Goal: Task Accomplishment & Management: Manage account settings

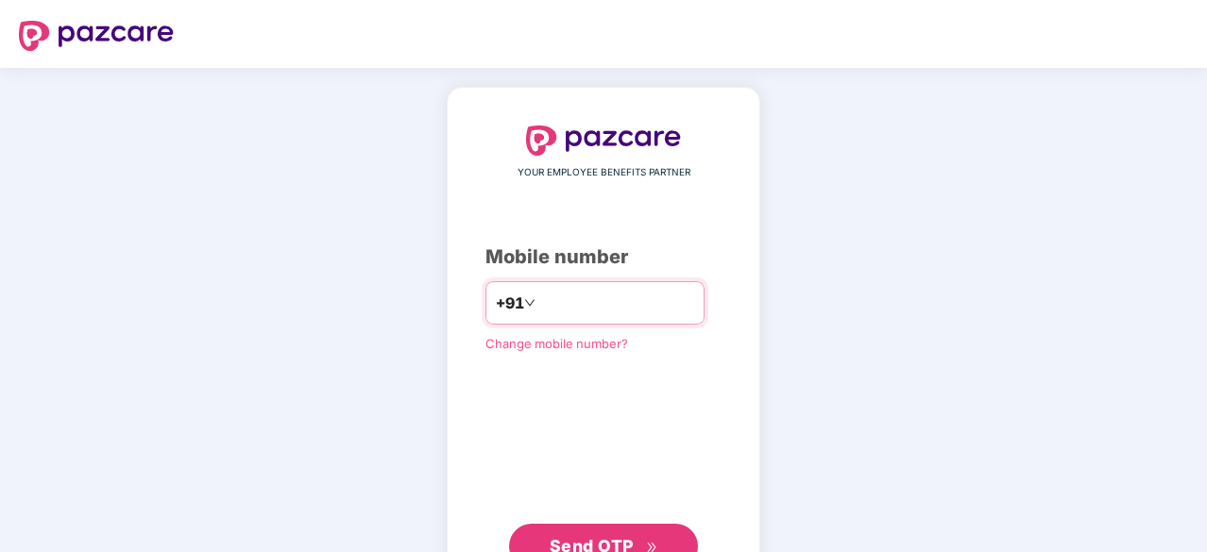
type input "**********"
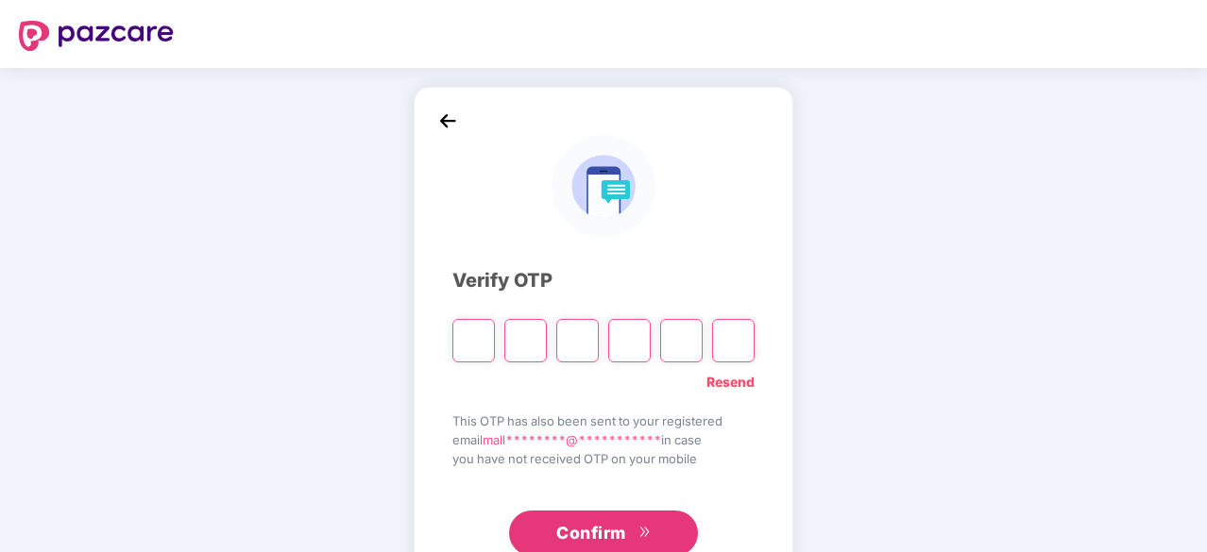
type input "*"
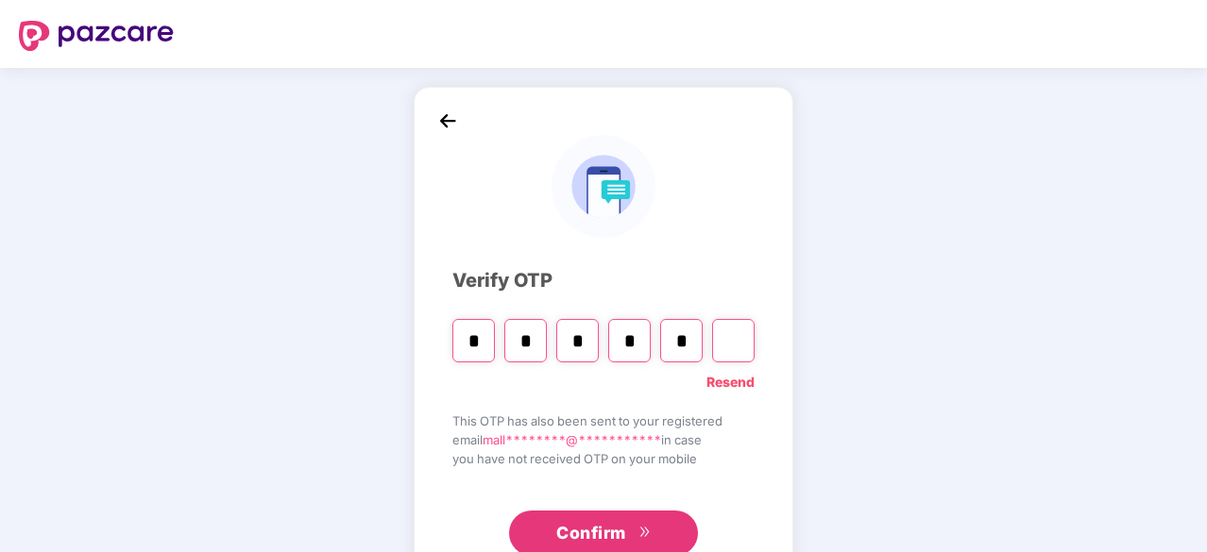
type input "*"
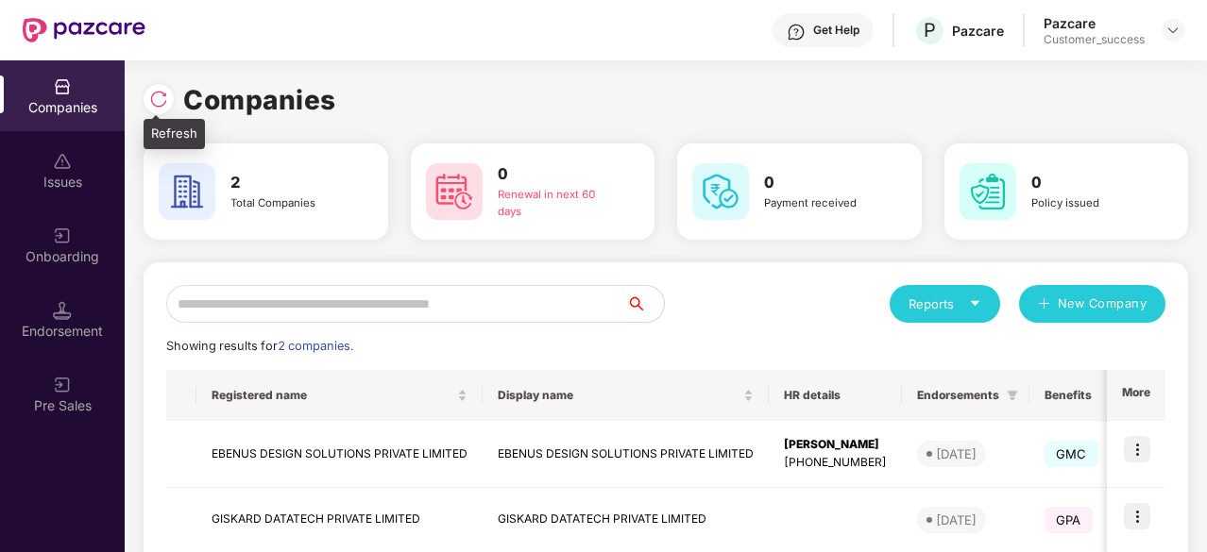
click at [159, 104] on img at bounding box center [158, 99] width 19 height 19
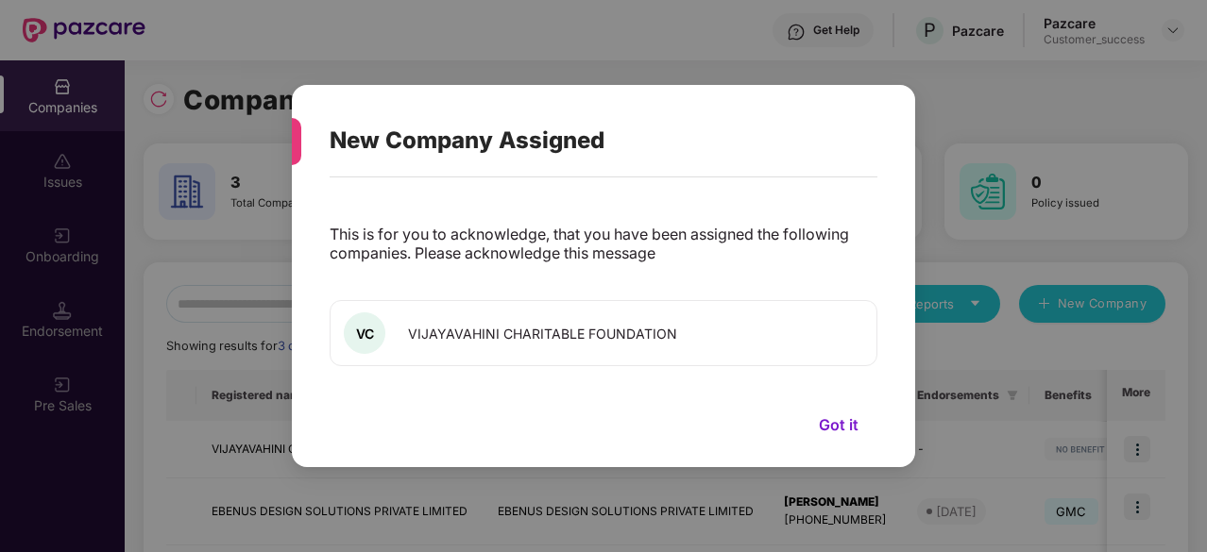
click at [836, 422] on button "Got it" at bounding box center [838, 425] width 77 height 28
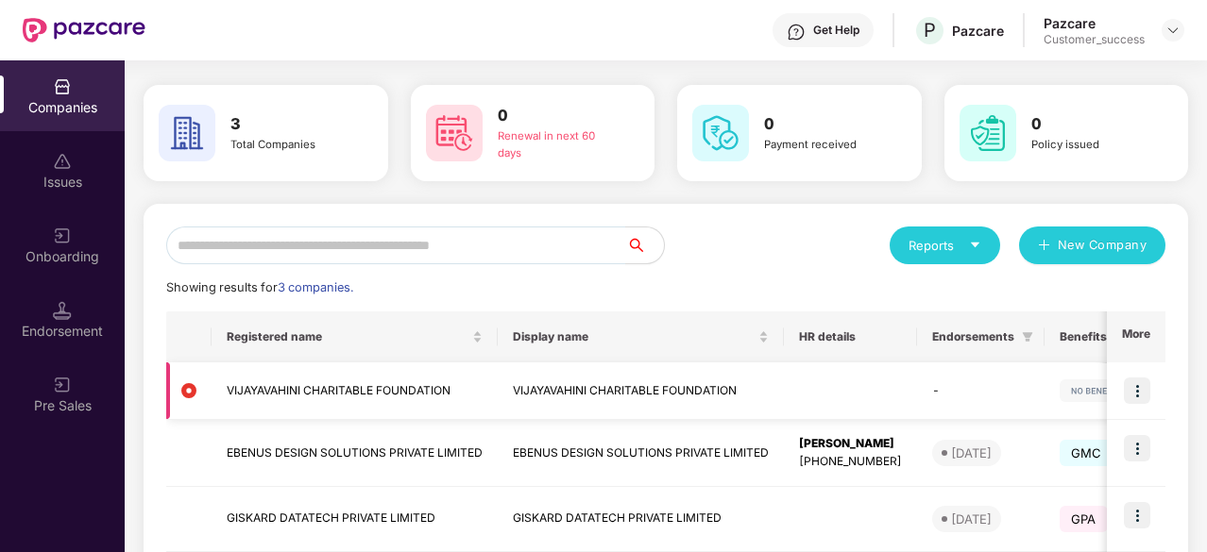
scroll to position [59, 0]
click at [1137, 393] on img at bounding box center [1136, 390] width 26 height 26
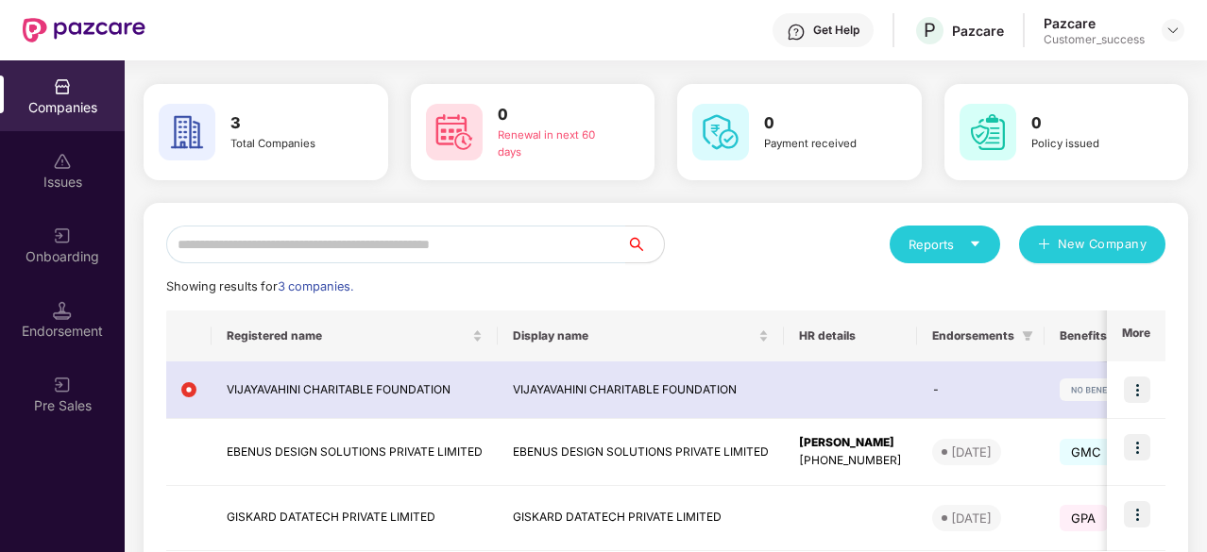
click at [729, 290] on div "Showing results for 3 companies." at bounding box center [665, 287] width 999 height 19
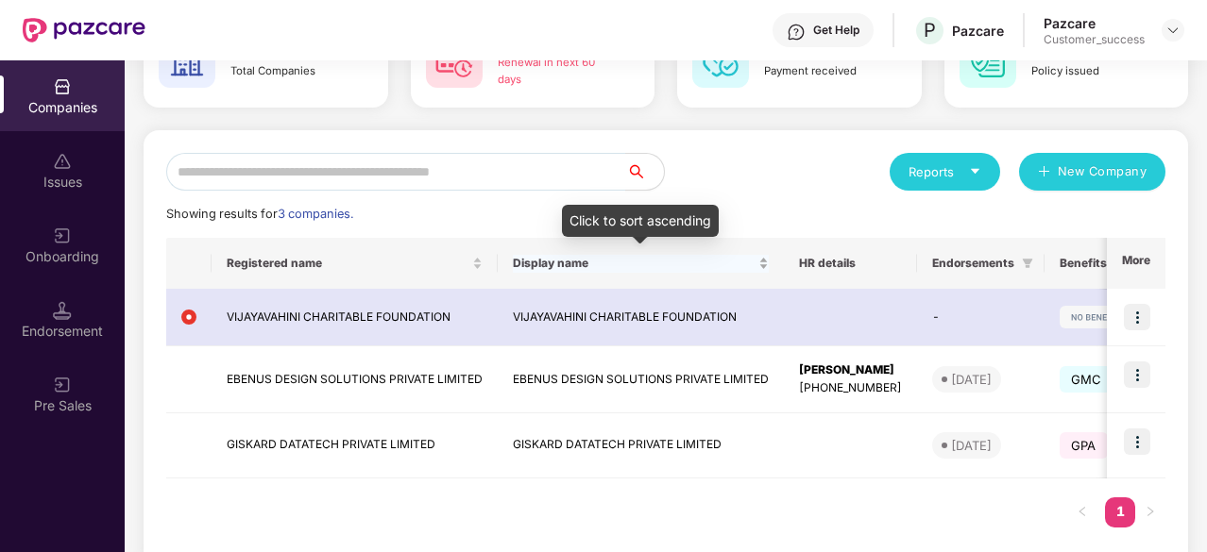
scroll to position [70, 0]
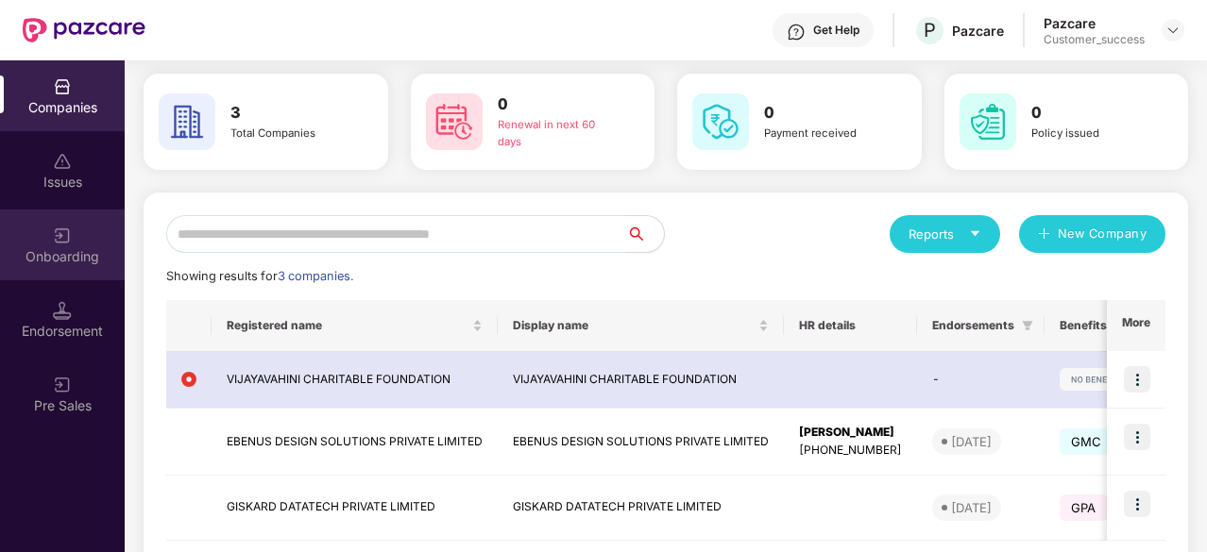
click at [60, 245] on div "Onboarding" at bounding box center [62, 245] width 125 height 71
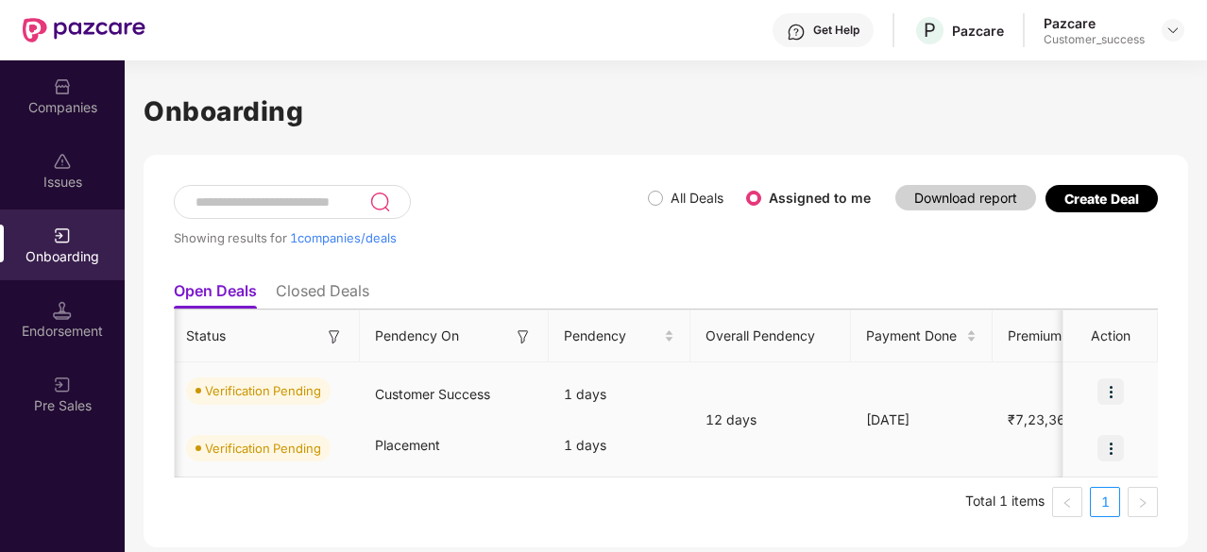
scroll to position [0, 0]
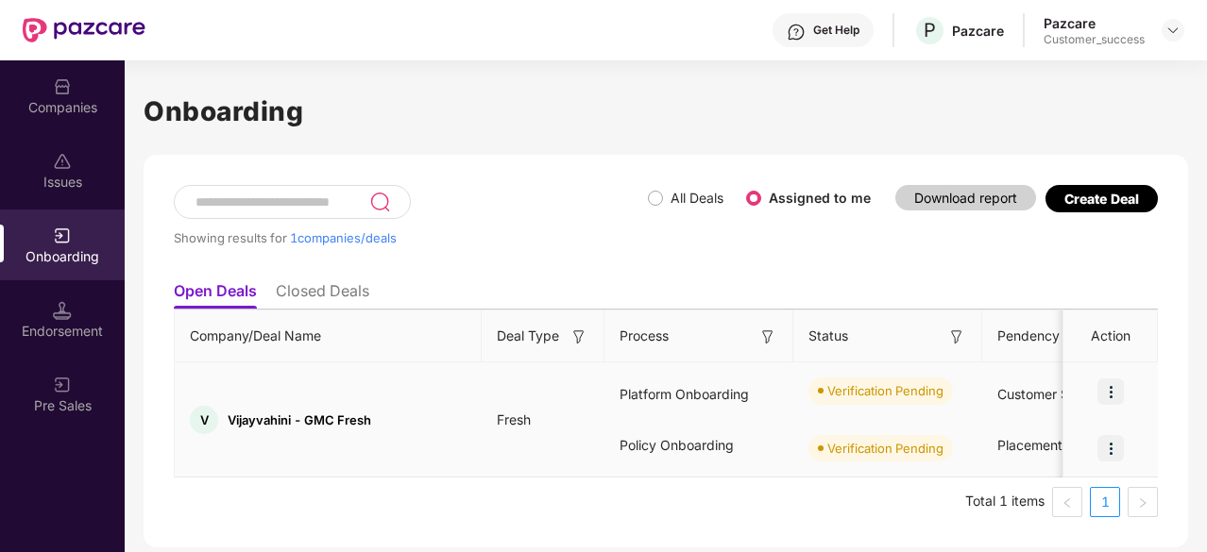
click at [1112, 388] on img at bounding box center [1110, 392] width 26 height 26
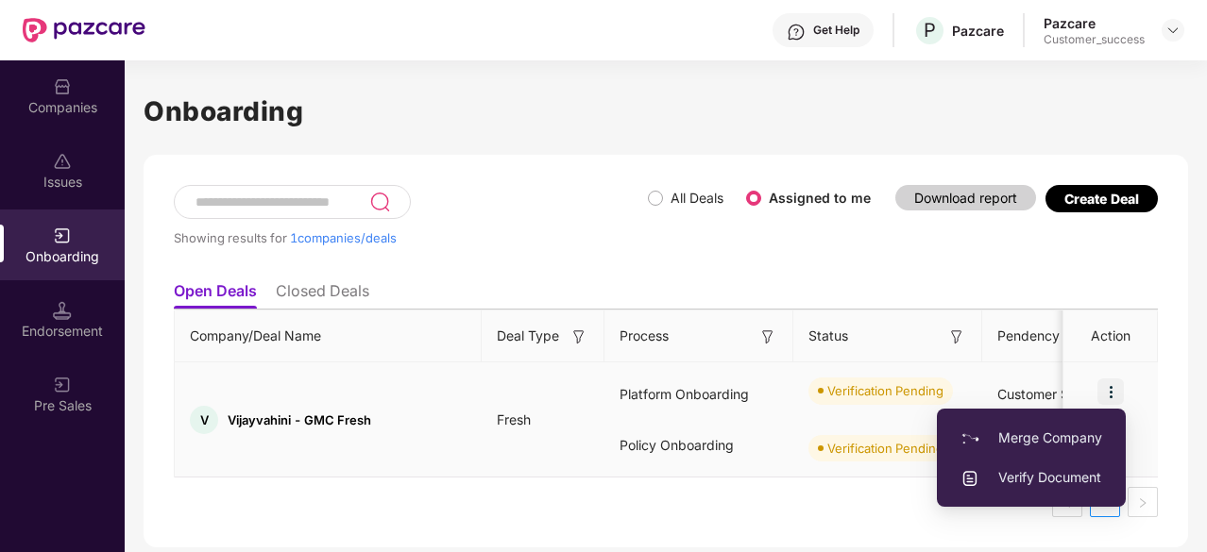
click at [1023, 482] on span "Verify Document" at bounding box center [1031, 477] width 142 height 21
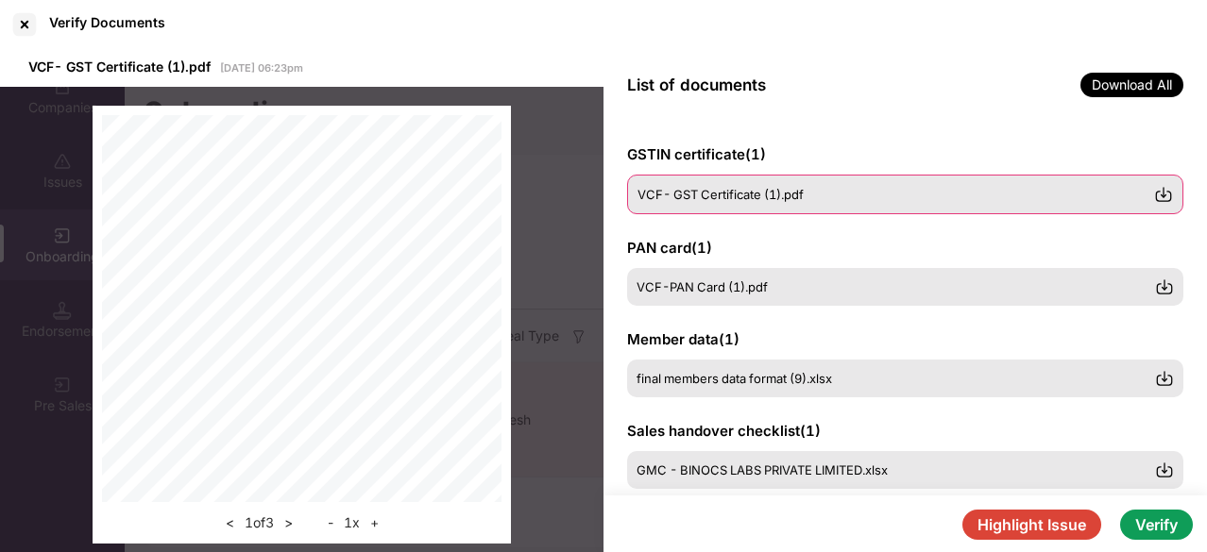
click at [708, 195] on span "VCF- GST Certificate (1).pdf" at bounding box center [720, 194] width 166 height 15
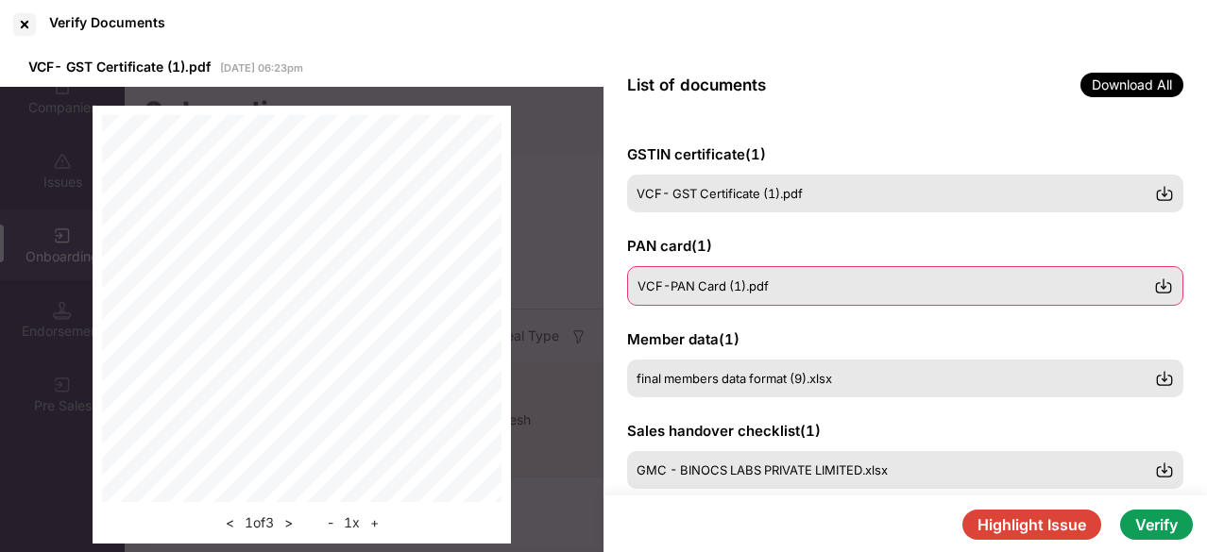
click at [757, 279] on span "VCF-PAN Card (1).pdf" at bounding box center [702, 285] width 131 height 15
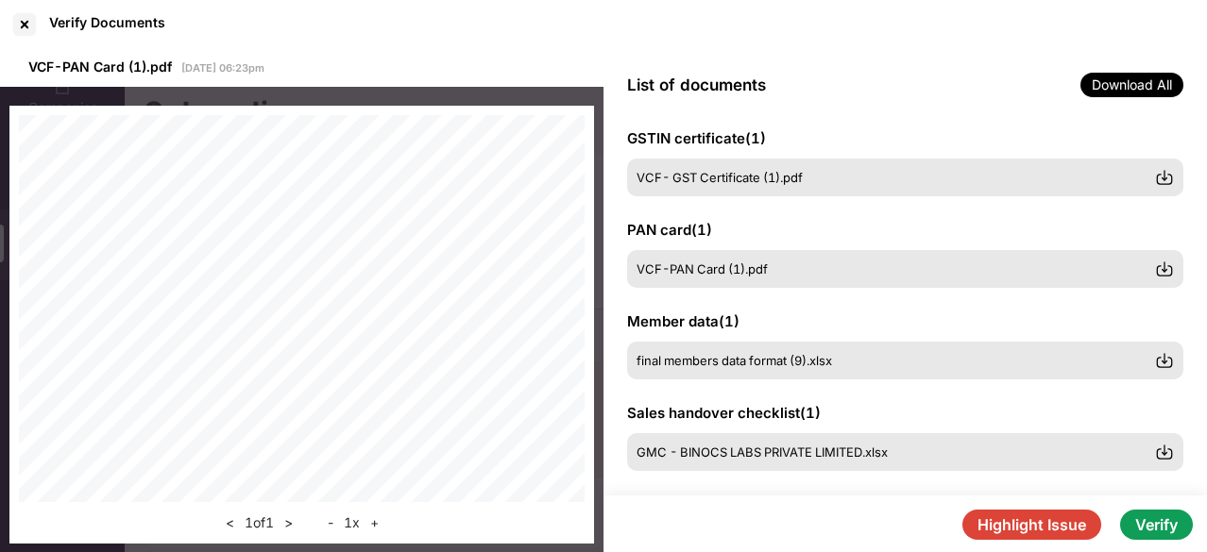
scroll to position [17, 0]
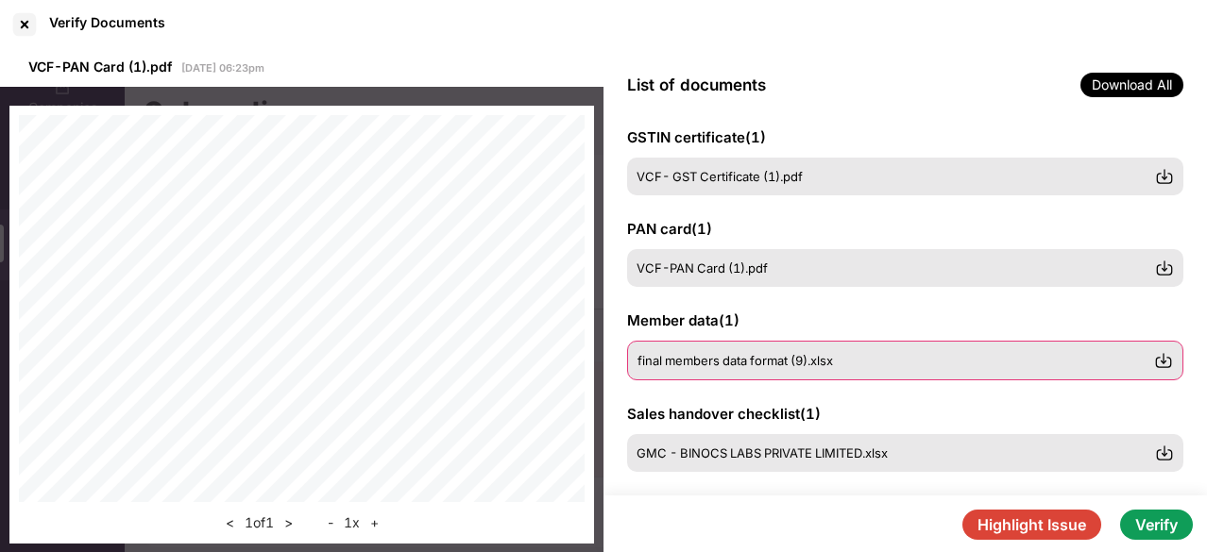
click at [789, 356] on span "final members data format (9).xlsx" at bounding box center [734, 360] width 195 height 15
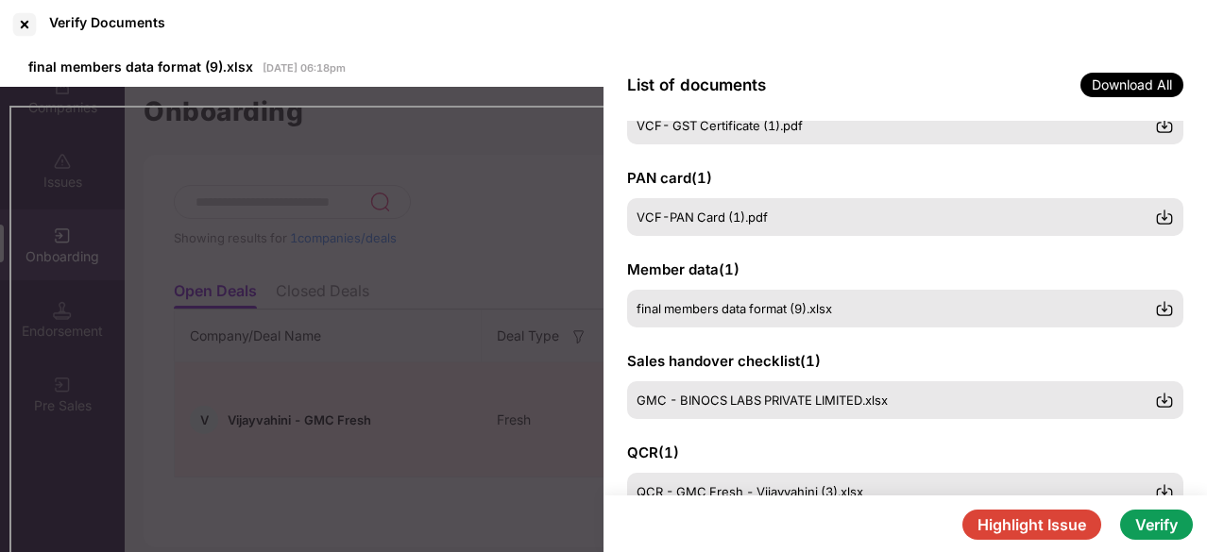
scroll to position [72, 0]
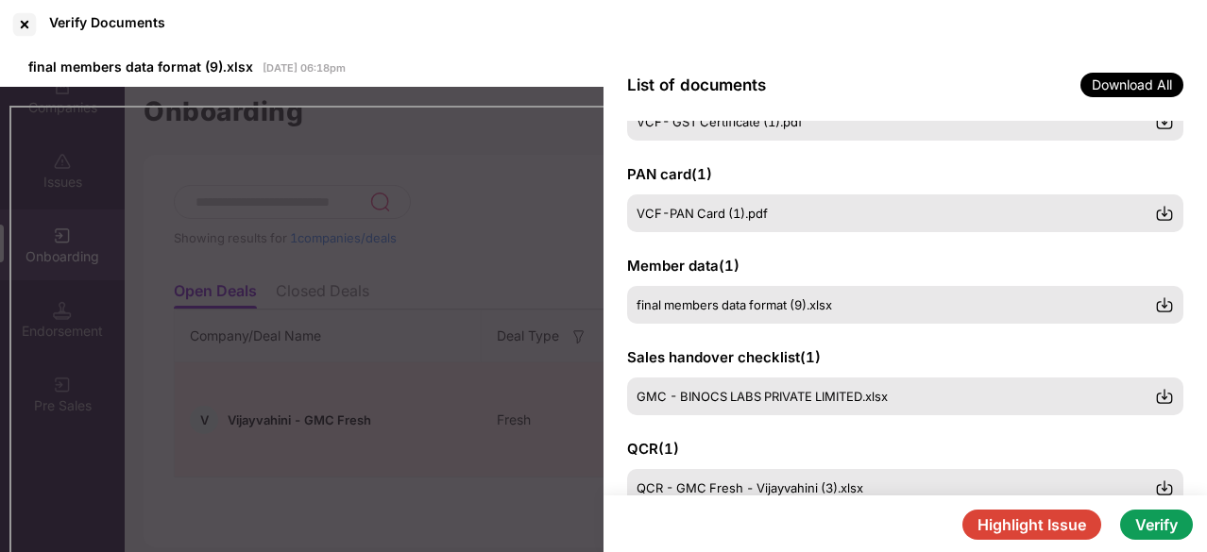
click at [655, 392] on span "GMC - BINOCS LABS PRIVATE LIMITED.xlsx" at bounding box center [761, 396] width 251 height 15
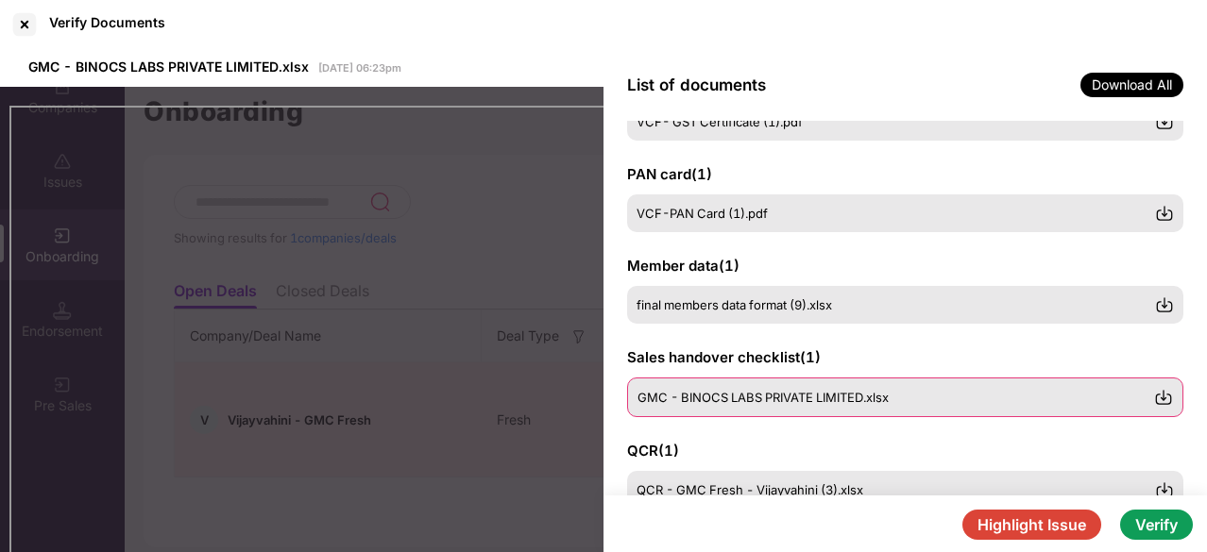
click at [714, 384] on div "GMC - BINOCS LABS PRIVATE LIMITED.xlsx" at bounding box center [905, 398] width 556 height 40
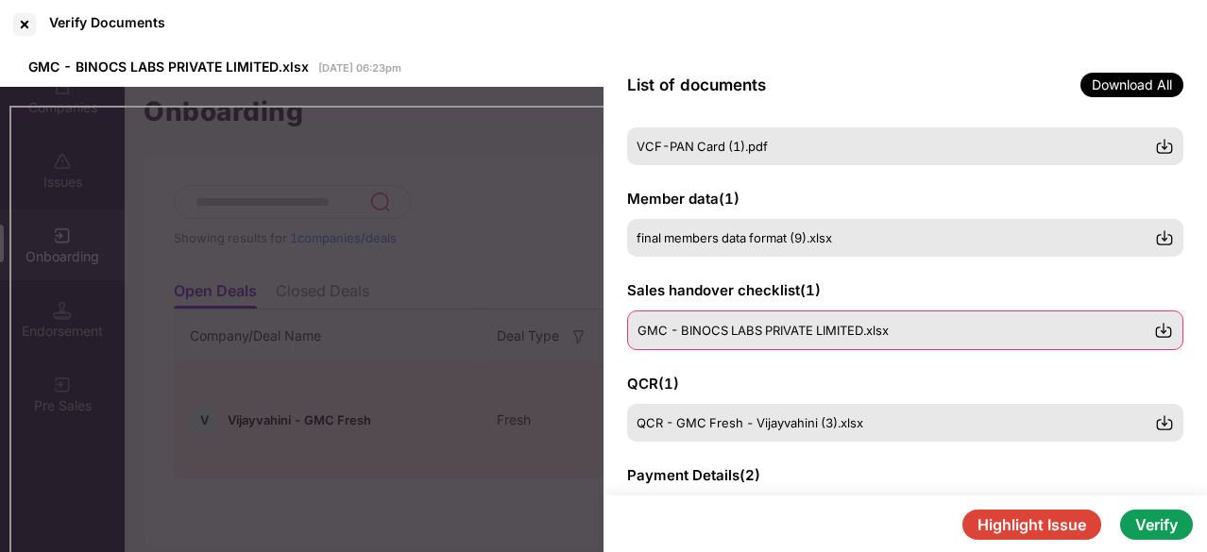
scroll to position [140, 0]
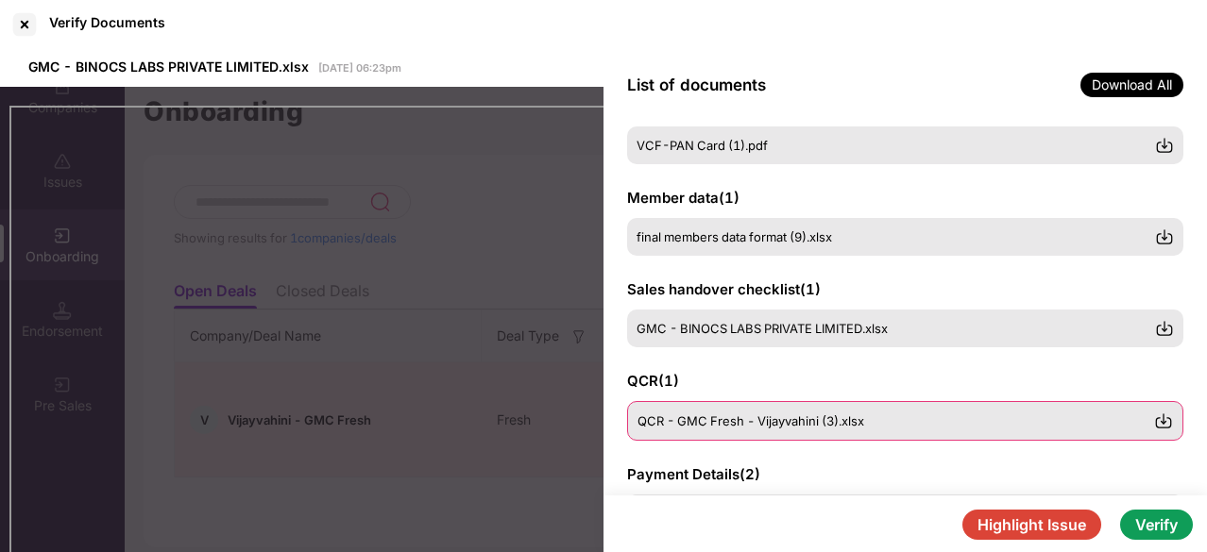
click at [731, 411] on div "QCR - GMC Fresh - Vijayvahini (3).xlsx" at bounding box center [905, 421] width 556 height 40
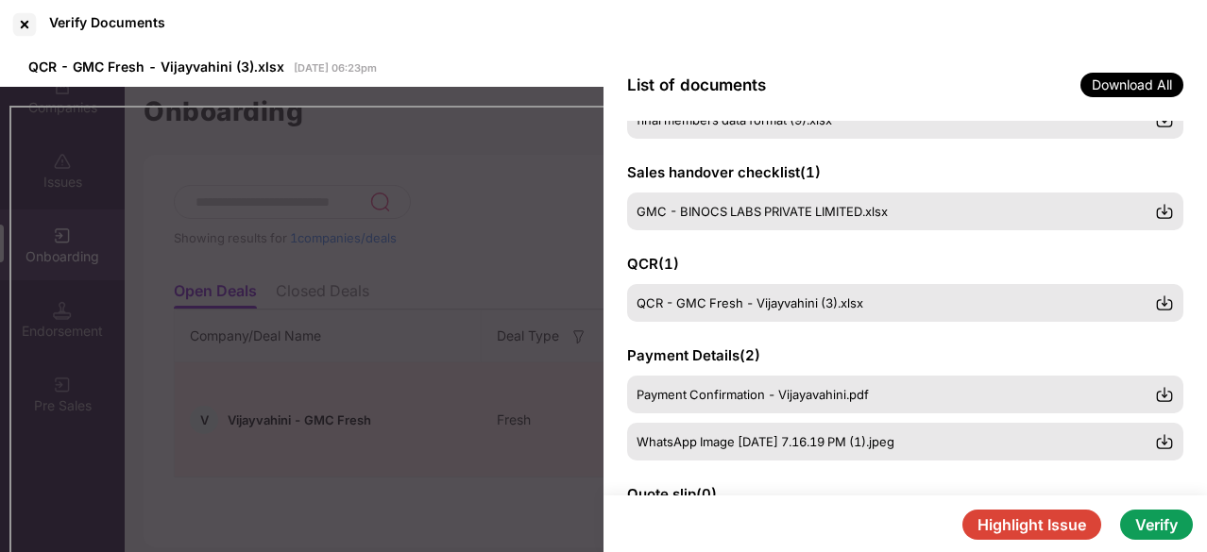
scroll to position [257, 0]
click at [721, 400] on span "Payment Confirmation - Vijayavahini.pdf" at bounding box center [753, 395] width 232 height 15
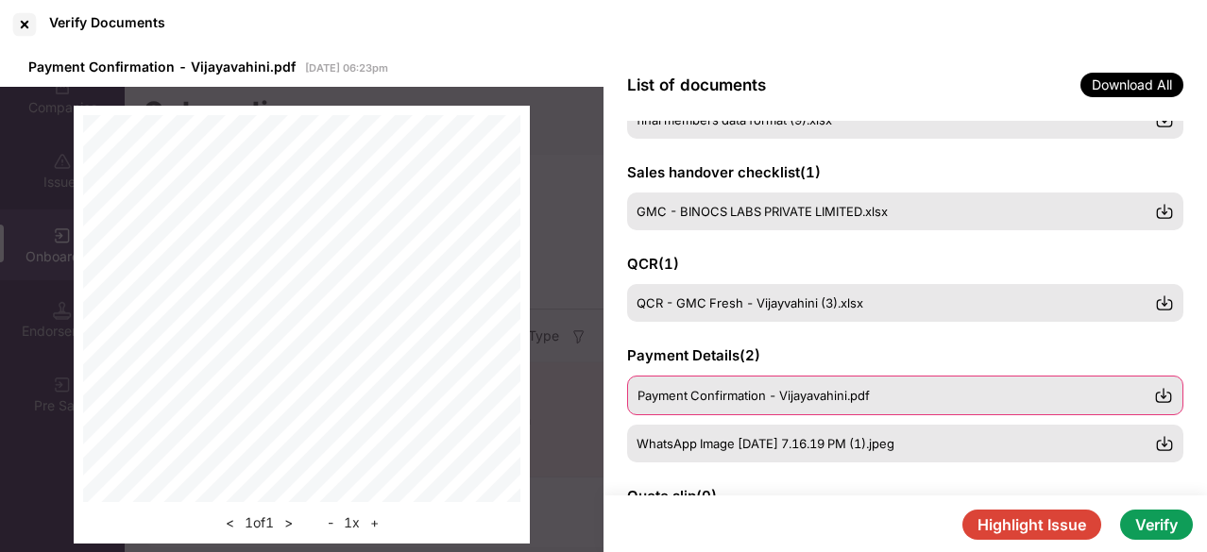
click at [744, 403] on div "Payment Confirmation - Vijayavahini.pdf" at bounding box center [905, 396] width 556 height 40
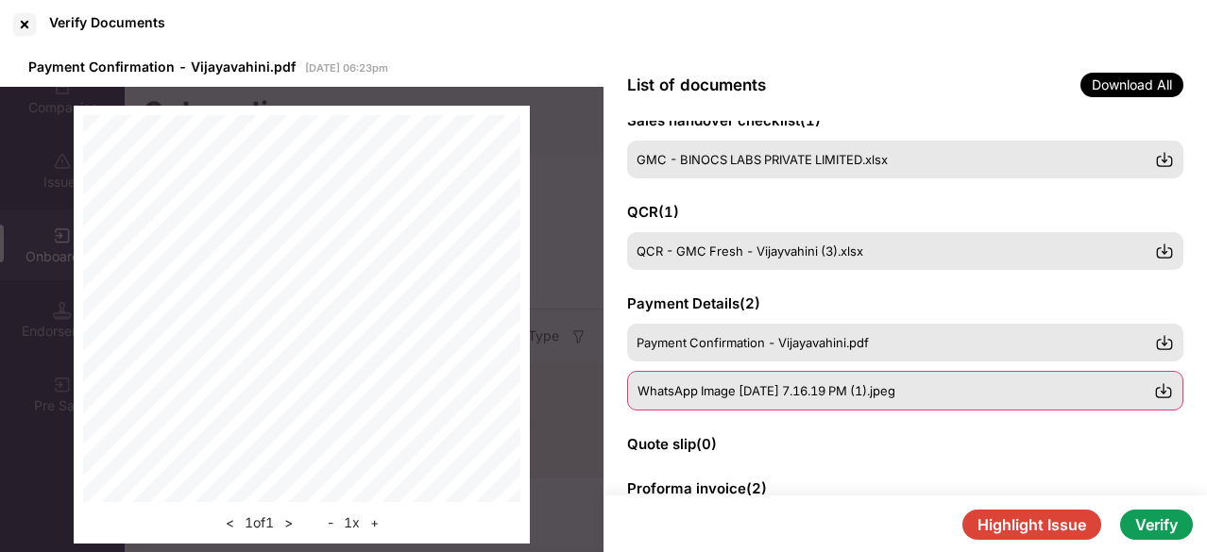
click at [791, 389] on span "WhatsApp Image [DATE] 7.16.19 PM (1).jpeg" at bounding box center [766, 390] width 258 height 15
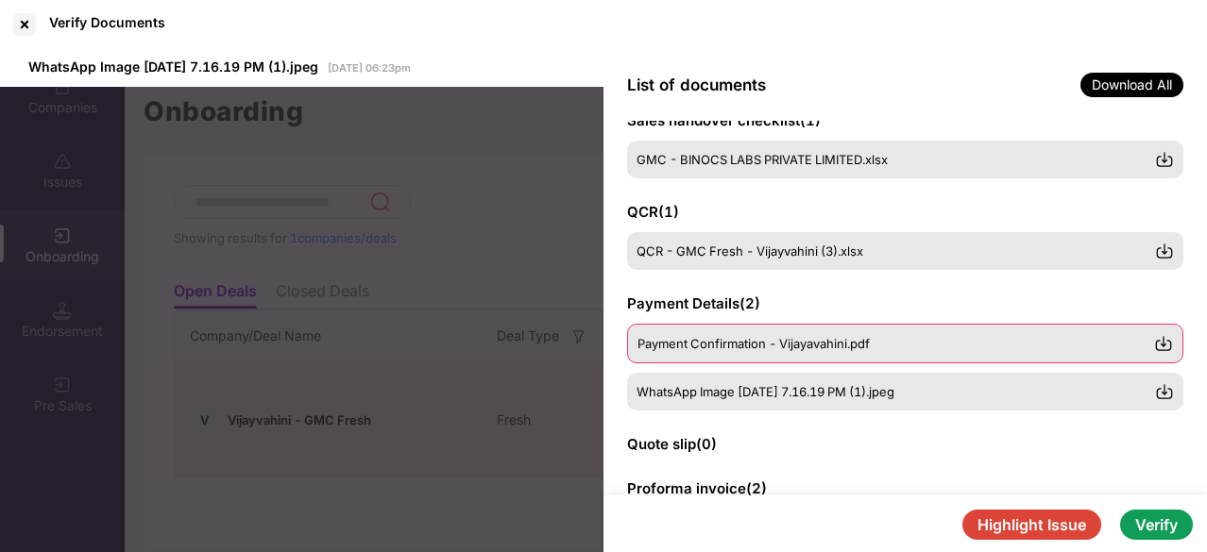
click at [714, 348] on span "Payment Confirmation - Vijayavahini.pdf" at bounding box center [753, 343] width 232 height 15
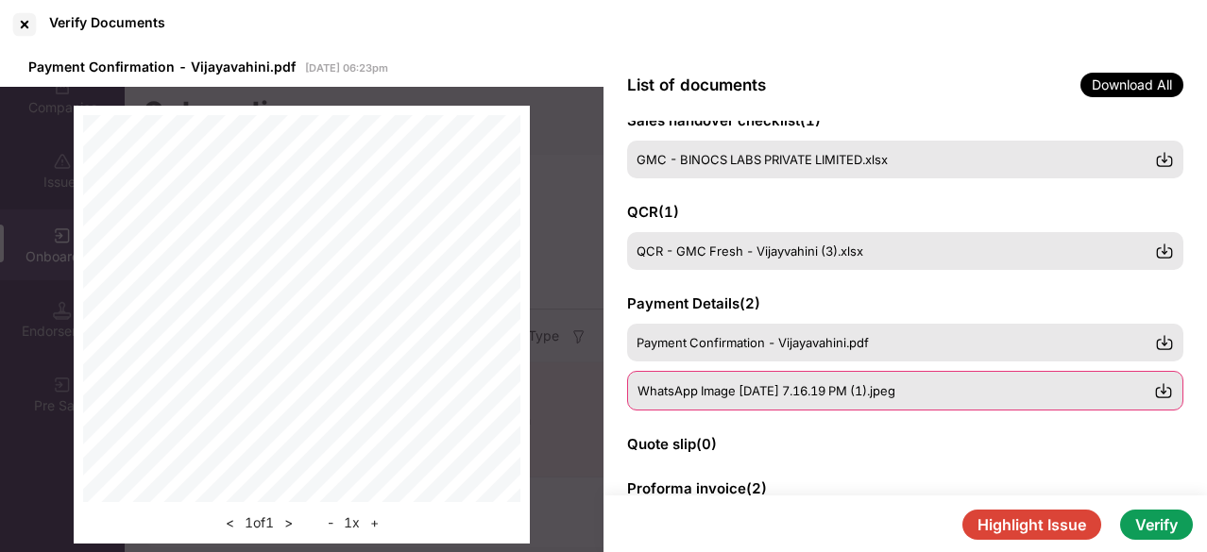
click at [744, 394] on span "WhatsApp Image [DATE] 7.16.19 PM (1).jpeg" at bounding box center [766, 390] width 258 height 15
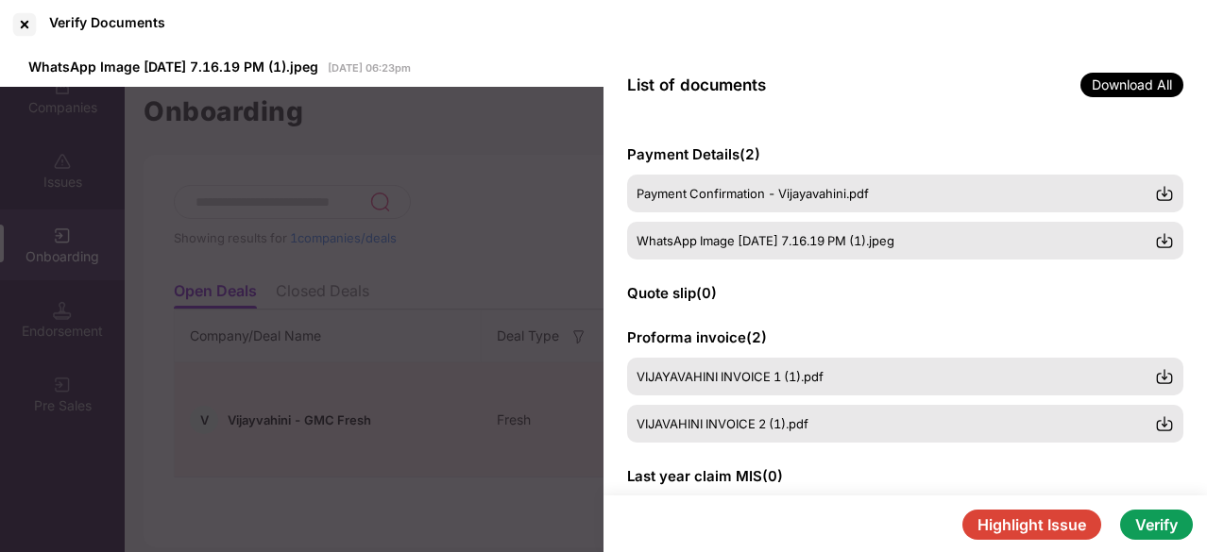
scroll to position [457, 0]
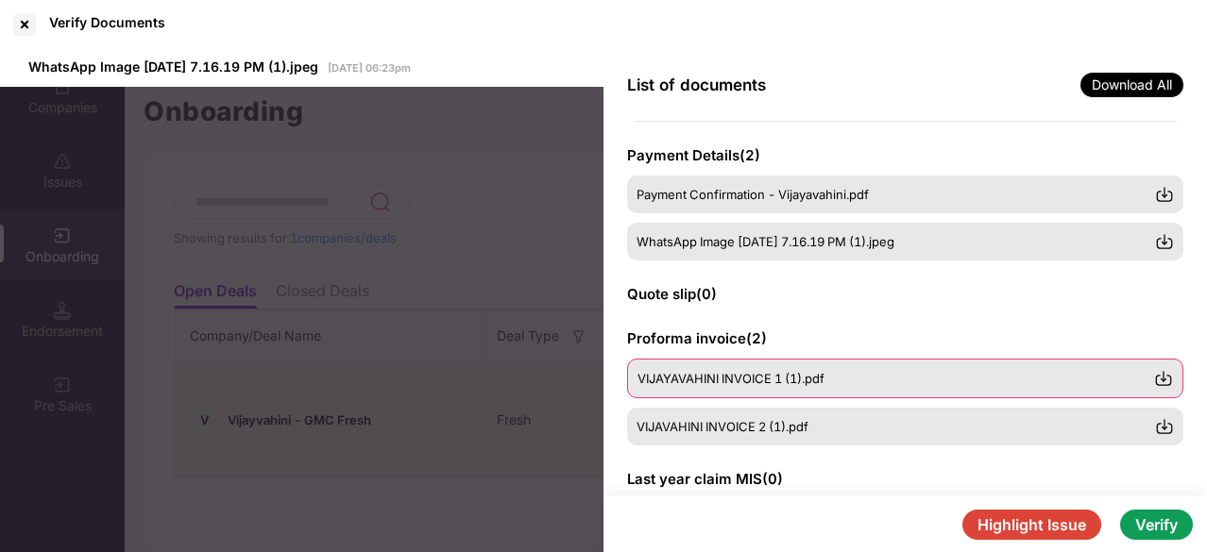
click at [802, 385] on span "VIJAYAVAHINI INVOICE 1 (1).pdf" at bounding box center [730, 378] width 187 height 15
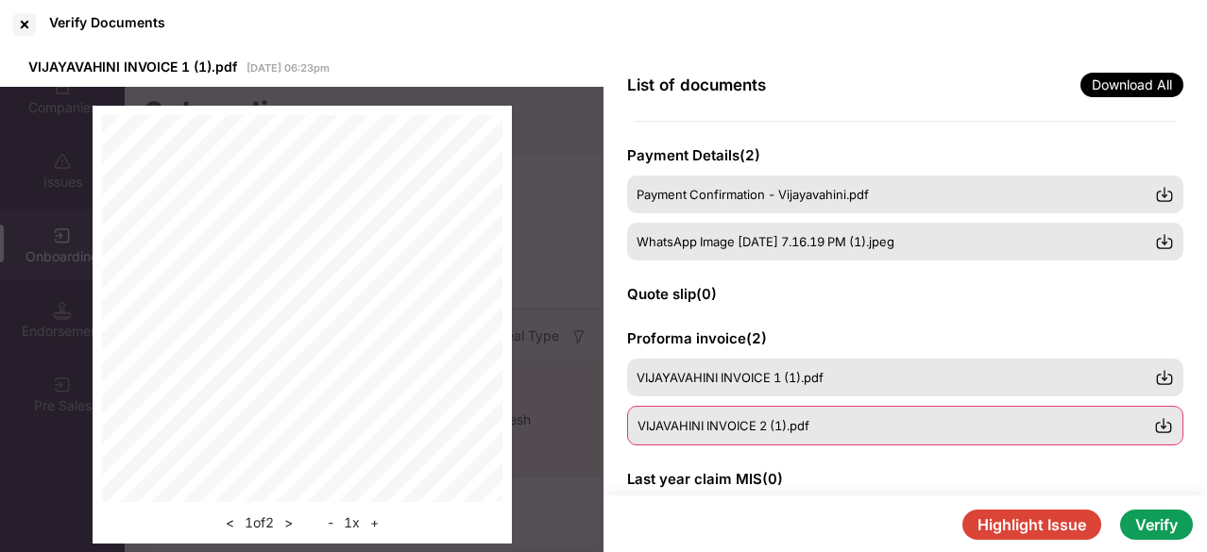
click at [809, 430] on span "VIJAVAHINI INVOICE 2 (1).pdf" at bounding box center [723, 425] width 172 height 15
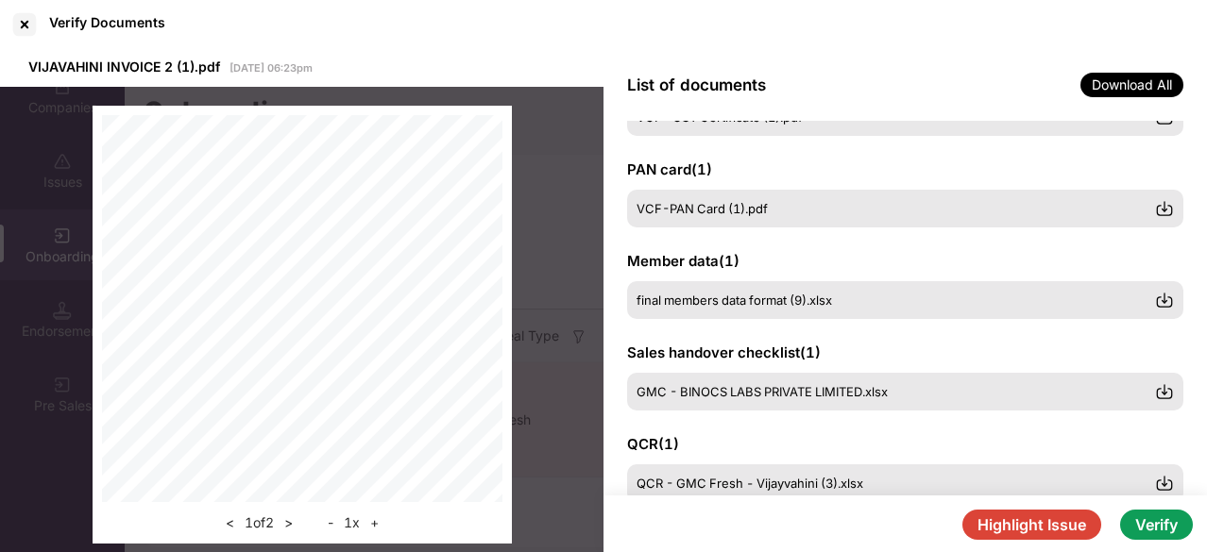
scroll to position [0, 0]
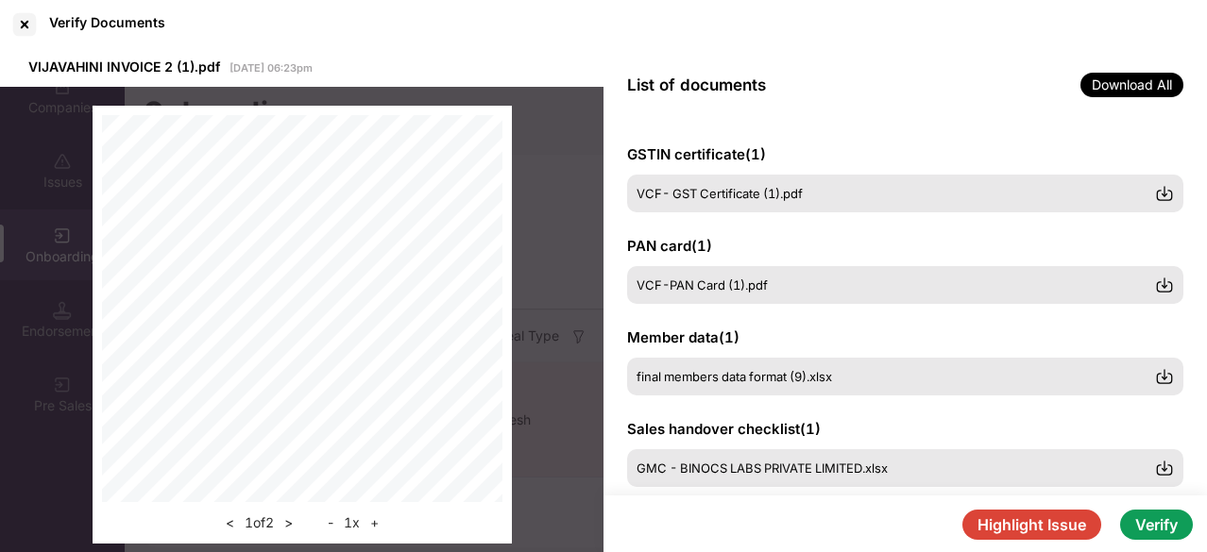
click at [823, 443] on div "Sales handover checklist ( 1 ) GMC - BINOCS LABS PRIVATE LIMITED.xlsx" at bounding box center [905, 453] width 556 height 68
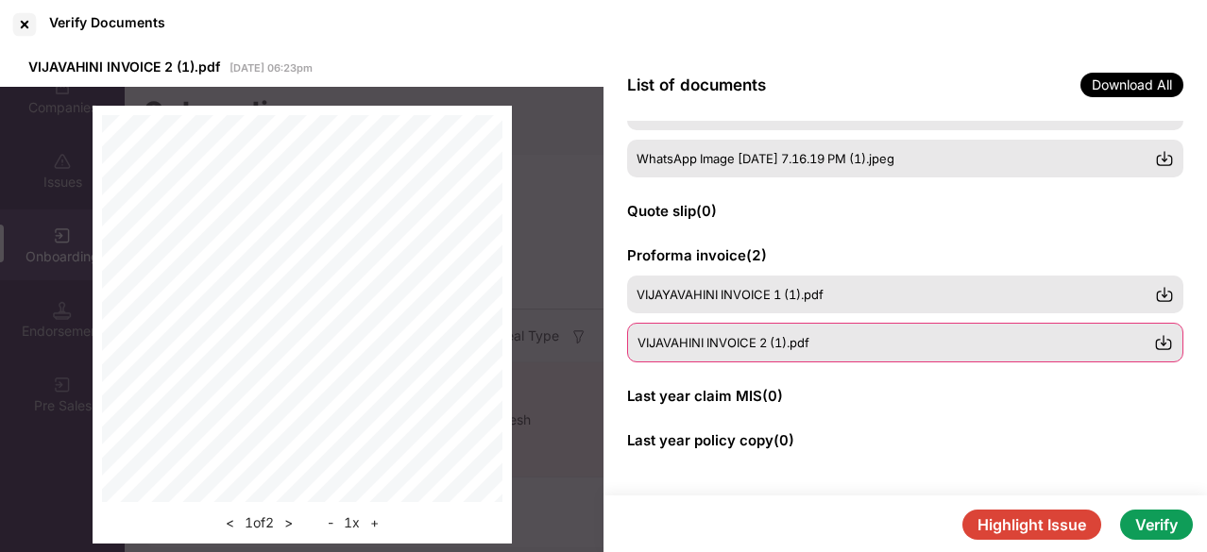
scroll to position [476, 0]
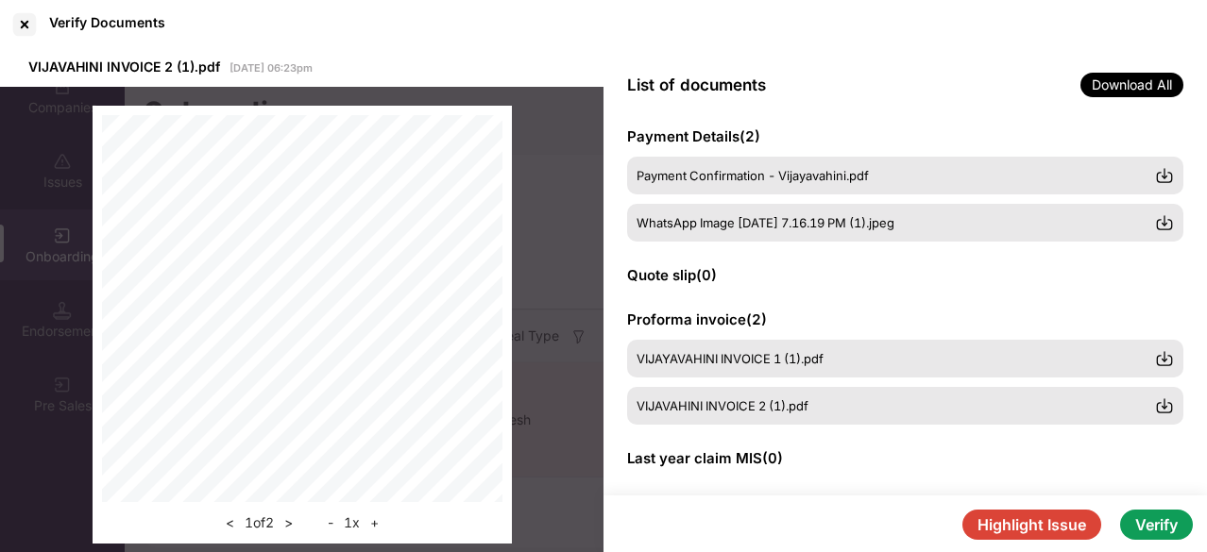
drag, startPoint x: 823, startPoint y: 443, endPoint x: 760, endPoint y: 293, distance: 162.9
click at [760, 293] on div "GSTIN certificate ( 1 ) VCF- GST Certificate (1).pdf PAN card ( 1 ) VCF-PAN Car…" at bounding box center [904, 308] width 603 height 375
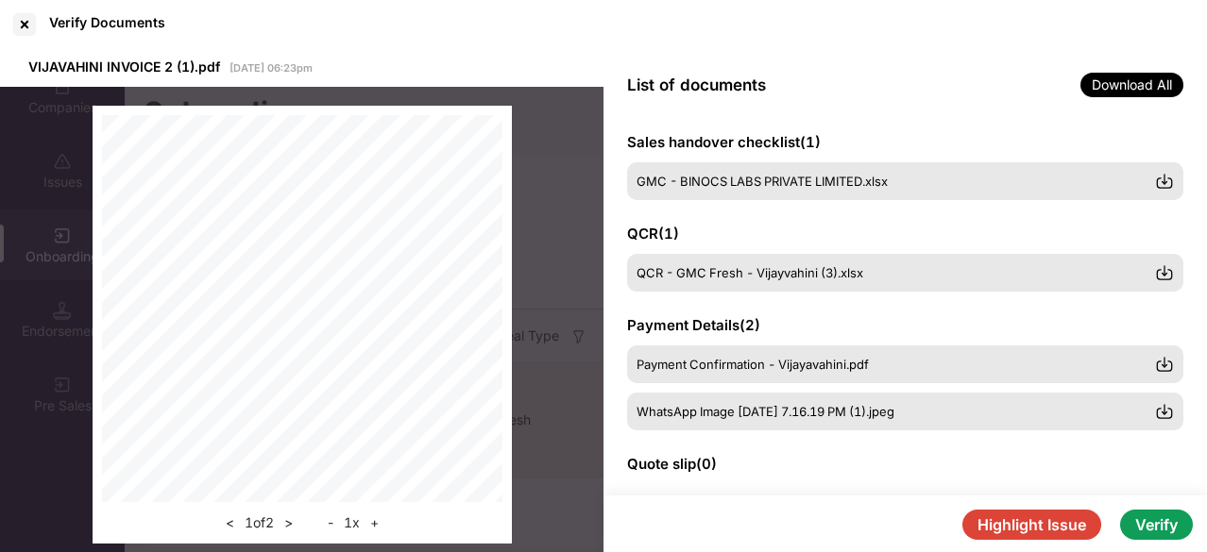
scroll to position [286, 0]
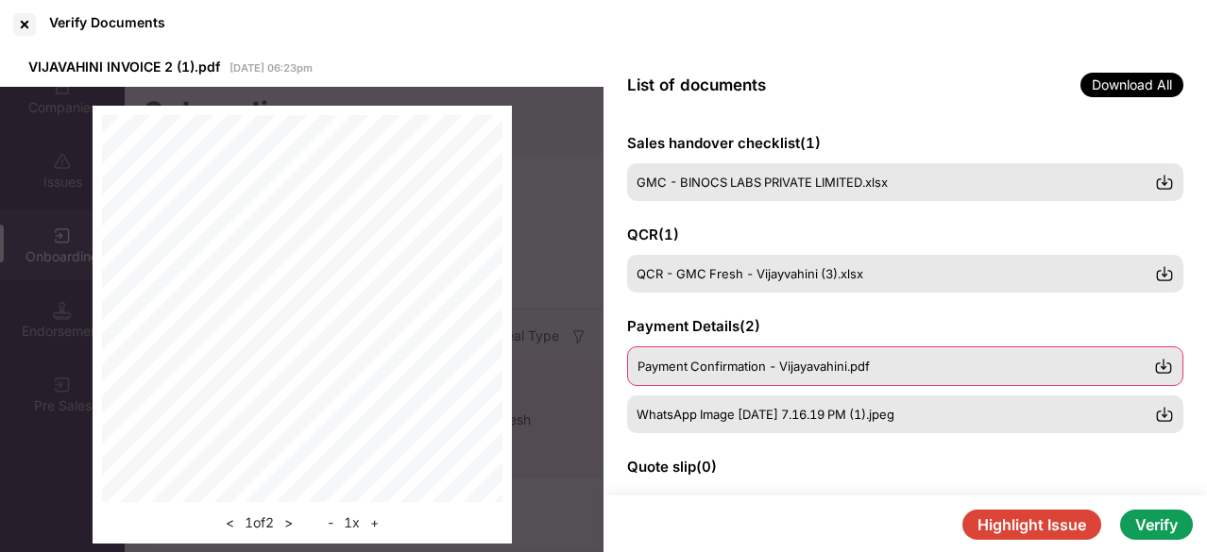
click at [750, 361] on span "Payment Confirmation - Vijayavahini.pdf" at bounding box center [753, 366] width 232 height 15
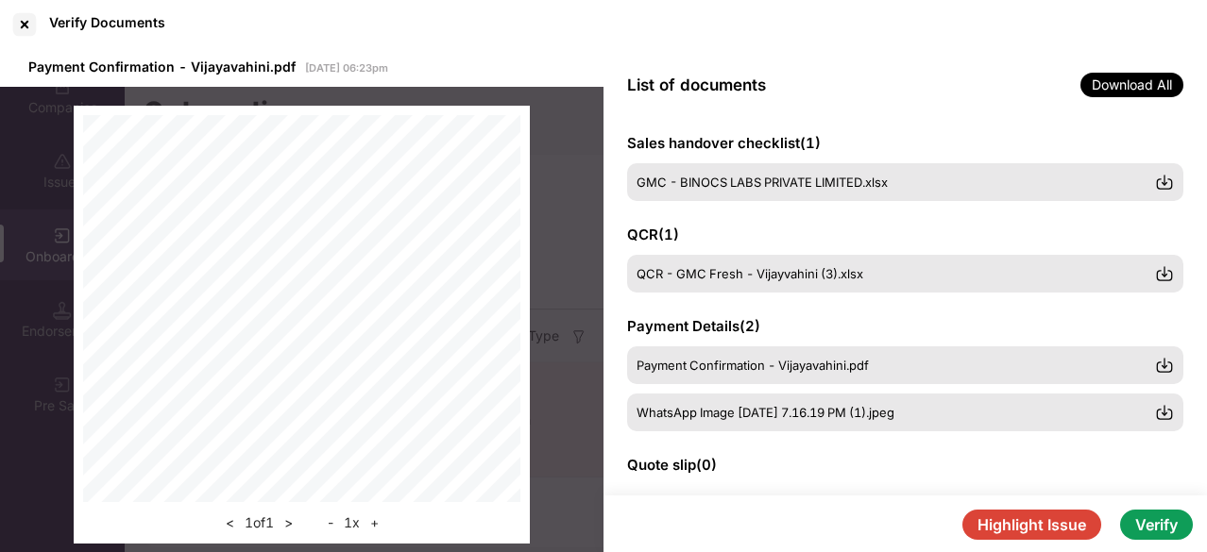
scroll to position [3, 0]
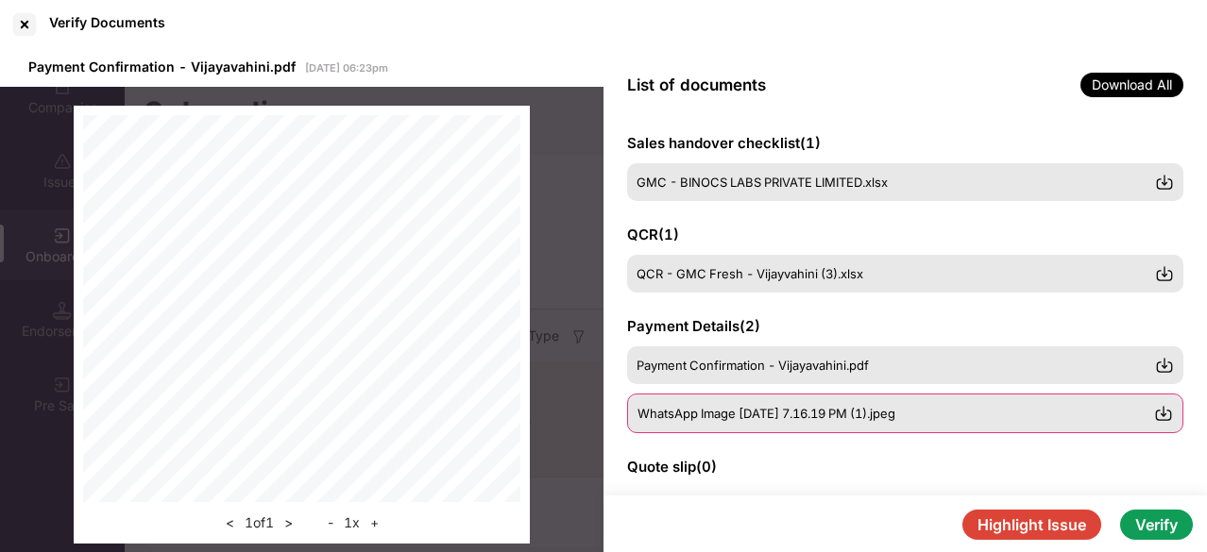
click at [731, 418] on span "WhatsApp Image [DATE] 7.16.19 PM (1).jpeg" at bounding box center [766, 413] width 258 height 15
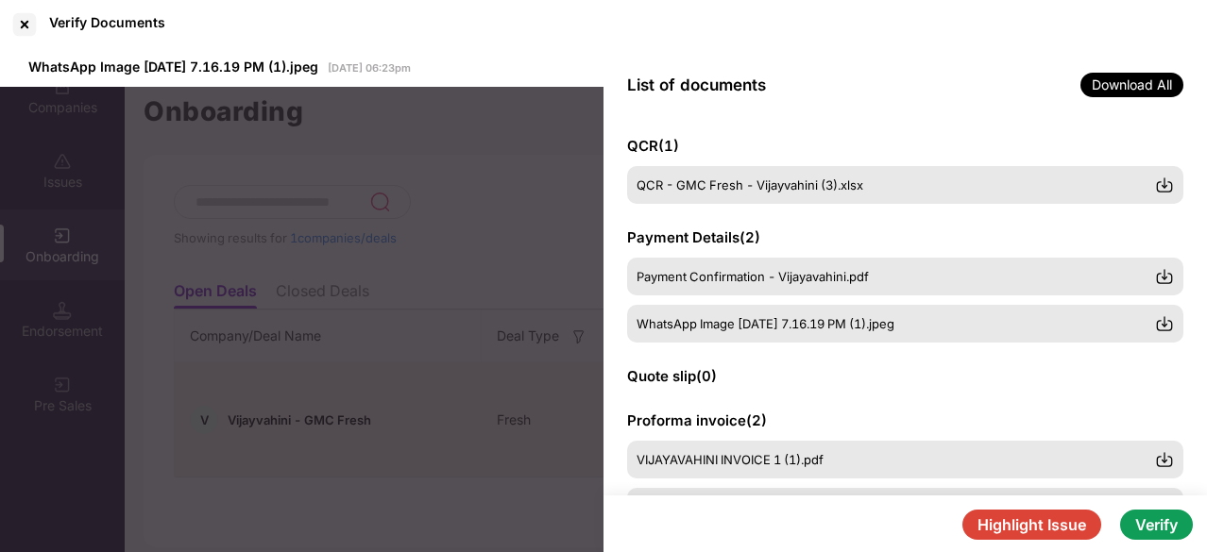
scroll to position [540, 0]
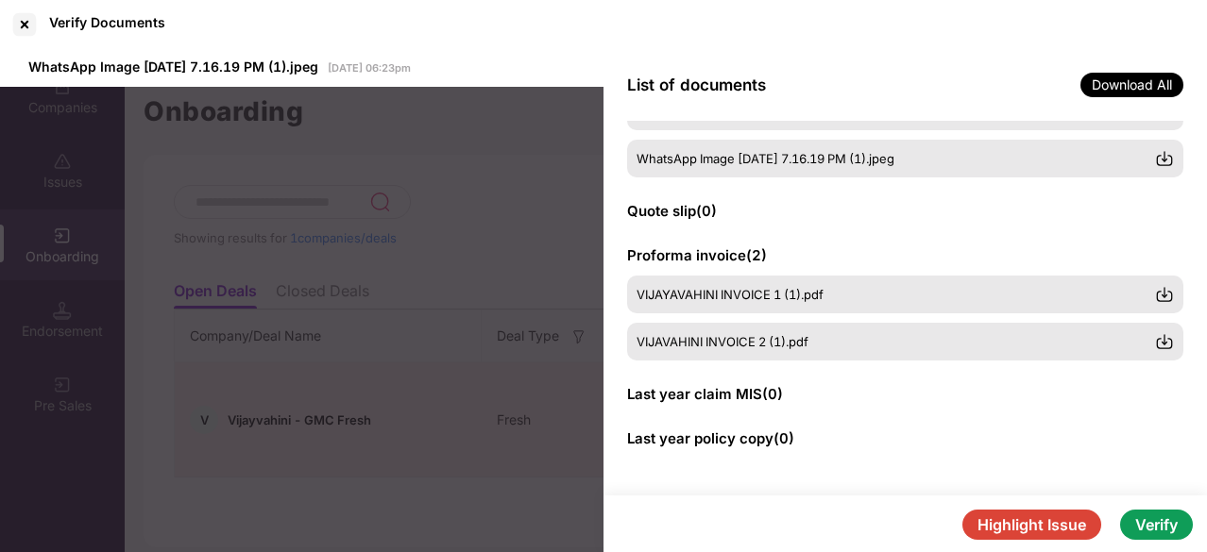
click at [302, 117] on img at bounding box center [302, 117] width 0 height 0
click at [1165, 292] on img at bounding box center [1163, 295] width 19 height 19
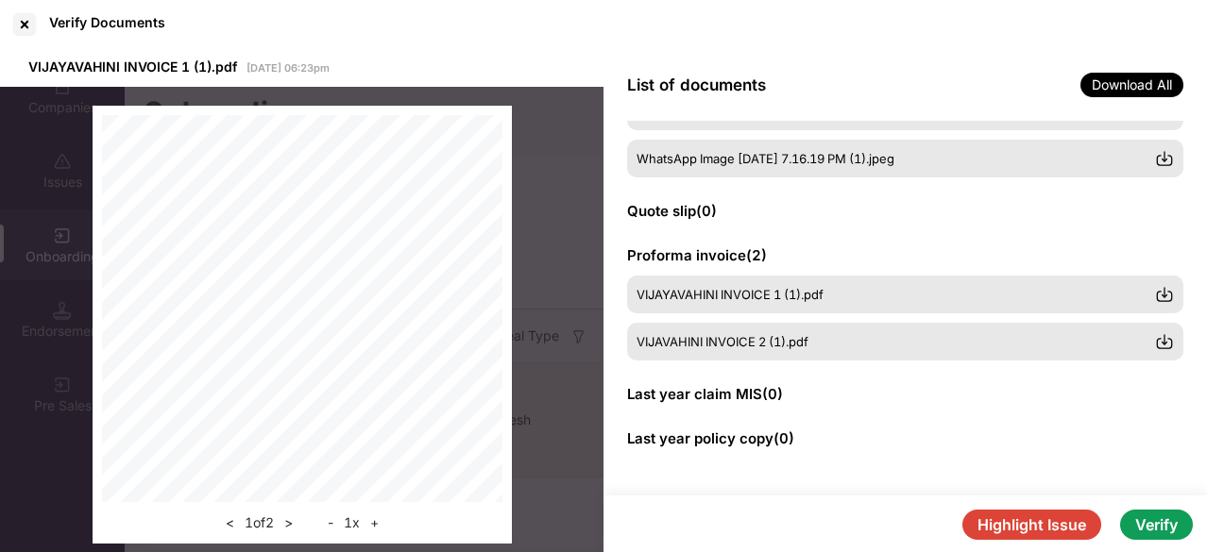
click at [929, 84] on div "List of documents Download All" at bounding box center [904, 85] width 603 height 72
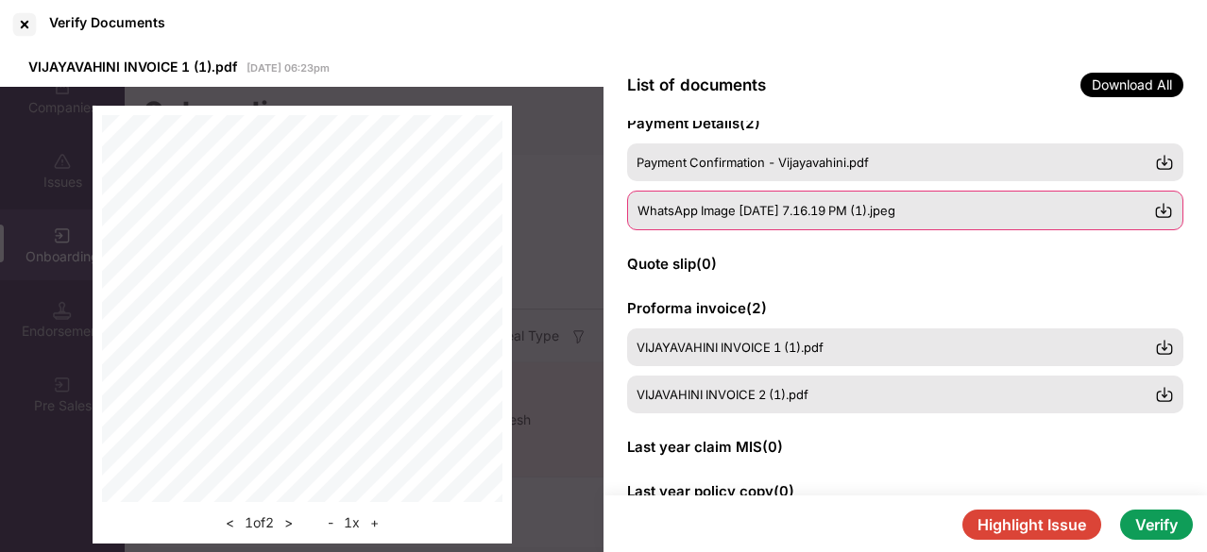
click at [895, 205] on span "WhatsApp Image [DATE] 7.16.19 PM (1).jpeg" at bounding box center [766, 210] width 258 height 15
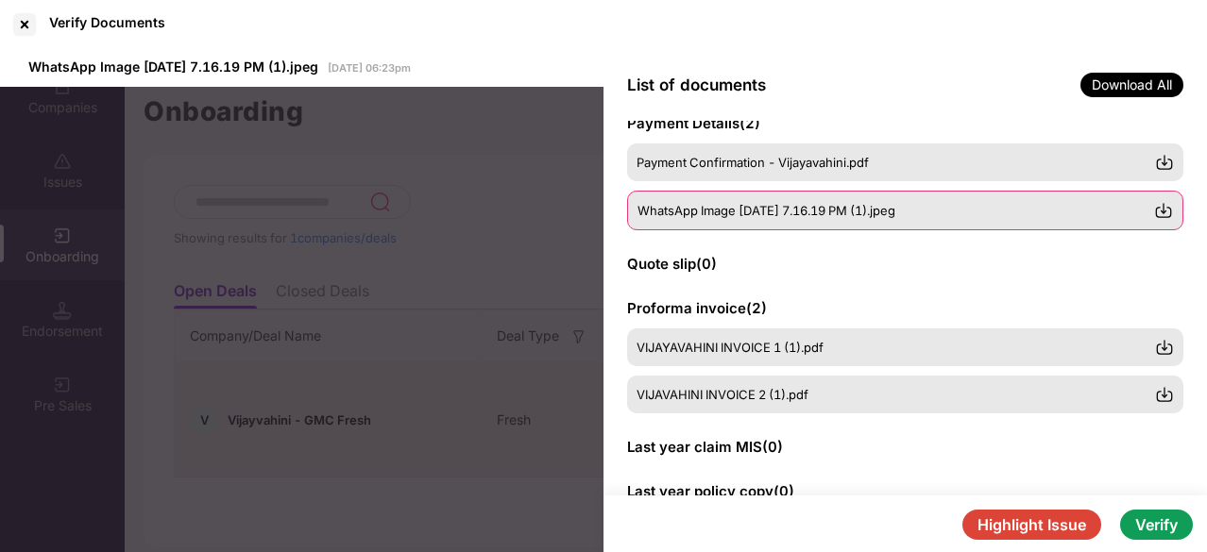
click at [1160, 214] on img at bounding box center [1163, 210] width 19 height 19
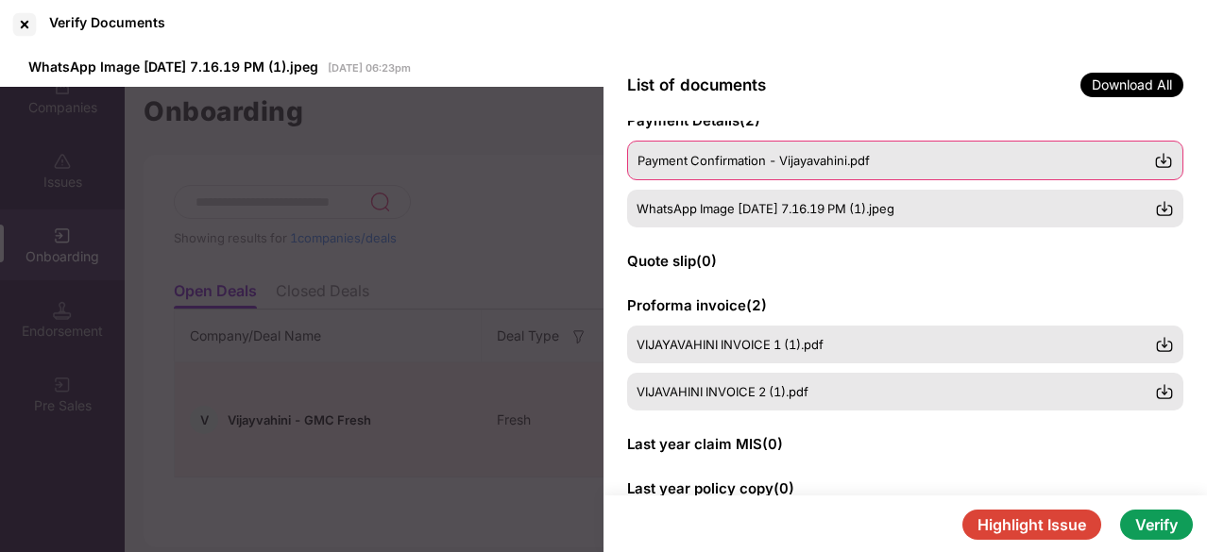
scroll to position [465, 0]
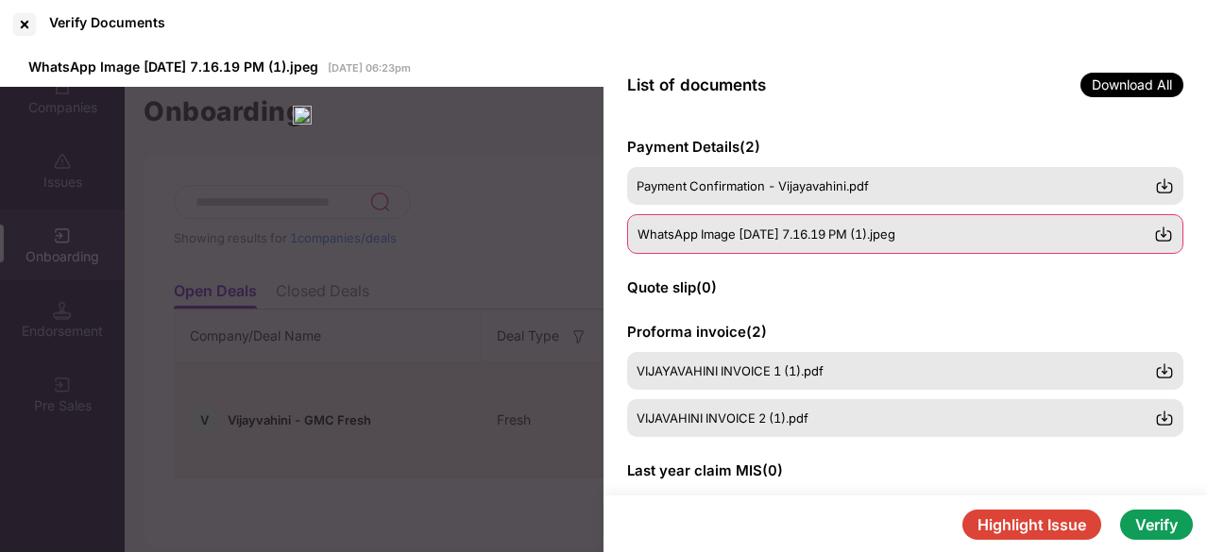
click at [748, 223] on div "WhatsApp Image [DATE] 7.16.19 PM (1).jpeg" at bounding box center [905, 234] width 556 height 40
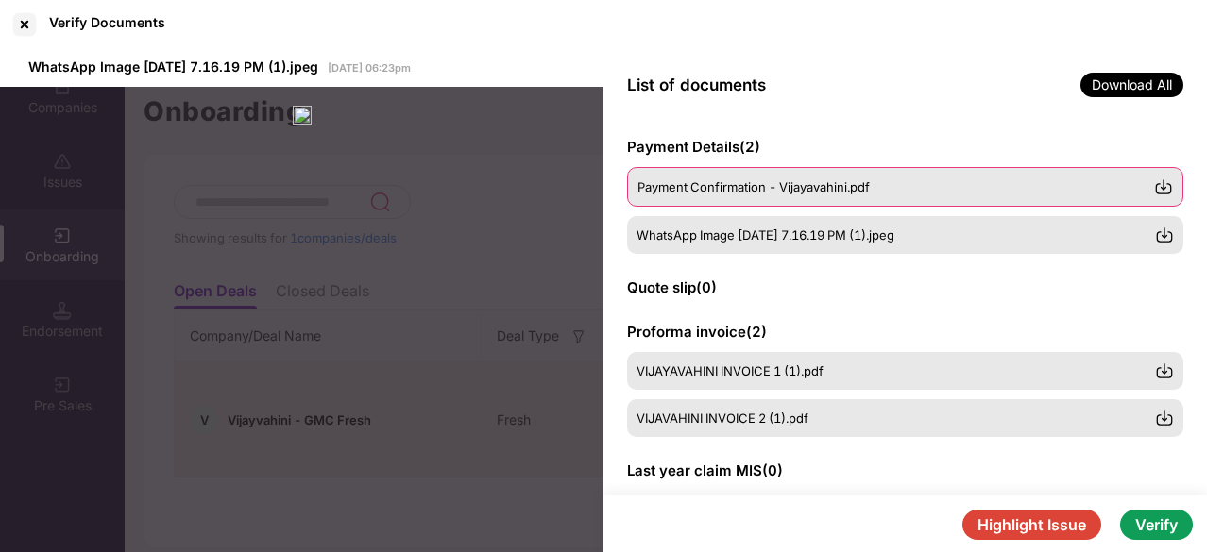
click at [776, 194] on div "Payment Confirmation - Vijayavahini.pdf" at bounding box center [905, 187] width 556 height 40
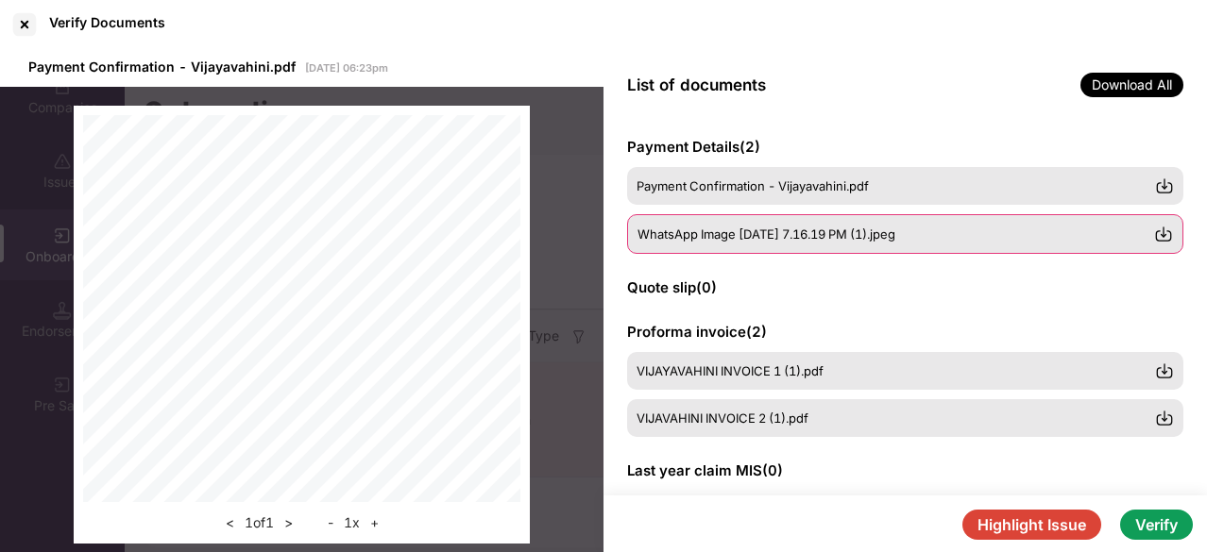
click at [783, 219] on div "WhatsApp Image [DATE] 7.16.19 PM (1).jpeg" at bounding box center [905, 234] width 556 height 40
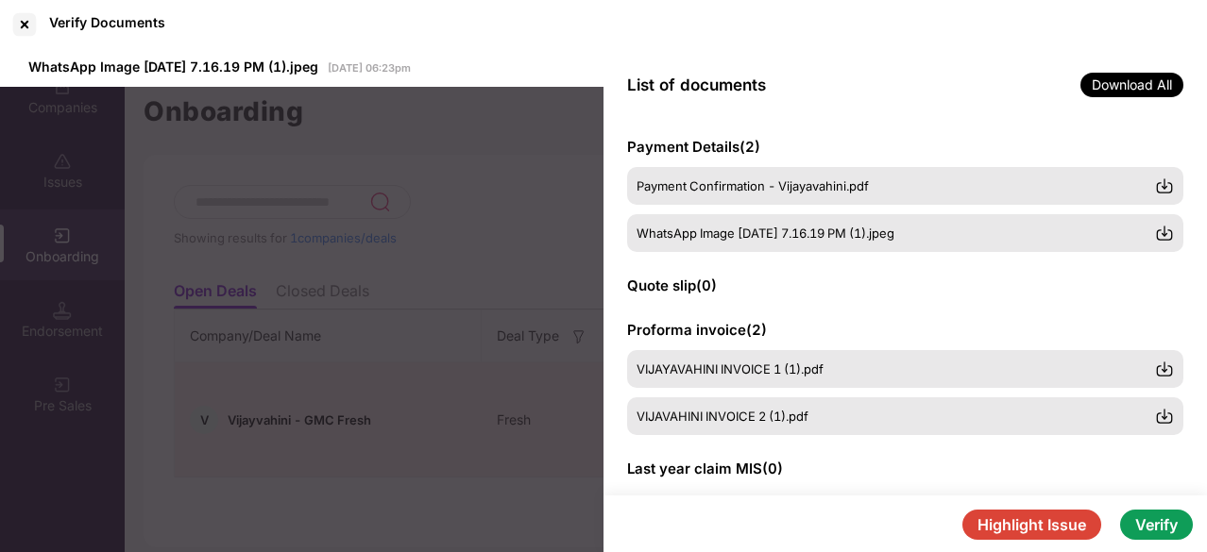
click at [667, 120] on div "List of documents Download All" at bounding box center [904, 85] width 603 height 72
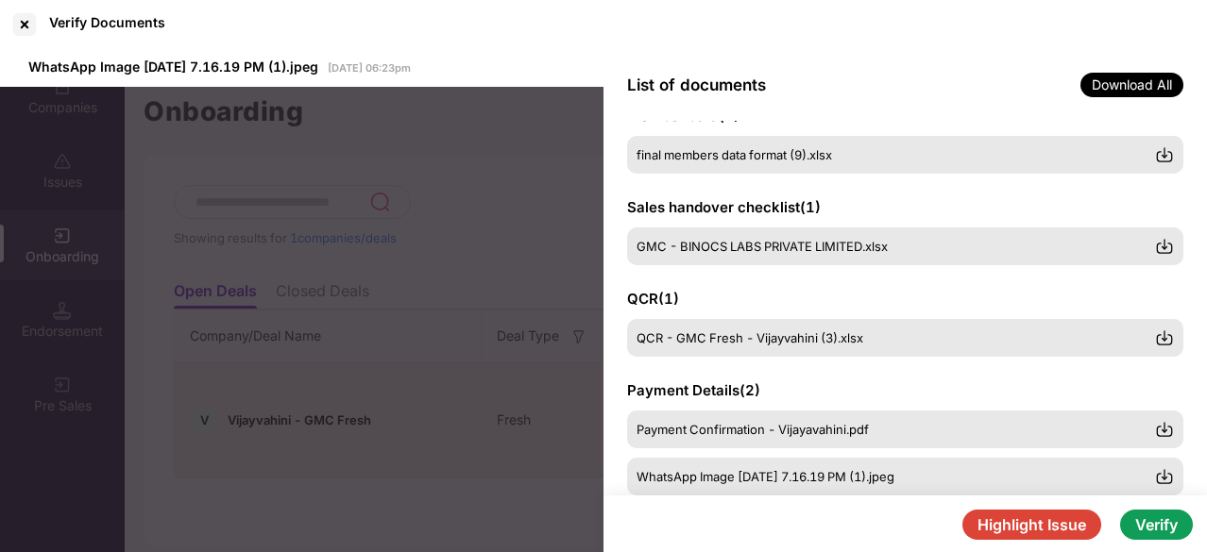
scroll to position [221, 0]
click at [780, 253] on span "GMC - BINOCS LABS PRIVATE LIMITED.xlsx" at bounding box center [761, 247] width 251 height 15
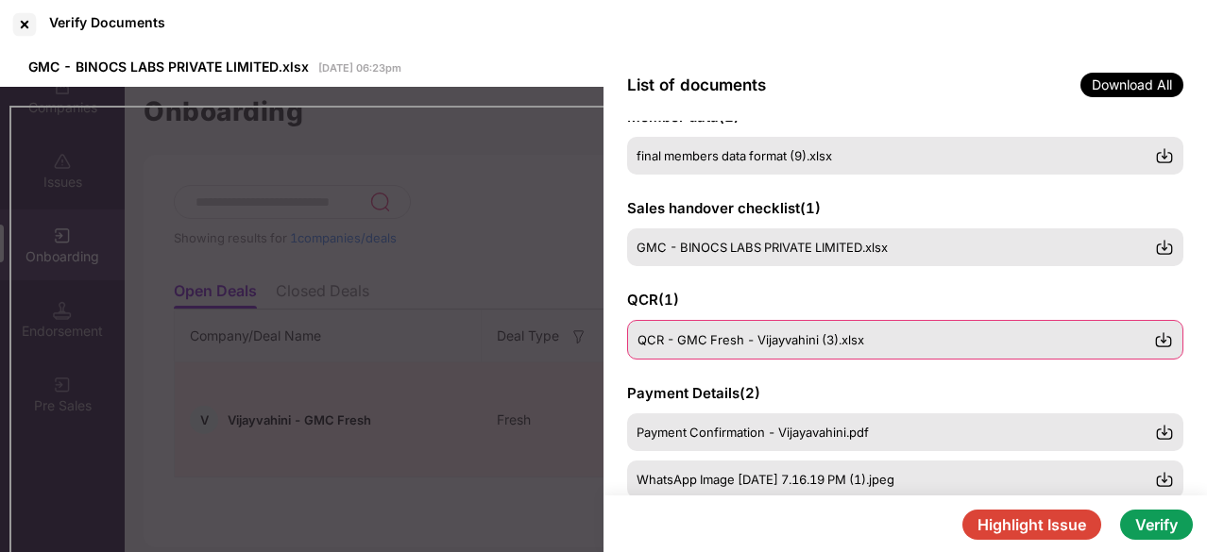
click at [687, 327] on div "QCR - GMC Fresh - Vijayvahini (3).xlsx" at bounding box center [905, 340] width 556 height 40
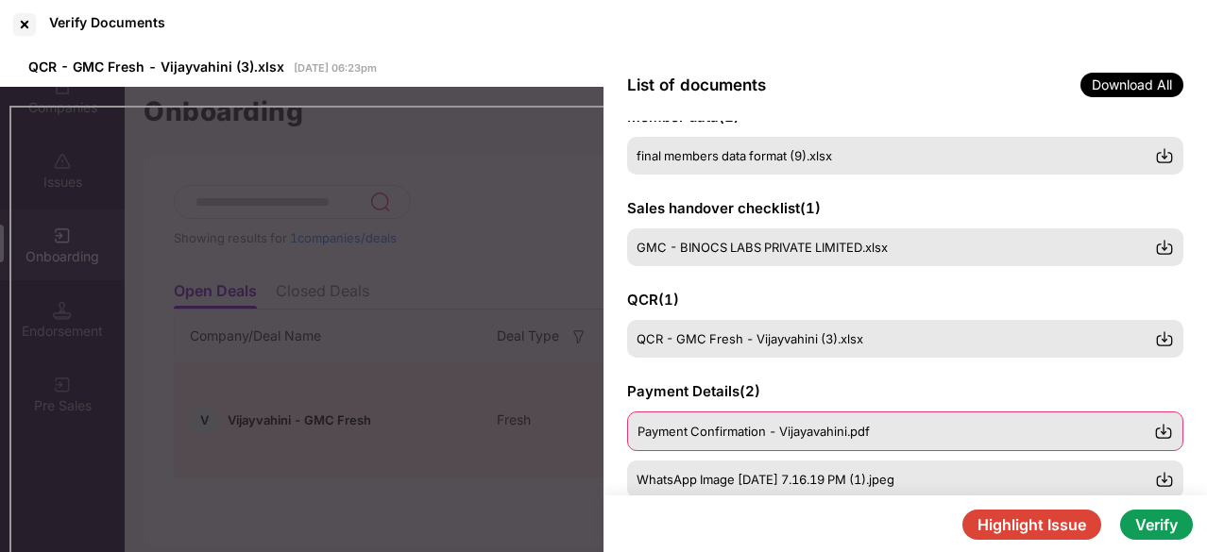
click at [798, 438] on span "Payment Confirmation - Vijayavahini.pdf" at bounding box center [753, 431] width 232 height 15
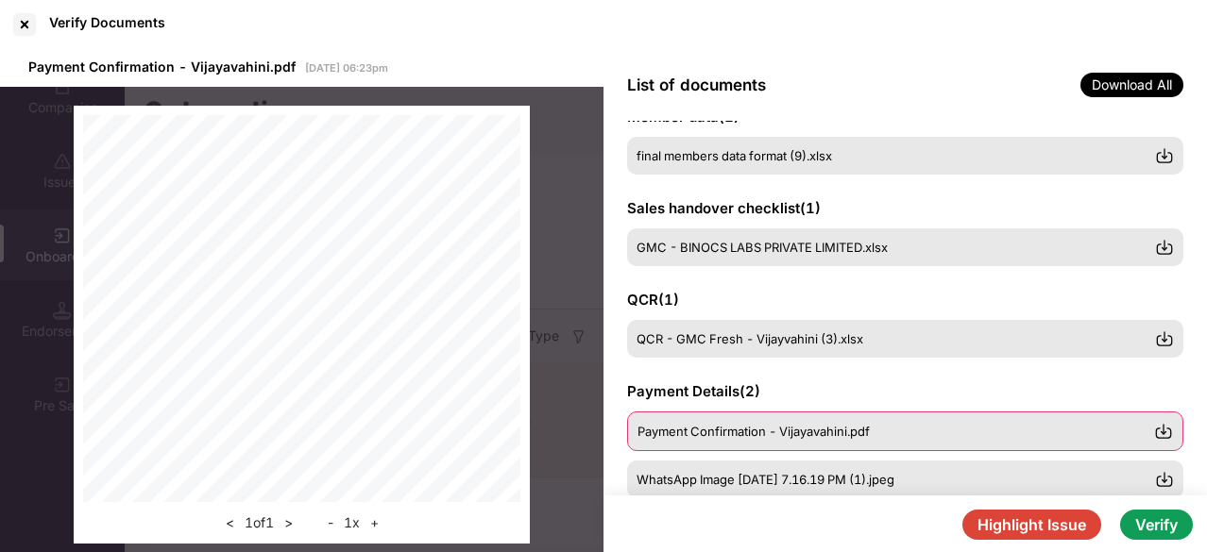
click at [701, 433] on span "Payment Confirmation - Vijayavahini.pdf" at bounding box center [753, 431] width 232 height 15
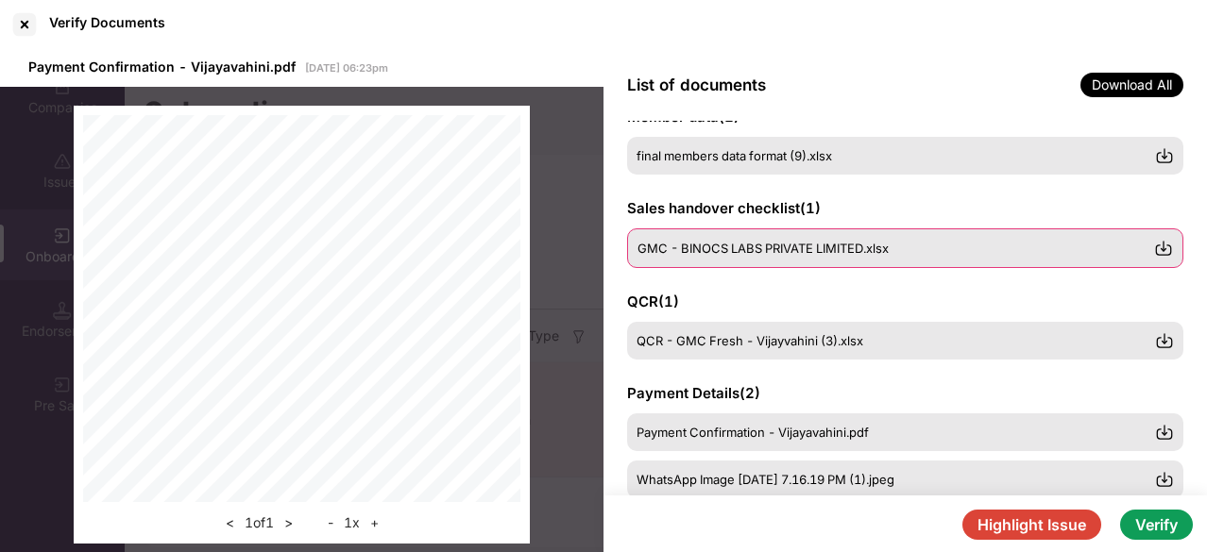
click at [725, 258] on div "GMC - BINOCS LABS PRIVATE LIMITED.xlsx" at bounding box center [905, 248] width 556 height 40
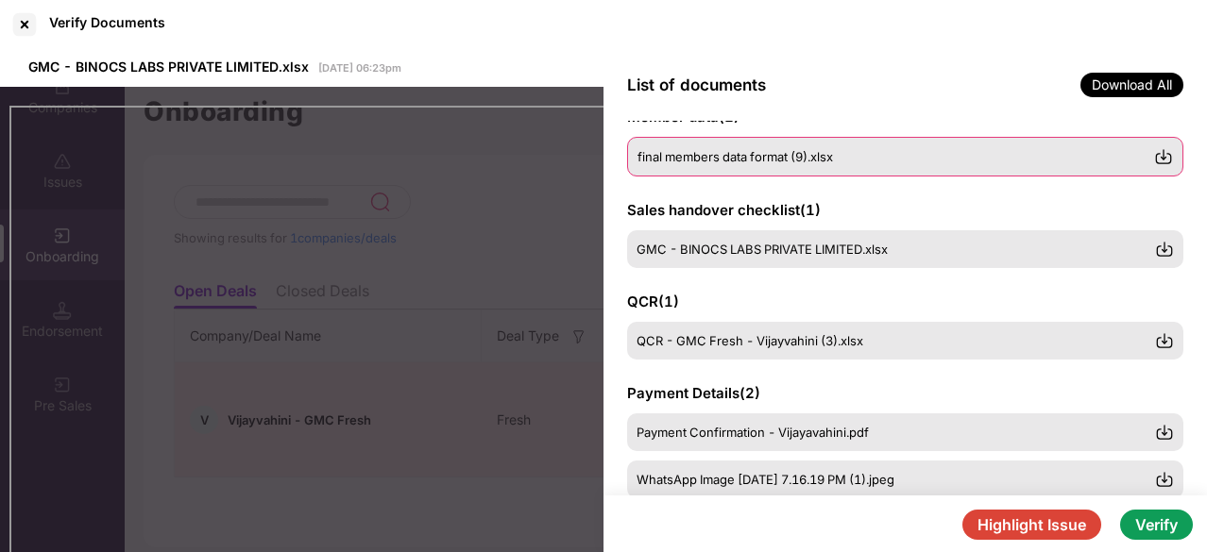
click at [799, 159] on span "final members data format (9).xlsx" at bounding box center [734, 156] width 195 height 15
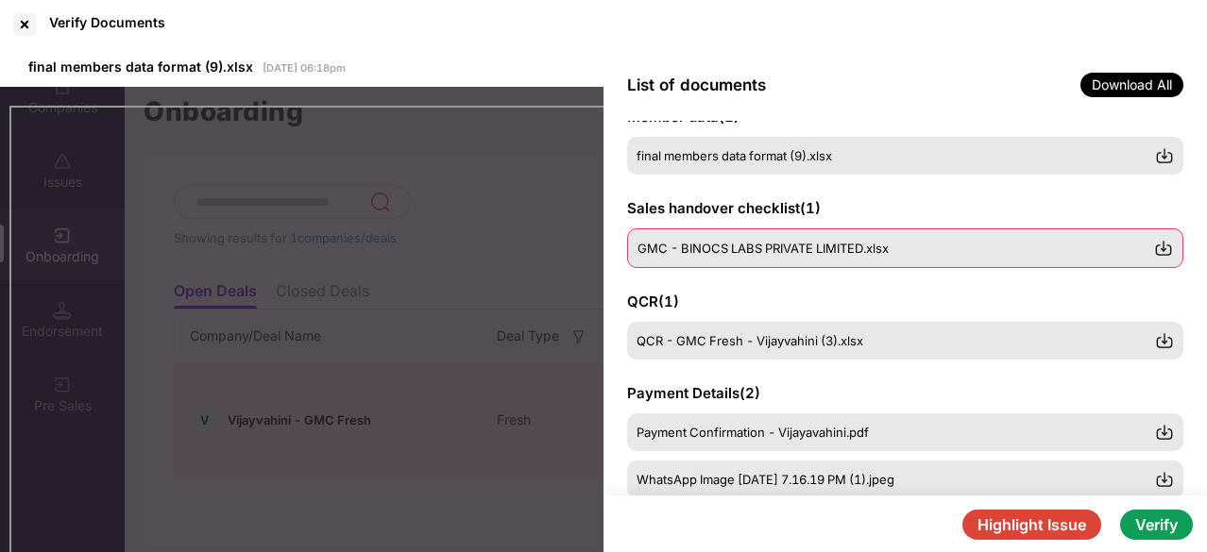
click at [748, 247] on span "GMC - BINOCS LABS PRIVATE LIMITED.xlsx" at bounding box center [762, 248] width 251 height 15
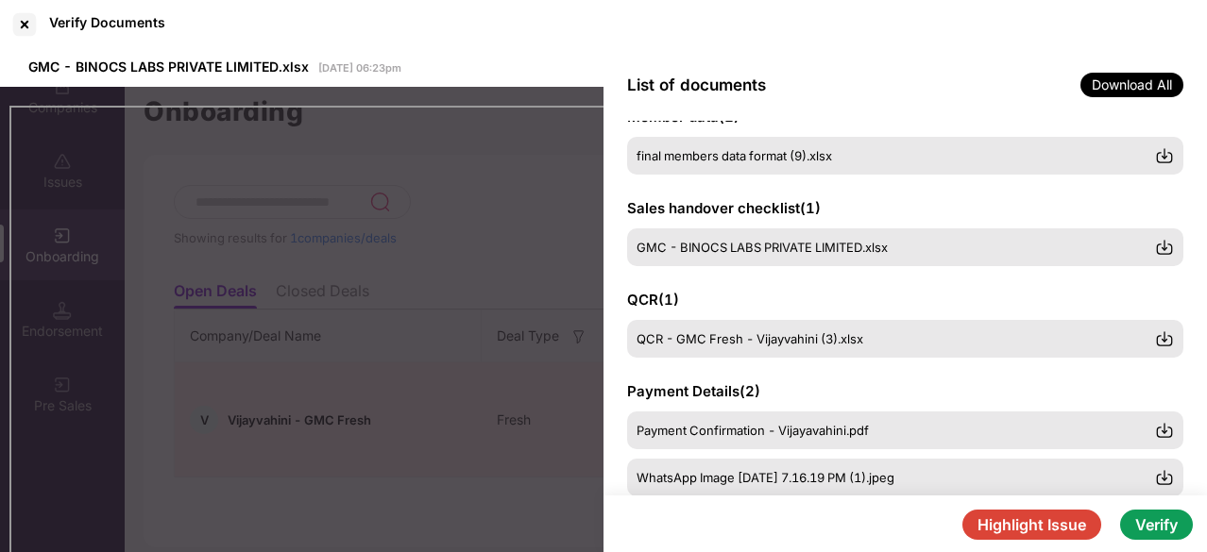
click at [763, 317] on div "QCR ( 1 ) QCR - GMC Fresh - Vijayvahini (3).xlsx" at bounding box center [905, 324] width 556 height 68
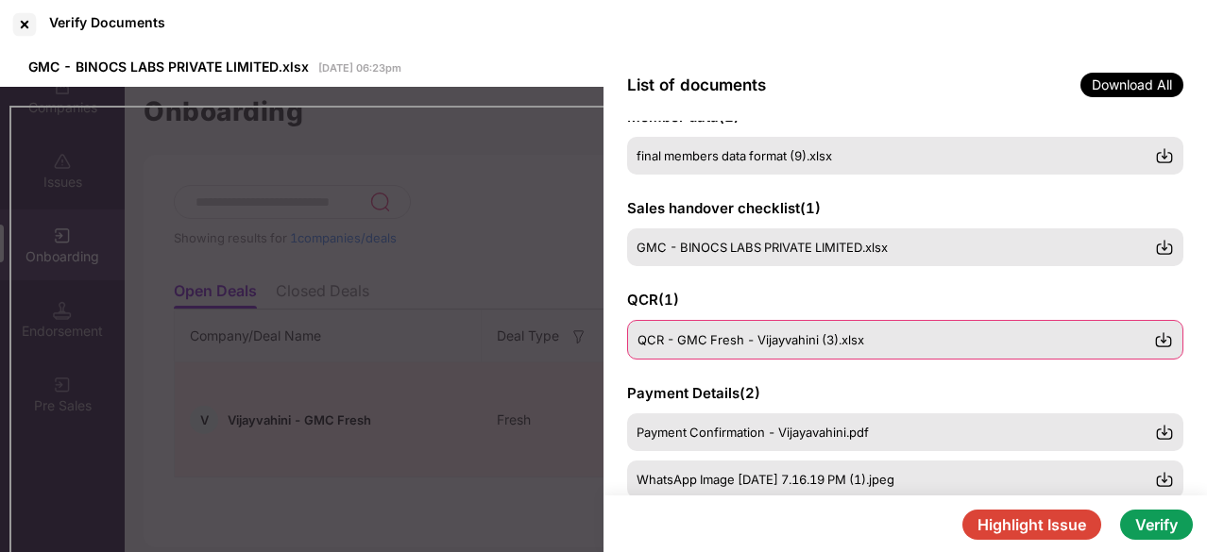
click at [757, 334] on span "QCR - GMC Fresh - Vijayvahini (3).xlsx" at bounding box center [750, 339] width 227 height 15
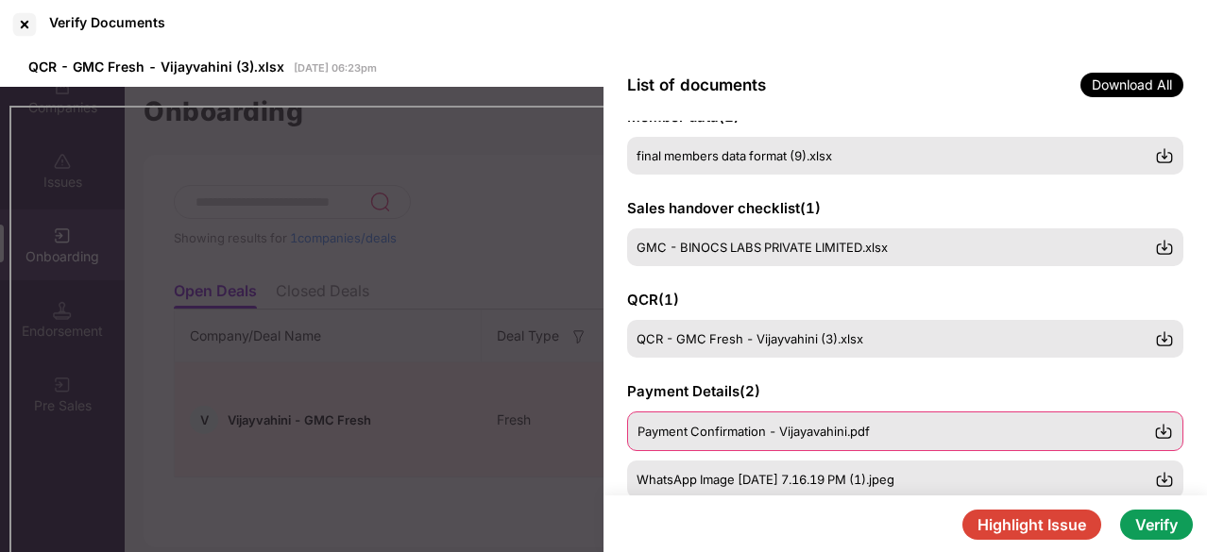
click at [710, 441] on div "Payment Confirmation - Vijayavahini.pdf" at bounding box center [905, 432] width 556 height 40
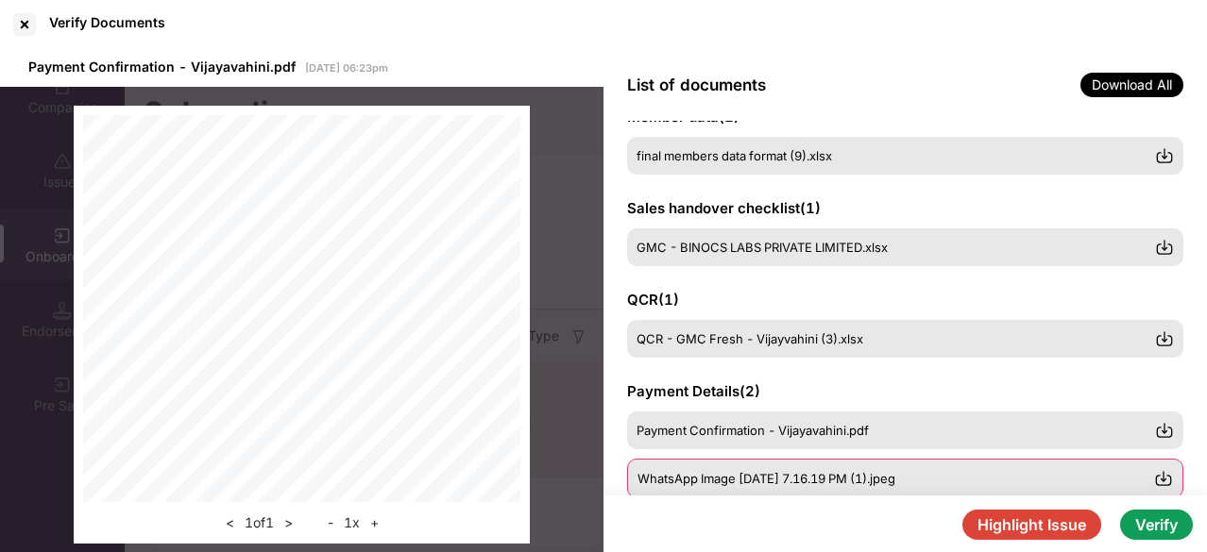
scroll to position [272, 0]
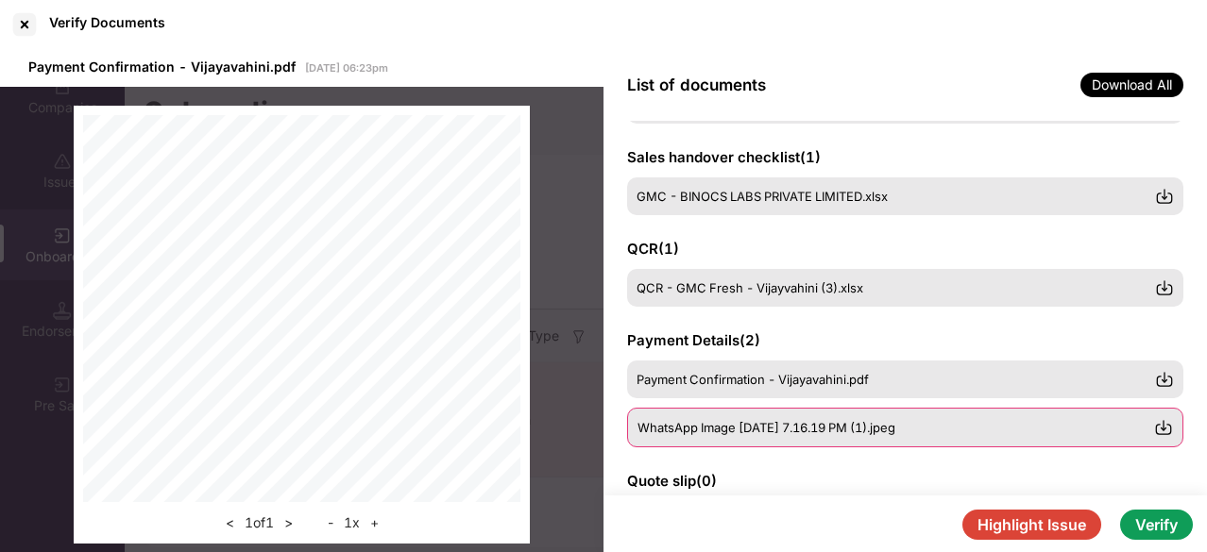
click at [731, 432] on span "WhatsApp Image [DATE] 7.16.19 PM (1).jpeg" at bounding box center [766, 427] width 258 height 15
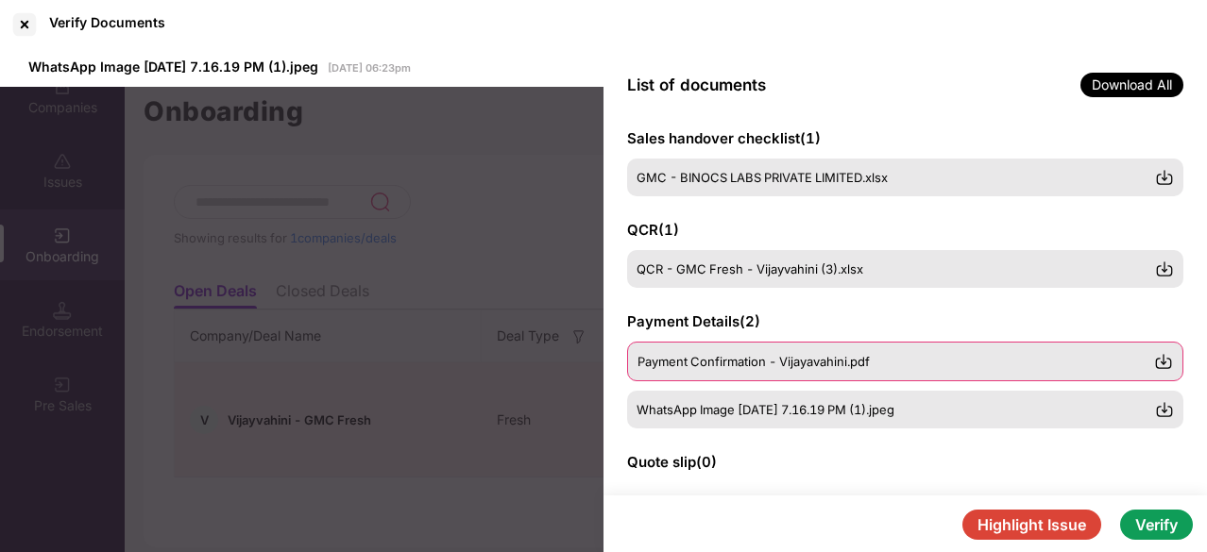
scroll to position [292, 0]
click at [778, 355] on span "Payment Confirmation - Vijayavahini.pdf" at bounding box center [753, 360] width 232 height 15
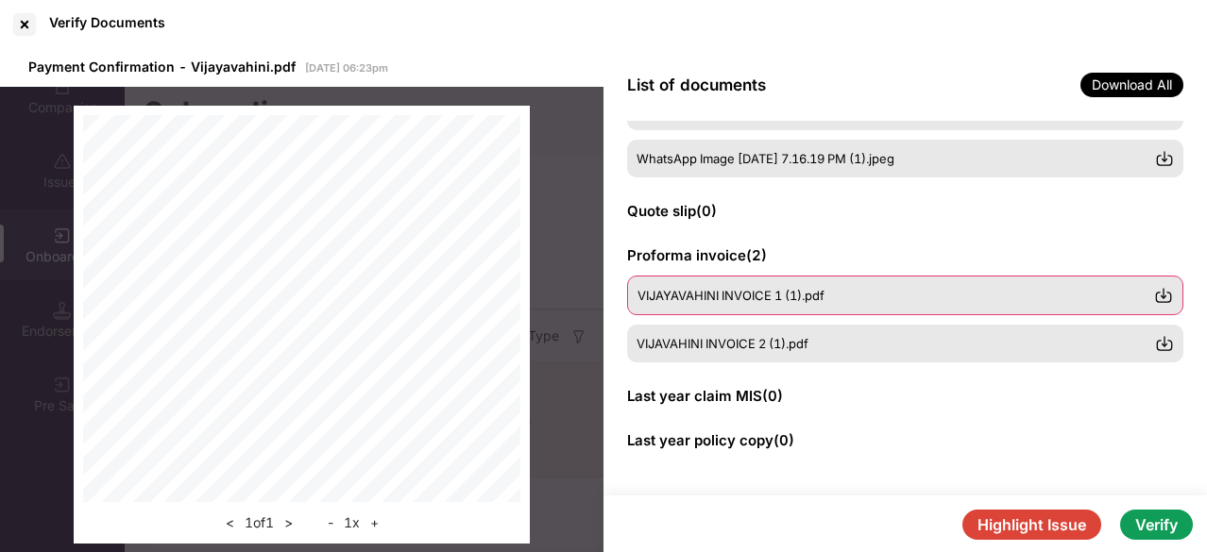
scroll to position [541, 0]
click at [710, 297] on span "VIJAYAVAHINI INVOICE 1 (1).pdf" at bounding box center [730, 294] width 187 height 15
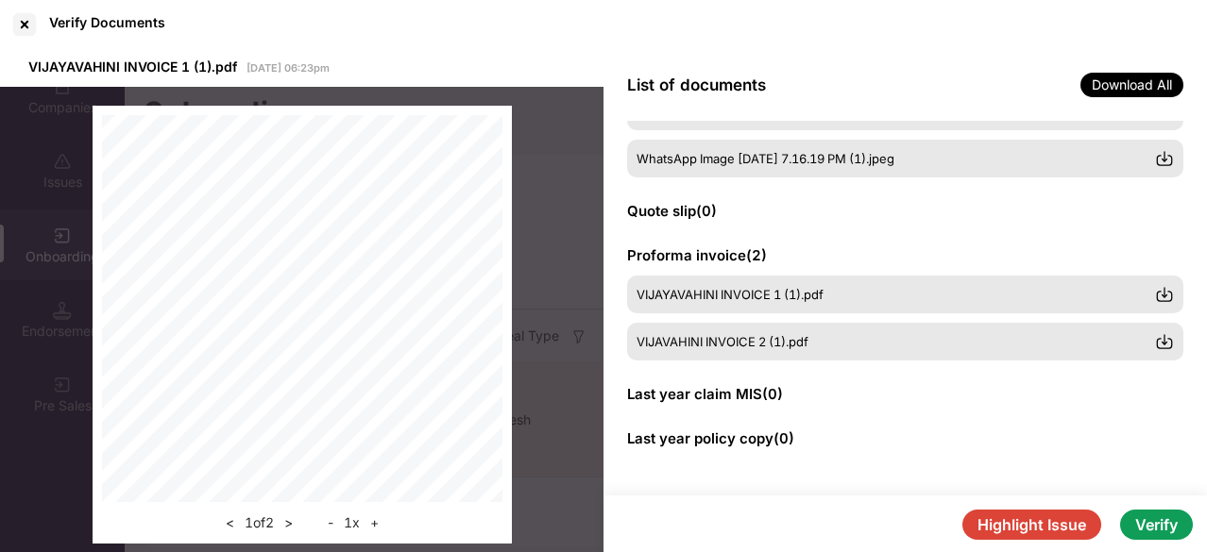
scroll to position [66, 0]
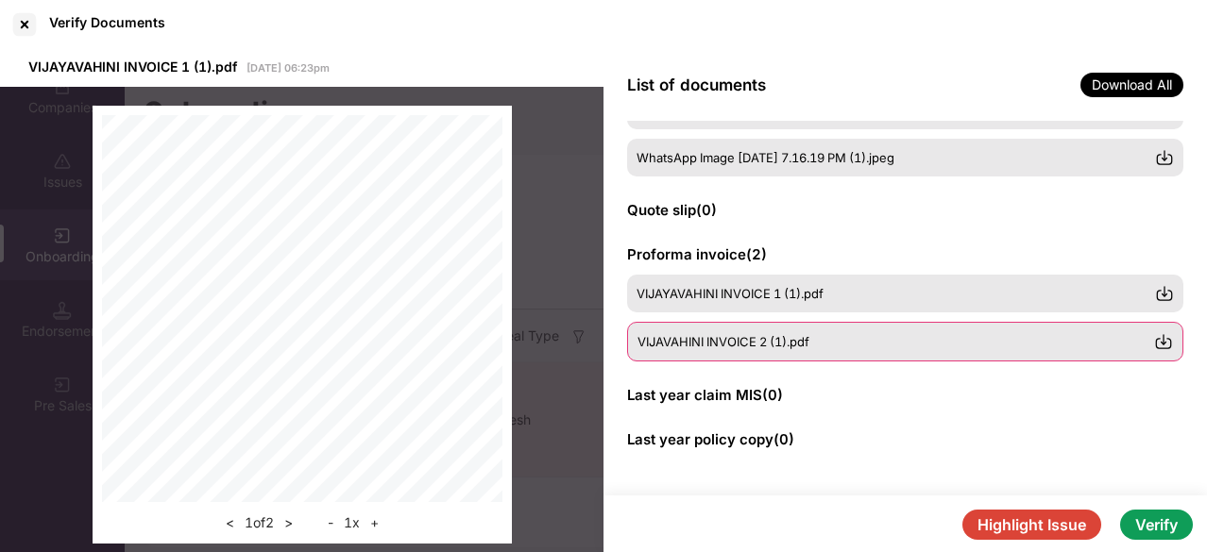
click at [763, 347] on span "VIJAVAHINI INVOICE 2 (1).pdf" at bounding box center [723, 341] width 172 height 15
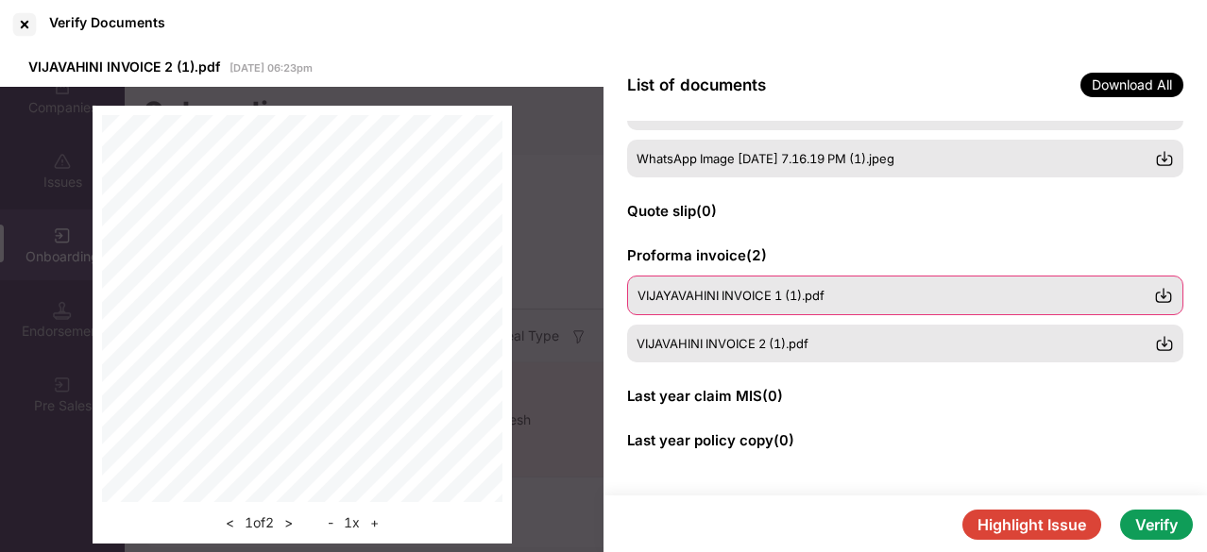
scroll to position [541, 0]
click at [770, 294] on span "VIJAYAVAHINI INVOICE 1 (1).pdf" at bounding box center [730, 294] width 187 height 15
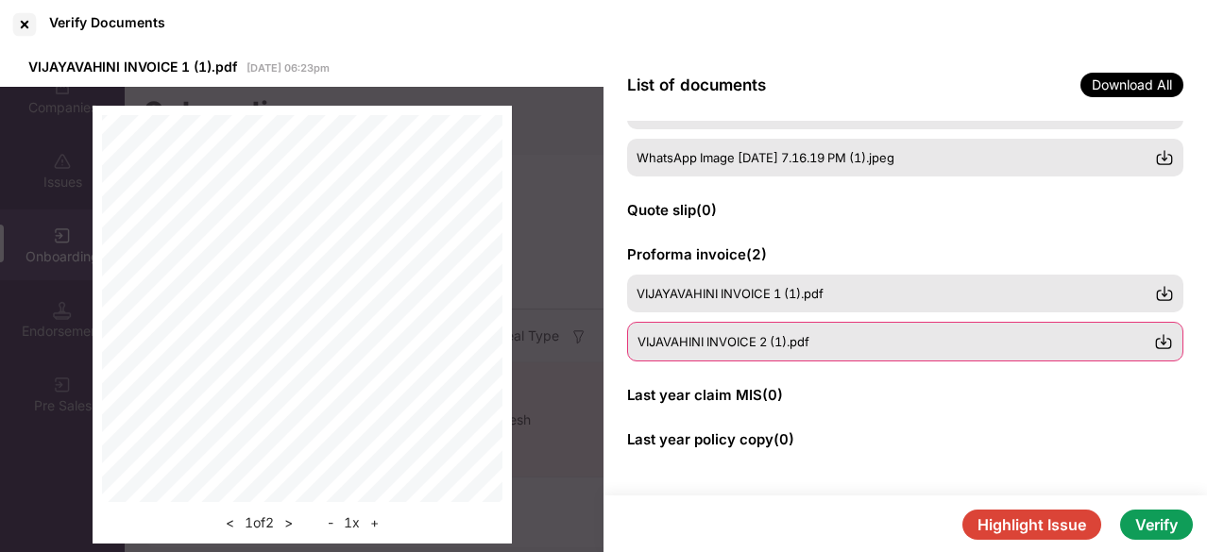
click at [792, 340] on span "VIJAVAHINI INVOICE 2 (1).pdf" at bounding box center [723, 341] width 172 height 15
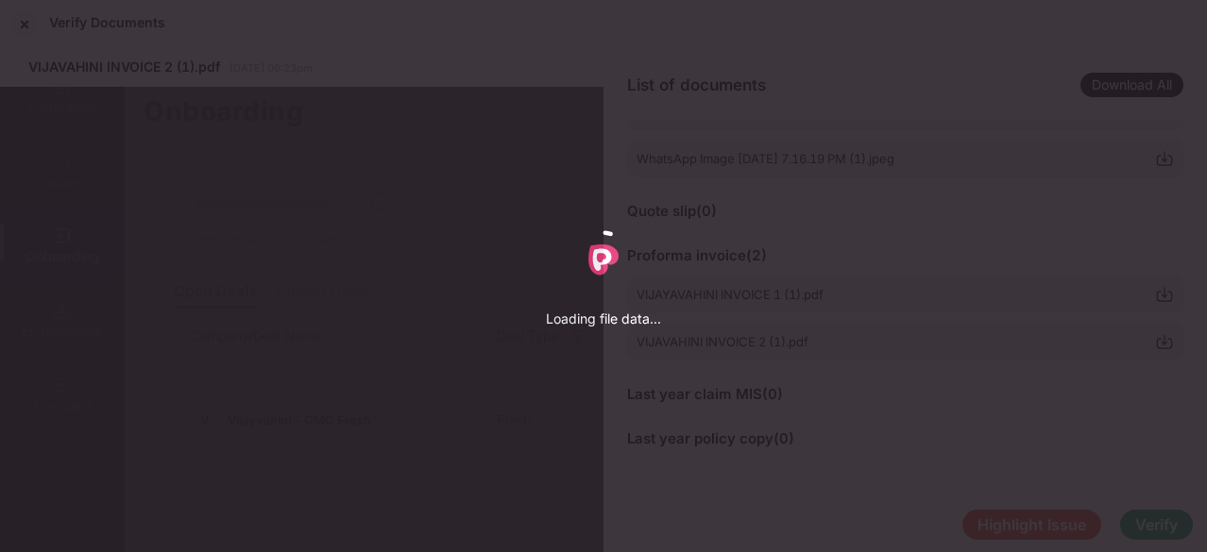
scroll to position [540, 0]
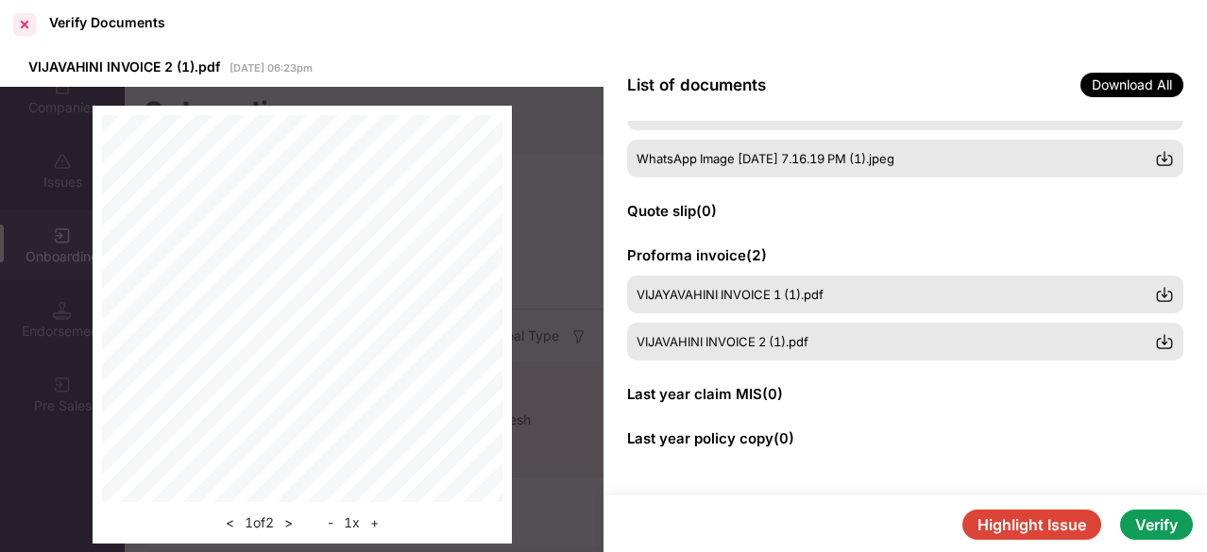
click at [22, 34] on div at bounding box center [24, 24] width 30 height 30
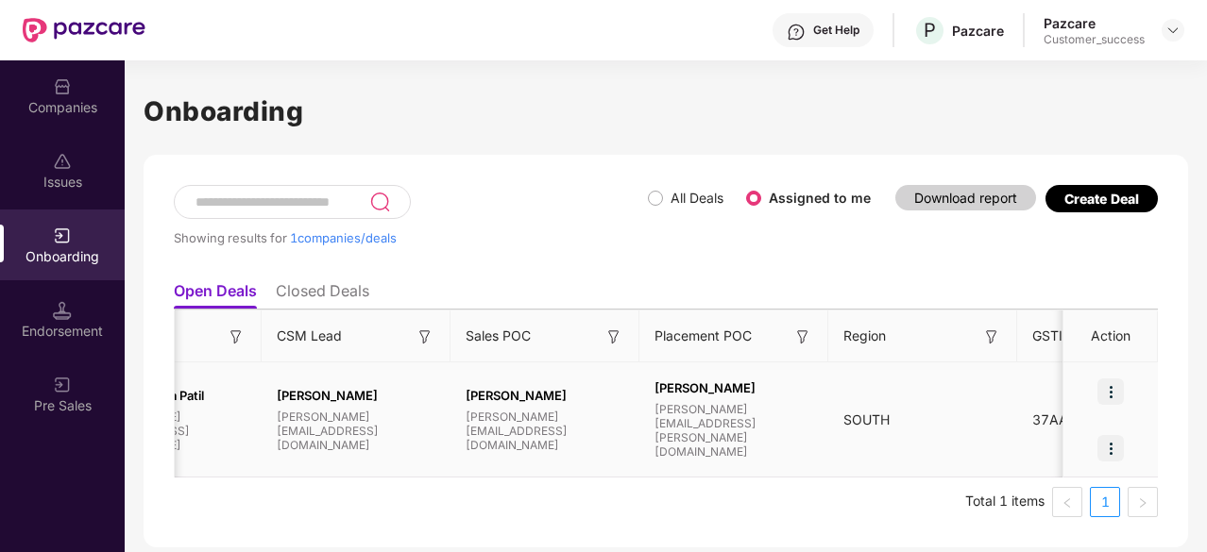
scroll to position [0, 1665]
click at [1108, 383] on img at bounding box center [1110, 392] width 26 height 26
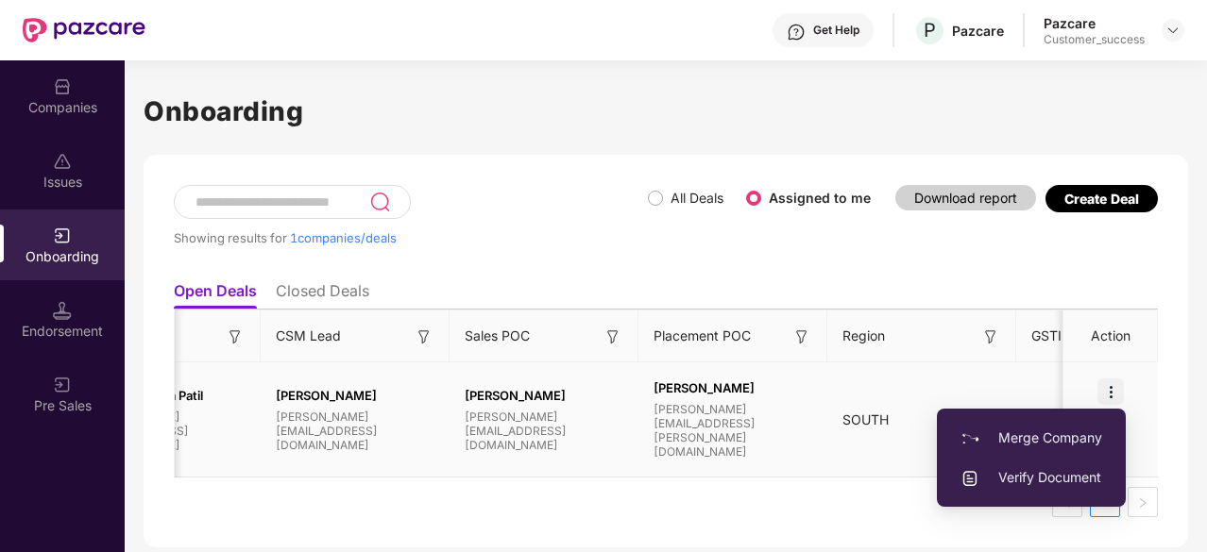
click at [1042, 482] on span "Verify Document" at bounding box center [1031, 477] width 142 height 21
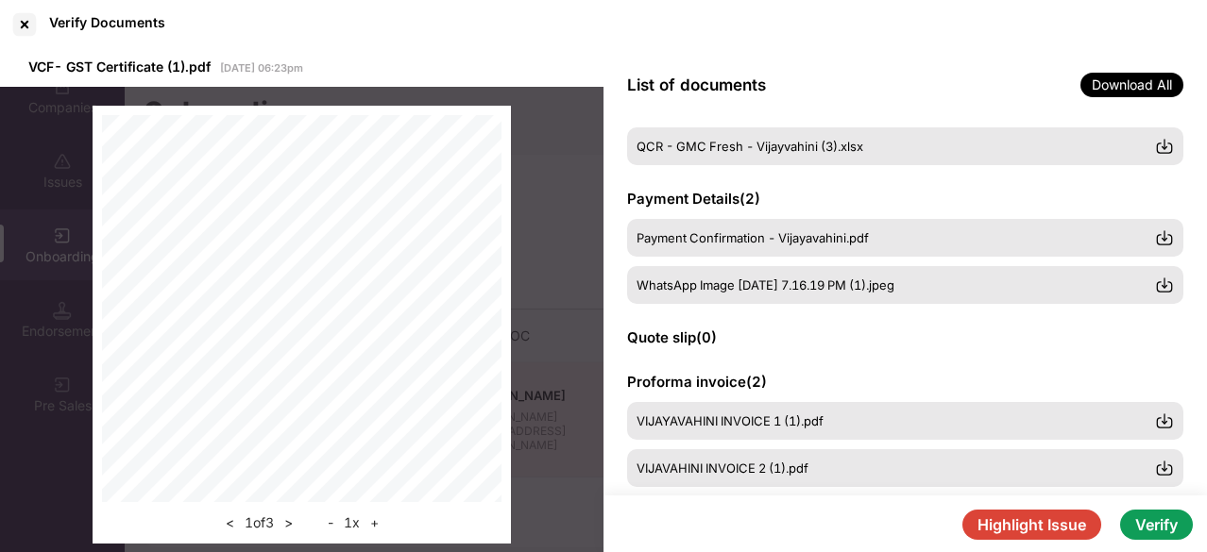
scroll to position [360, 0]
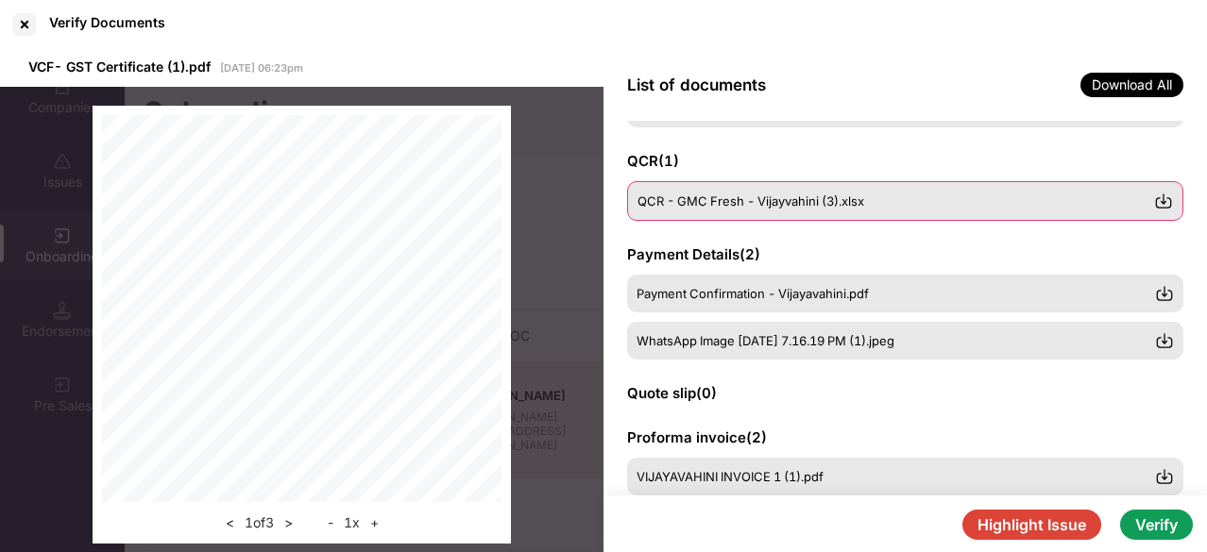
click at [815, 203] on span "QCR - GMC Fresh - Vijayvahini (3).xlsx" at bounding box center [750, 201] width 227 height 15
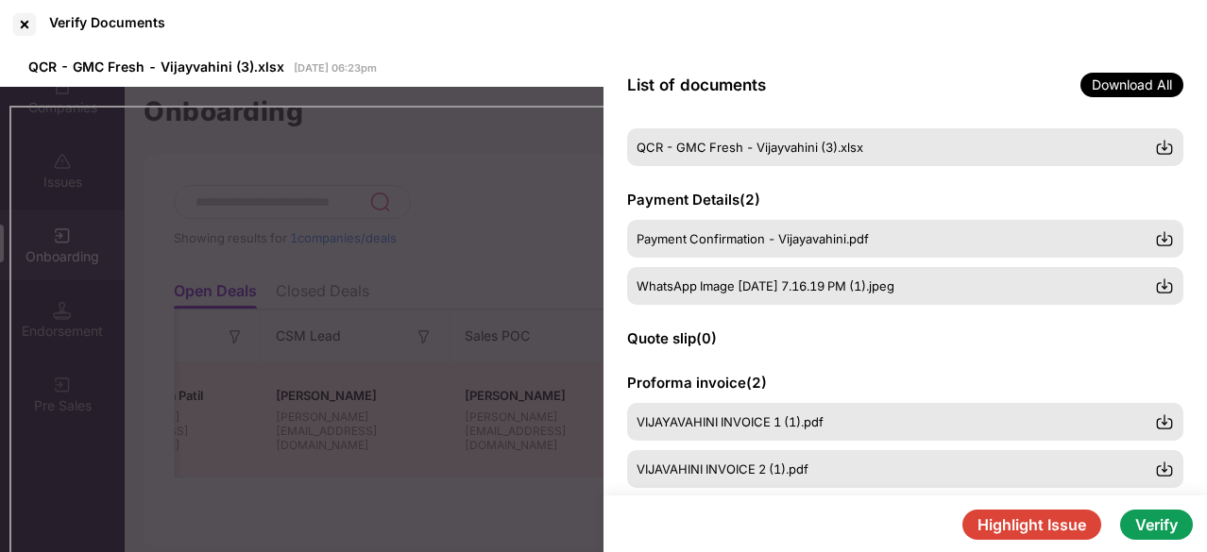
scroll to position [413, 0]
click at [805, 418] on span "VIJAYAVAHINI INVOICE 1 (1).pdf" at bounding box center [729, 421] width 187 height 15
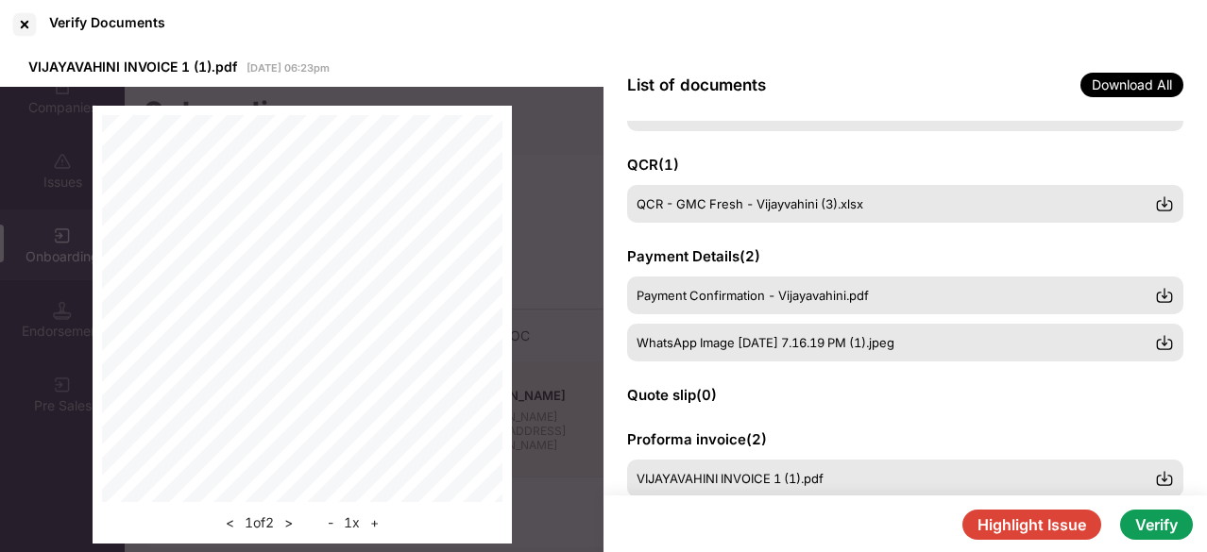
scroll to position [357, 0]
click at [771, 343] on span "WhatsApp Image [DATE] 7.16.19 PM (1).jpeg" at bounding box center [766, 342] width 258 height 15
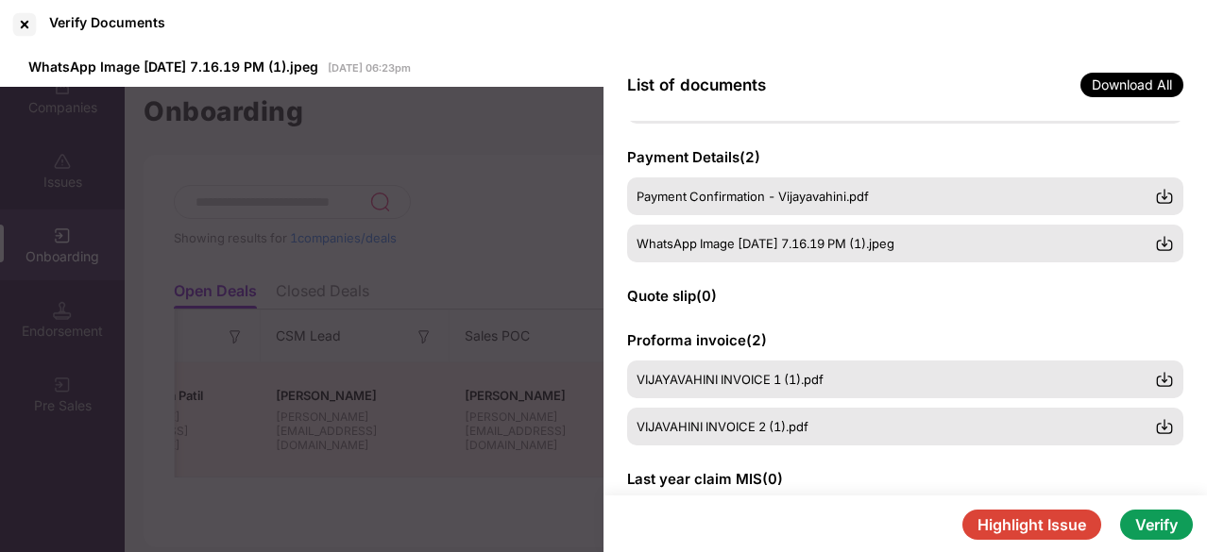
scroll to position [461, 0]
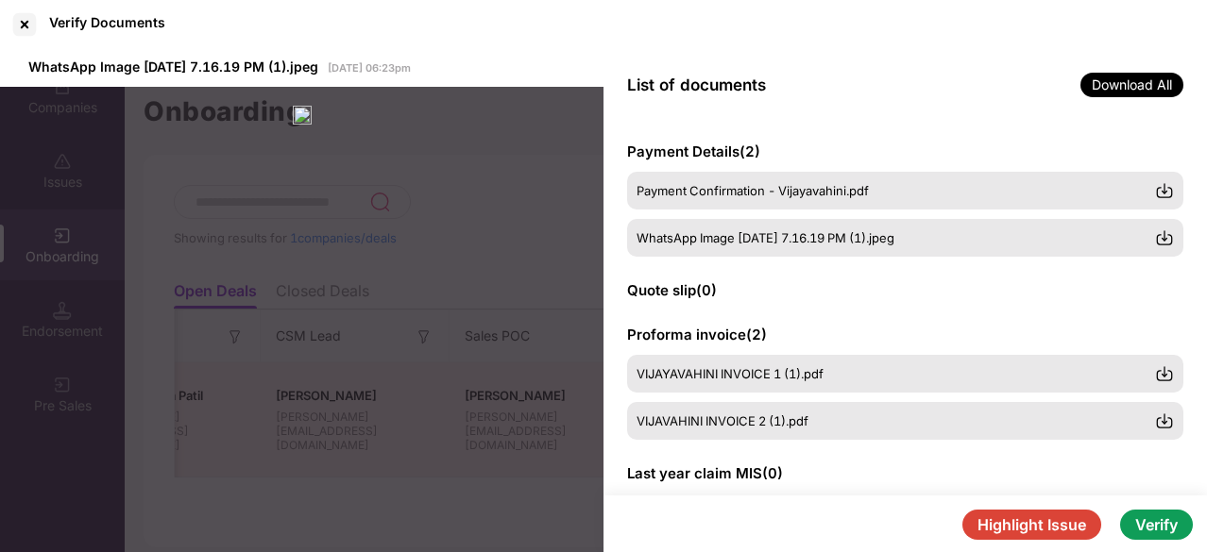
drag, startPoint x: 825, startPoint y: 264, endPoint x: 789, endPoint y: 266, distance: 35.9
click at [789, 266] on div "GSTIN certificate ( 1 ) VCF- GST Certificate (1).pdf PAN card ( 1 ) VCF-PAN Car…" at bounding box center [904, 308] width 603 height 375
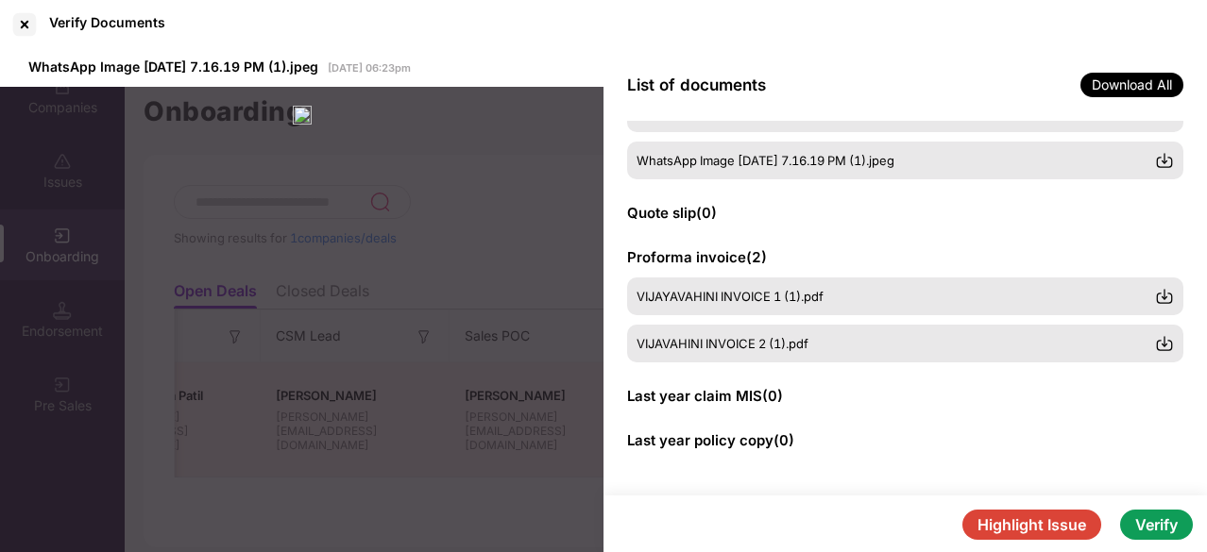
scroll to position [538, 0]
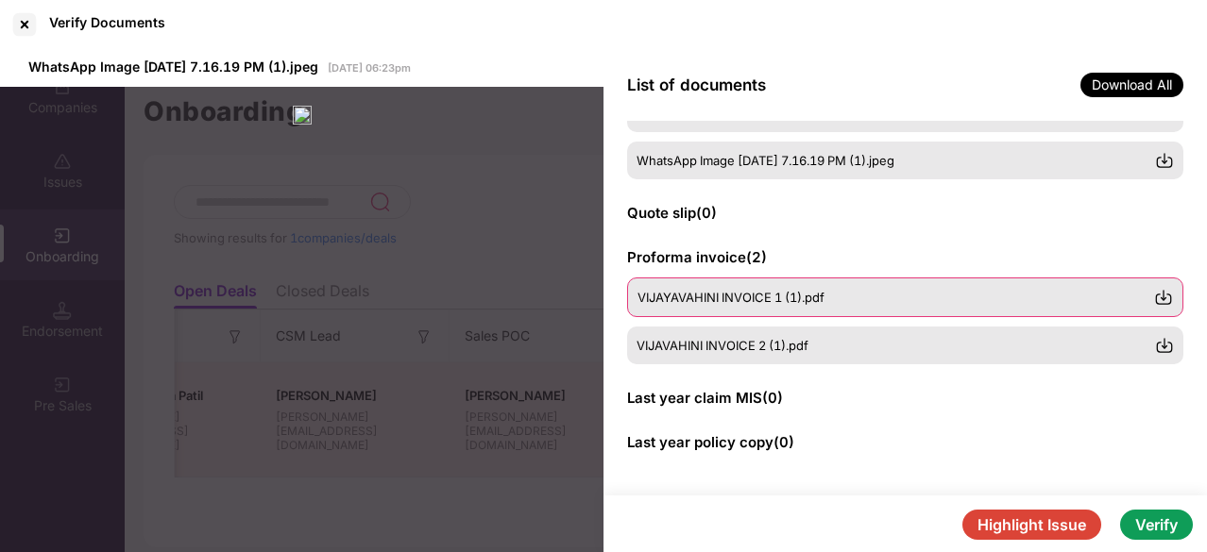
click at [762, 286] on div "VIJAYAVAHINI INVOICE 1 (1).pdf" at bounding box center [905, 298] width 556 height 40
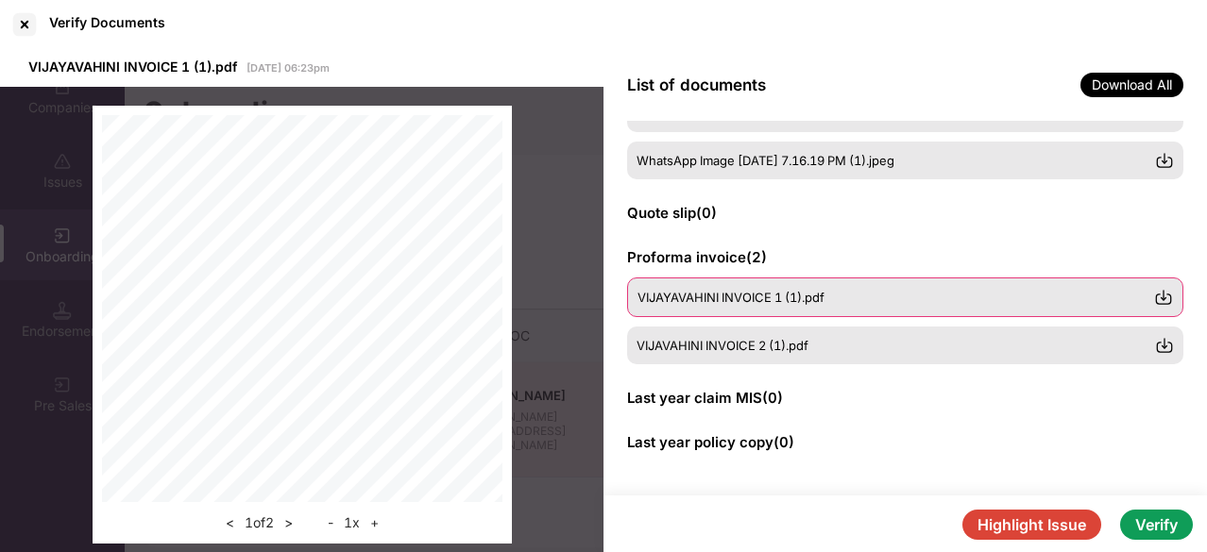
click at [734, 280] on div "VIJAYAVAHINI INVOICE 1 (1).pdf" at bounding box center [905, 298] width 556 height 40
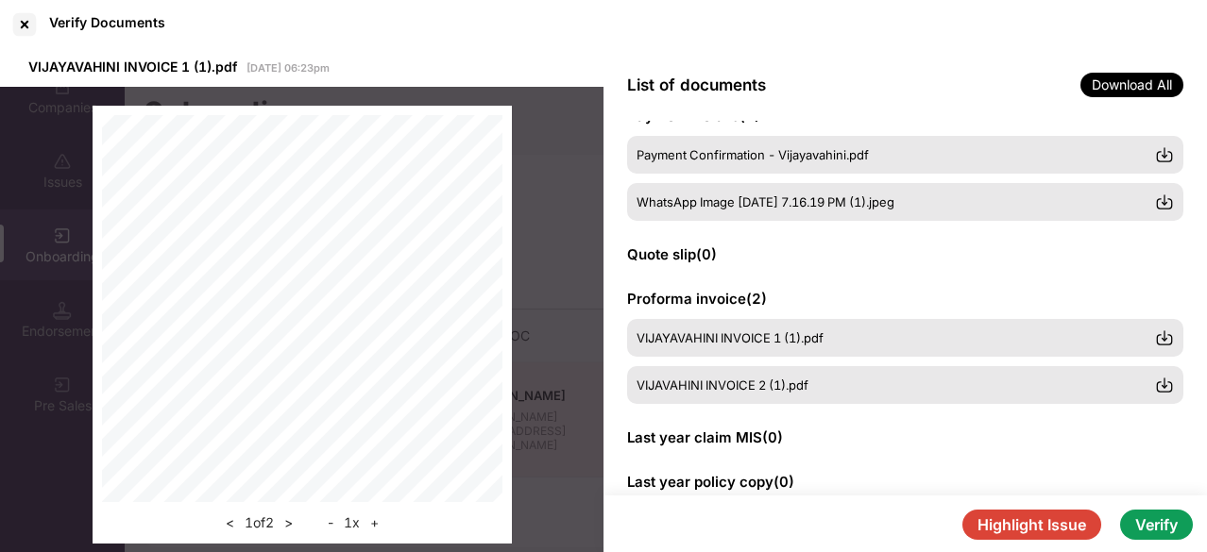
scroll to position [495, 0]
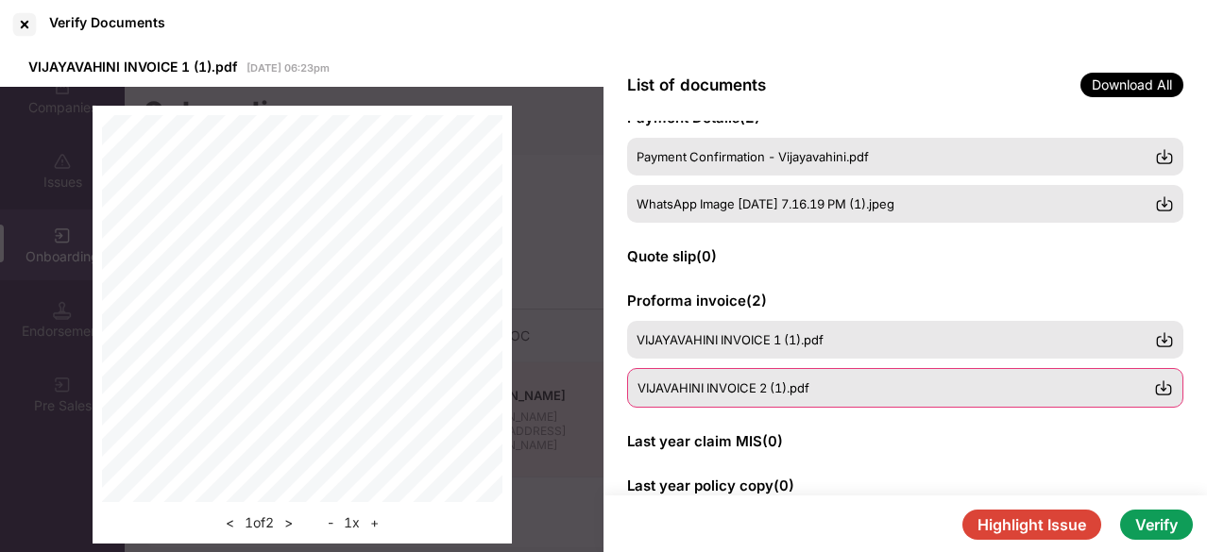
click at [745, 398] on div "VIJAVAHINI INVOICE 2 (1).pdf" at bounding box center [905, 388] width 556 height 40
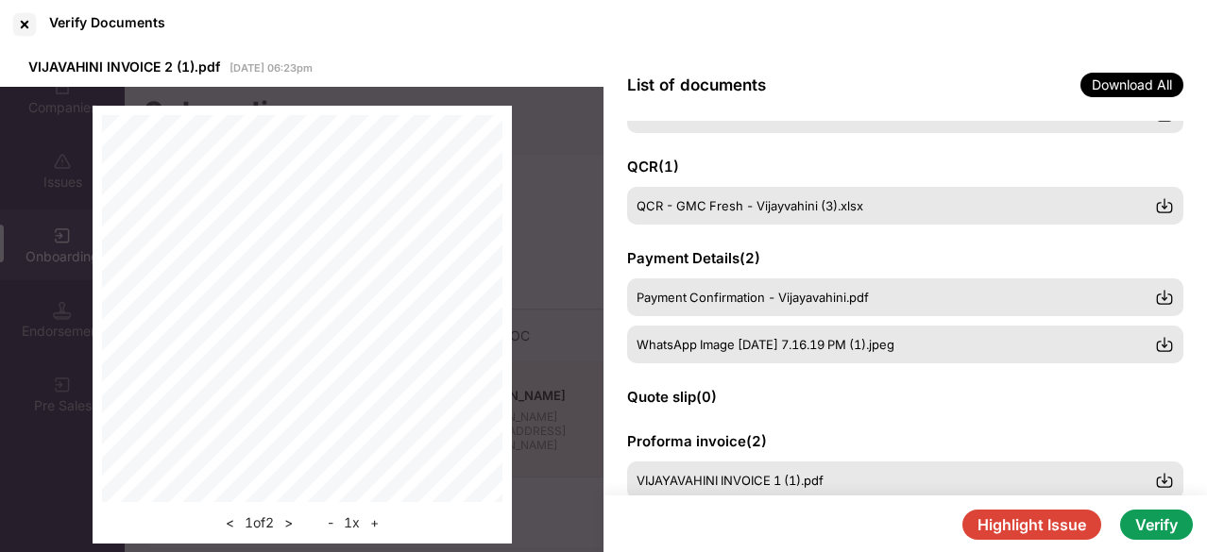
scroll to position [353, 0]
click at [842, 311] on div "Payment Confirmation - Vijayavahini.pdf" at bounding box center [905, 298] width 556 height 38
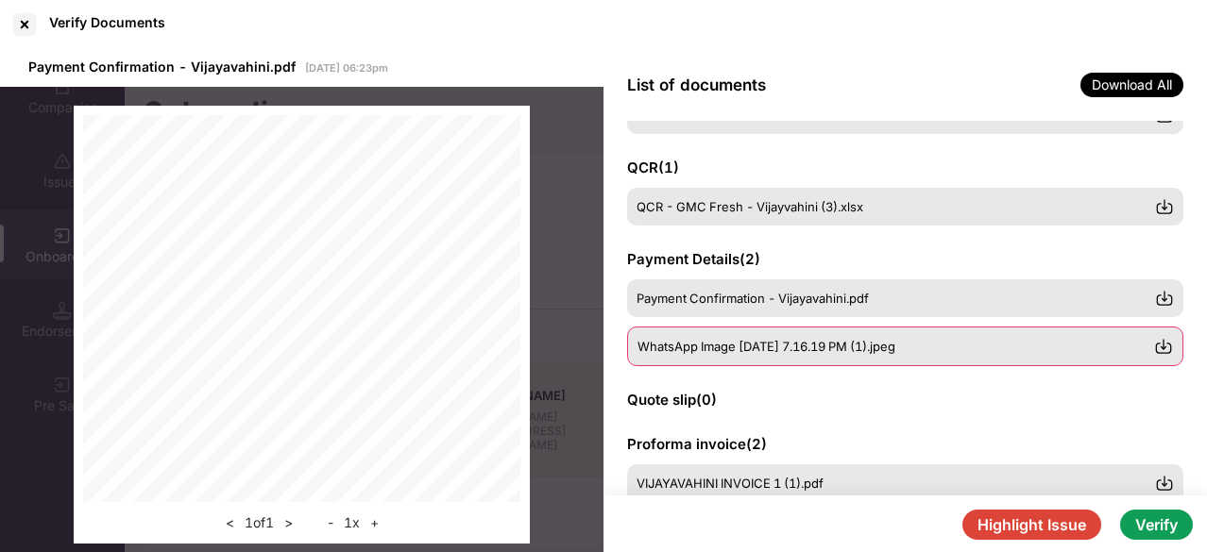
click at [742, 344] on span "WhatsApp Image [DATE] 7.16.19 PM (1).jpeg" at bounding box center [766, 346] width 258 height 15
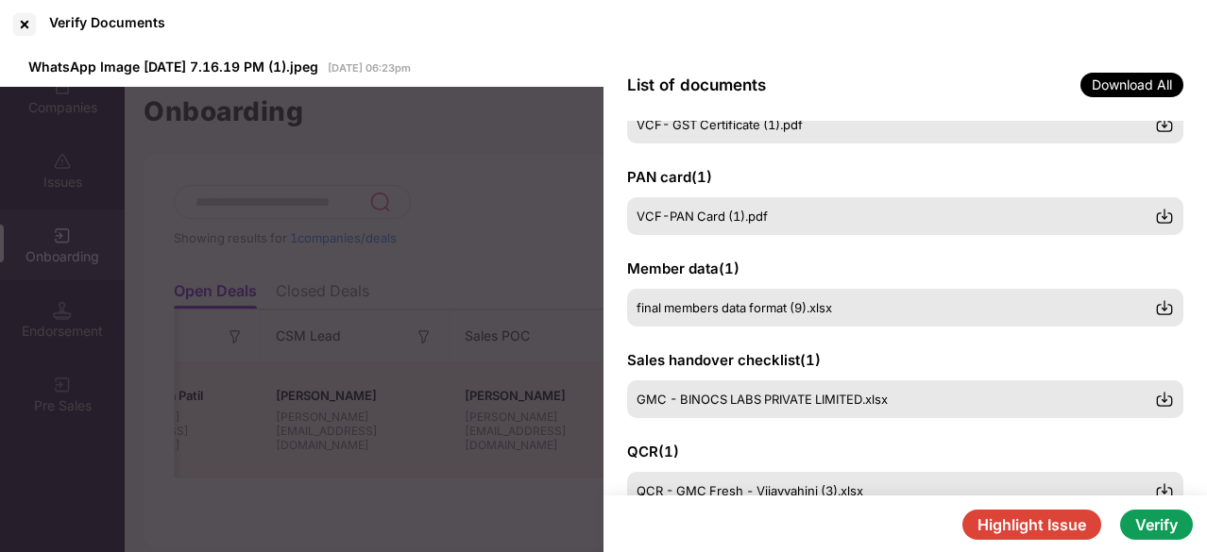
scroll to position [0, 0]
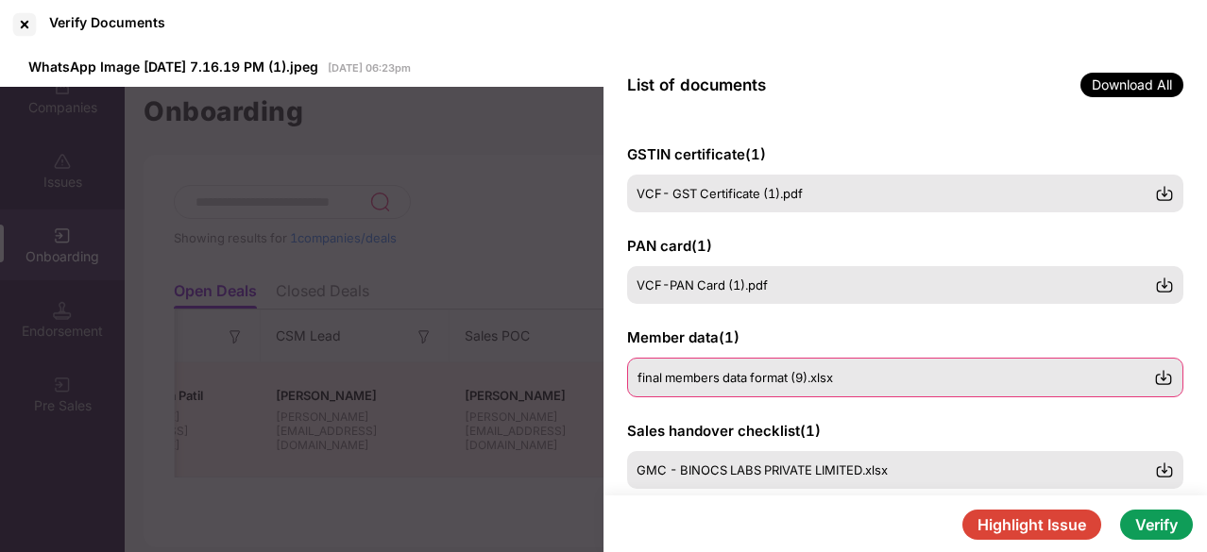
click at [757, 374] on span "final members data format (9).xlsx" at bounding box center [734, 377] width 195 height 15
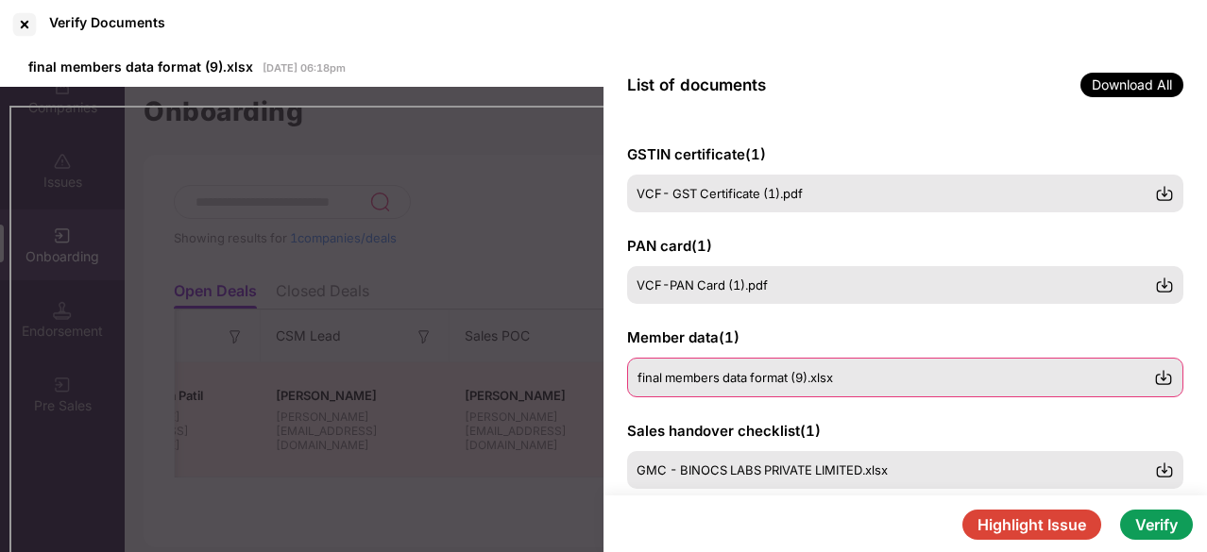
click at [702, 380] on span "final members data format (9).xlsx" at bounding box center [734, 377] width 195 height 15
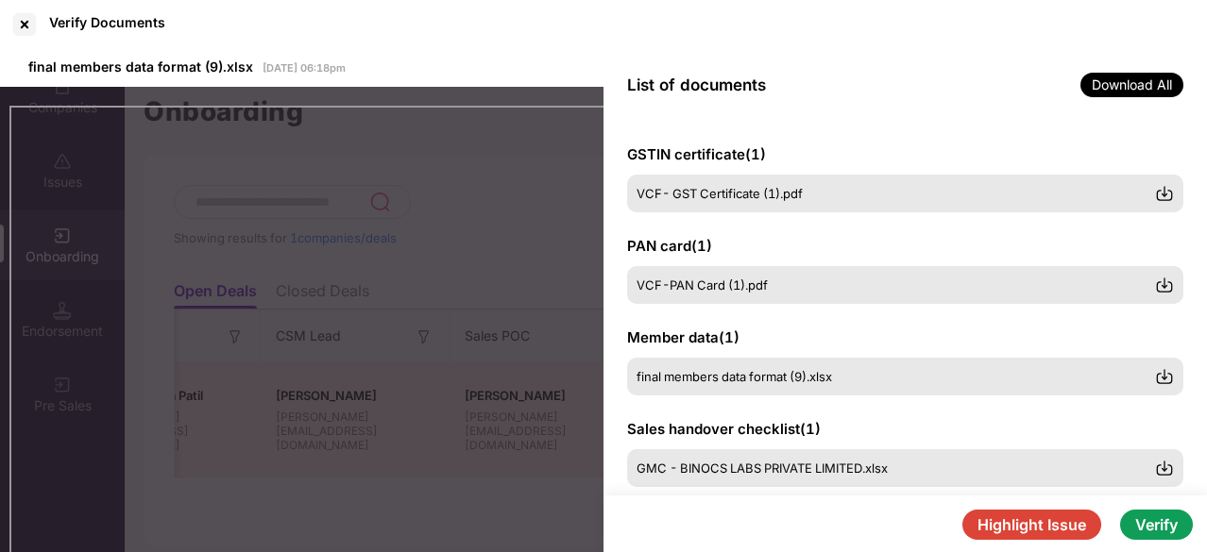
scroll to position [38, 0]
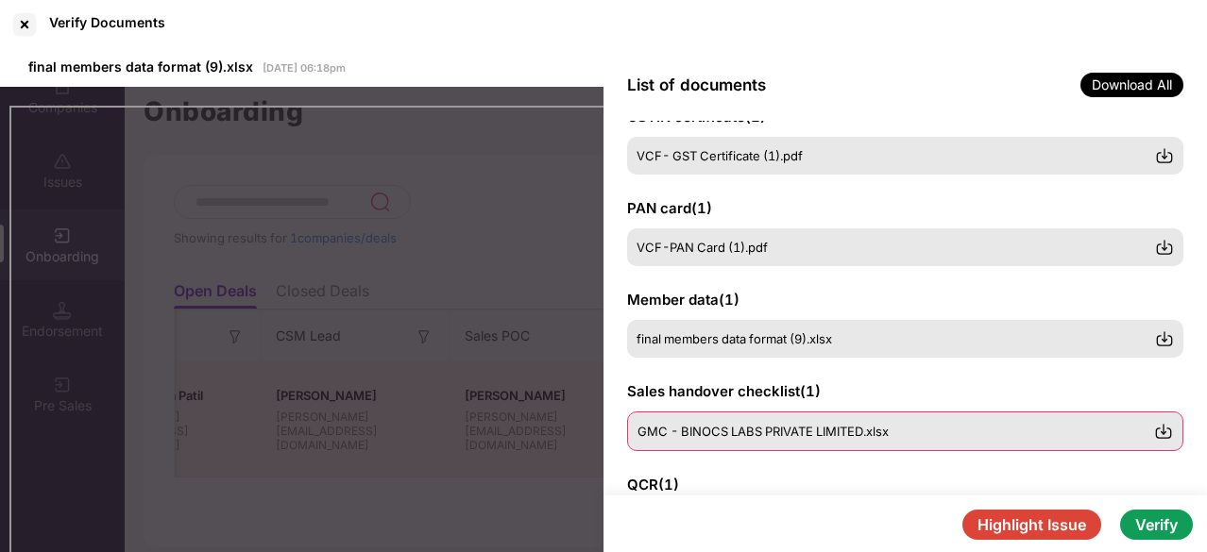
click at [699, 424] on span "GMC - BINOCS LABS PRIVATE LIMITED.xlsx" at bounding box center [762, 431] width 251 height 15
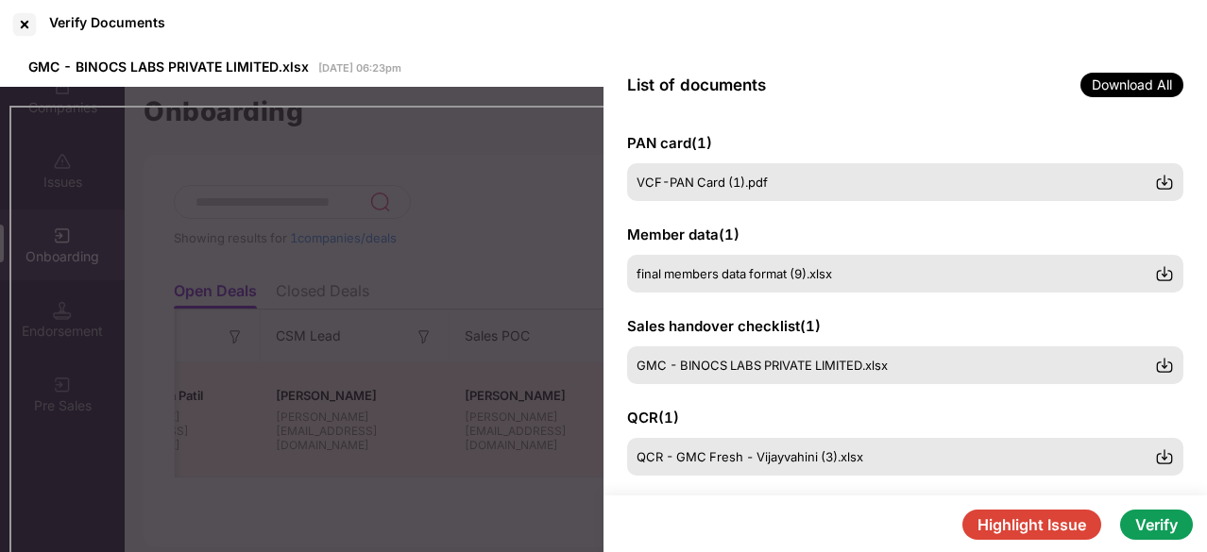
scroll to position [102, 0]
click at [789, 360] on span "GMC - BINOCS LABS PRIVATE LIMITED.xlsx" at bounding box center [761, 366] width 251 height 15
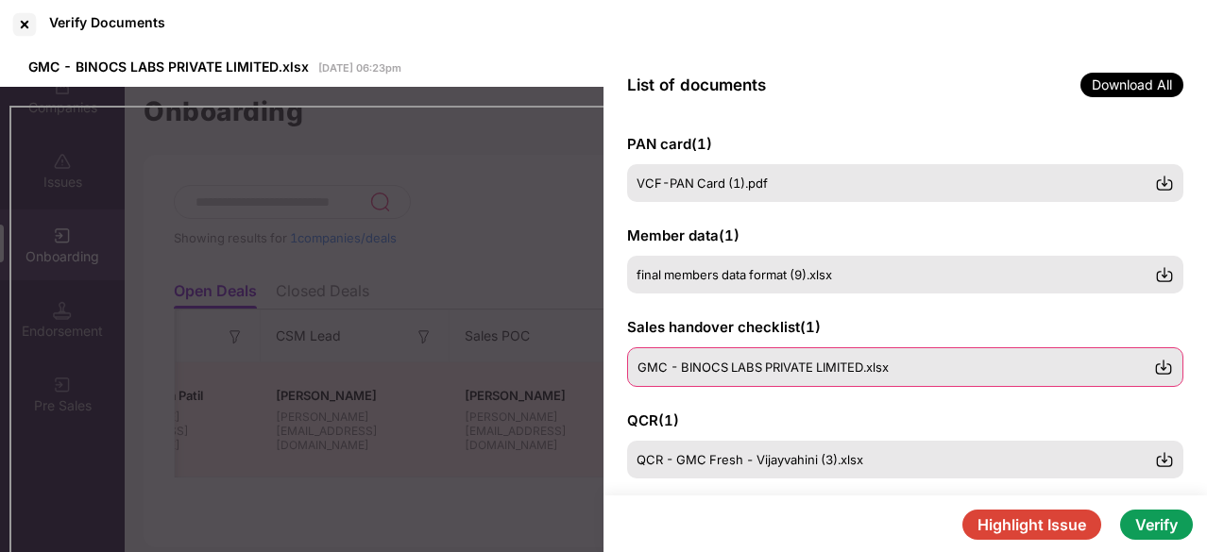
click at [830, 362] on span "GMC - BINOCS LABS PRIVATE LIMITED.xlsx" at bounding box center [762, 367] width 251 height 15
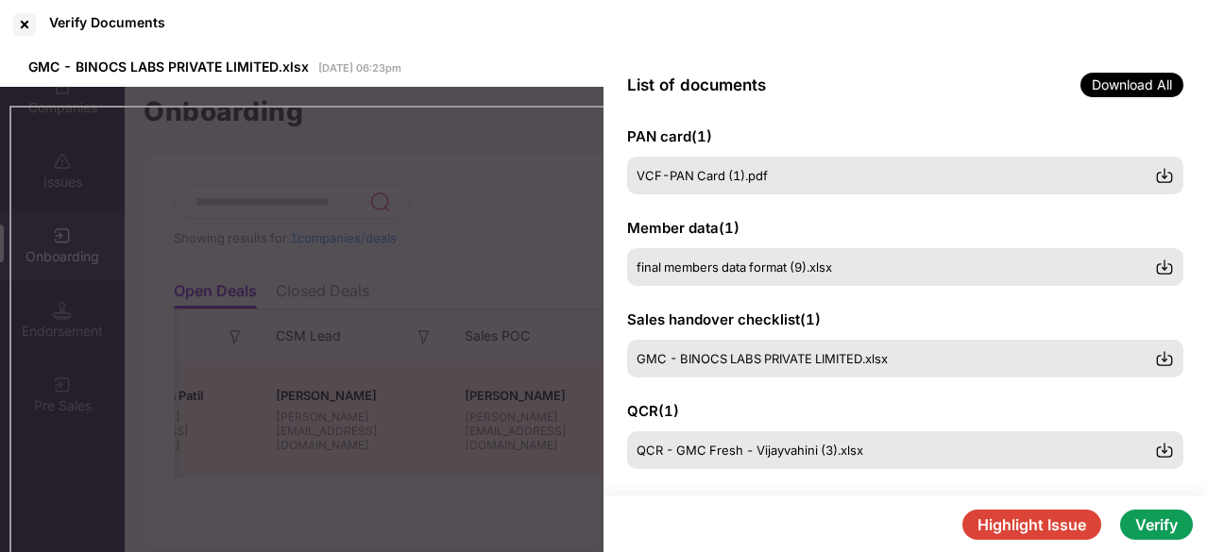
scroll to position [110, 0]
click at [835, 352] on span "GMC - BINOCS LABS PRIVATE LIMITED.xlsx" at bounding box center [762, 358] width 251 height 15
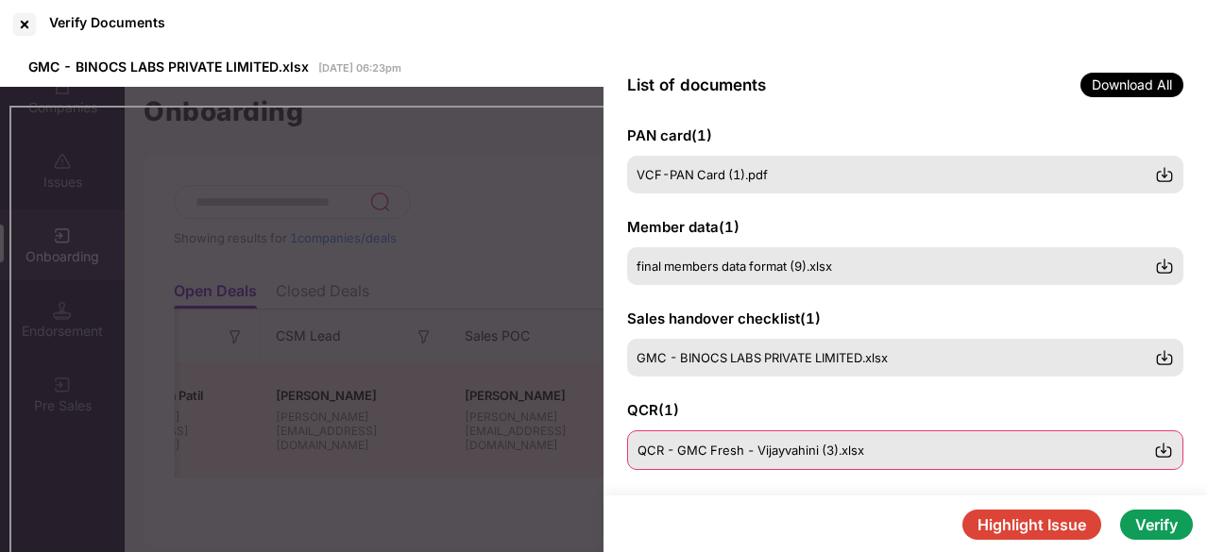
click at [787, 447] on span "QCR - GMC Fresh - Vijayvahini (3).xlsx" at bounding box center [750, 450] width 227 height 15
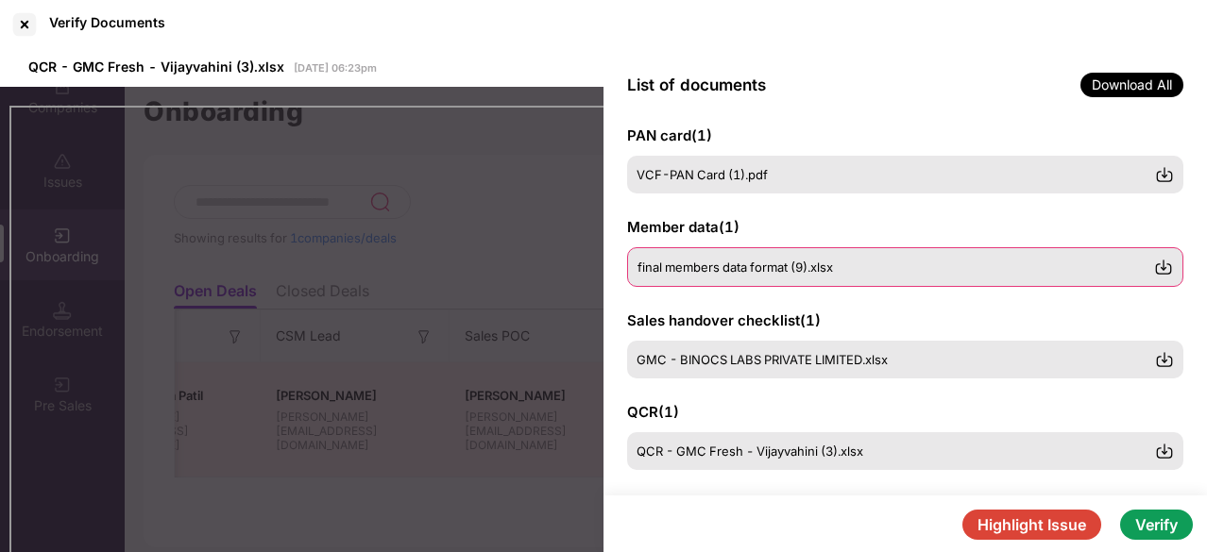
click at [717, 278] on div "final members data format (9).xlsx" at bounding box center [905, 267] width 556 height 40
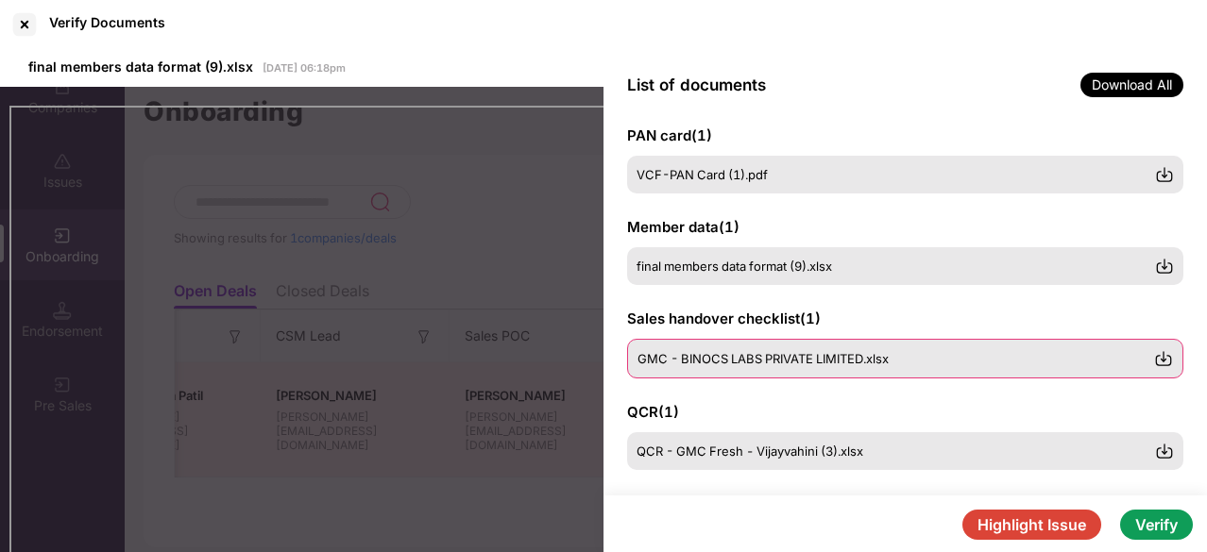
click at [727, 363] on span "GMC - BINOCS LABS PRIVATE LIMITED.xlsx" at bounding box center [762, 358] width 251 height 15
click at [791, 360] on span "GMC - BINOCS LABS PRIVATE LIMITED.xlsx" at bounding box center [762, 358] width 251 height 15
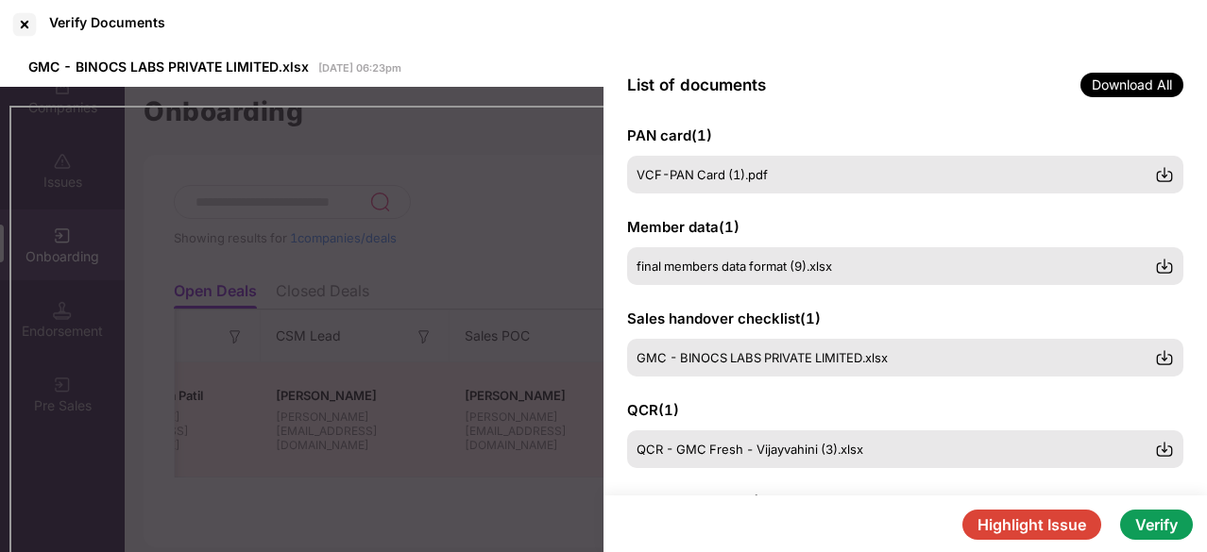
scroll to position [148, 0]
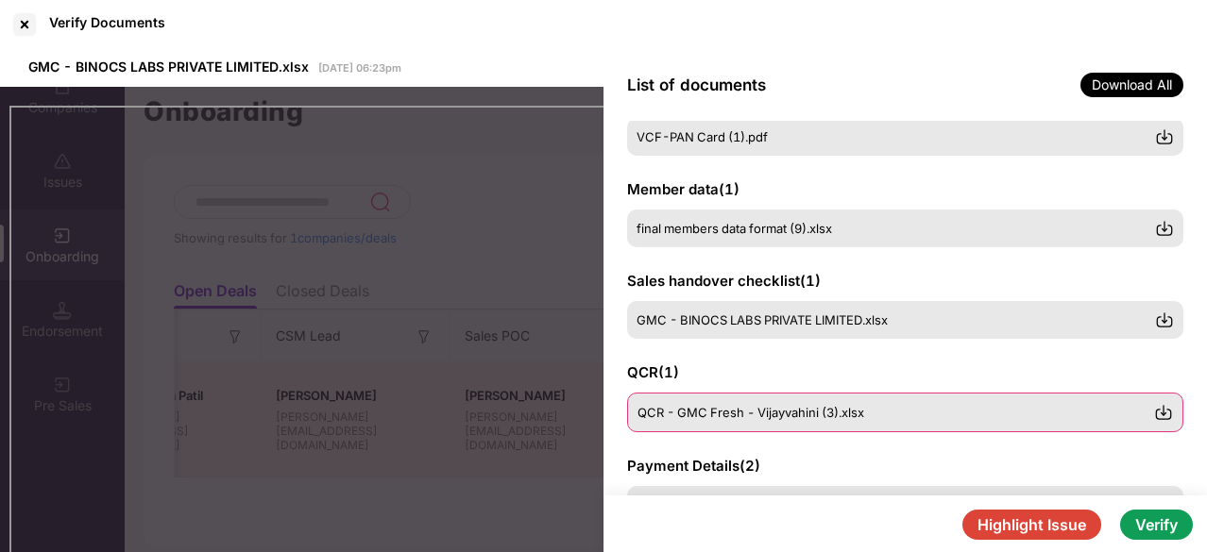
click at [789, 414] on span "QCR - GMC Fresh - Vijayvahini (3).xlsx" at bounding box center [750, 412] width 227 height 15
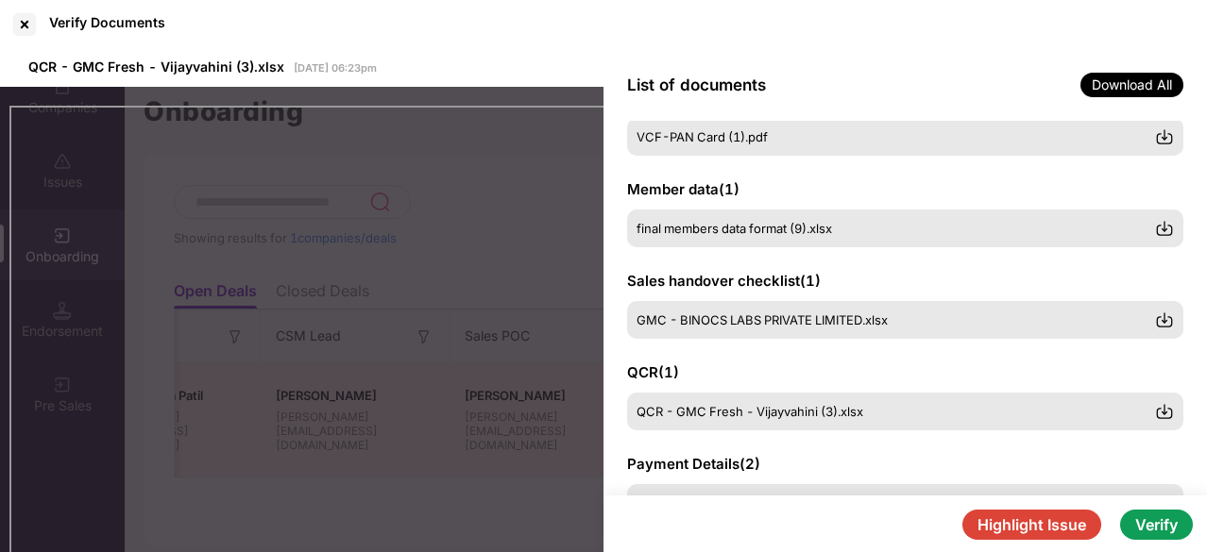
scroll to position [183, 0]
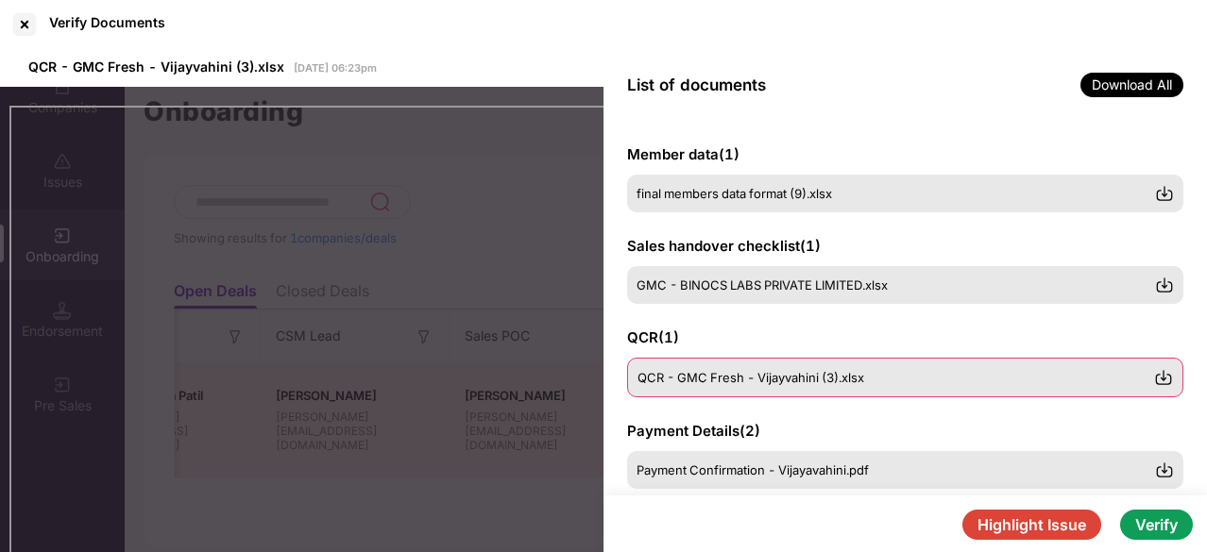
click at [706, 389] on div "QCR - GMC Fresh - Vijayvahini (3).xlsx" at bounding box center [905, 378] width 556 height 40
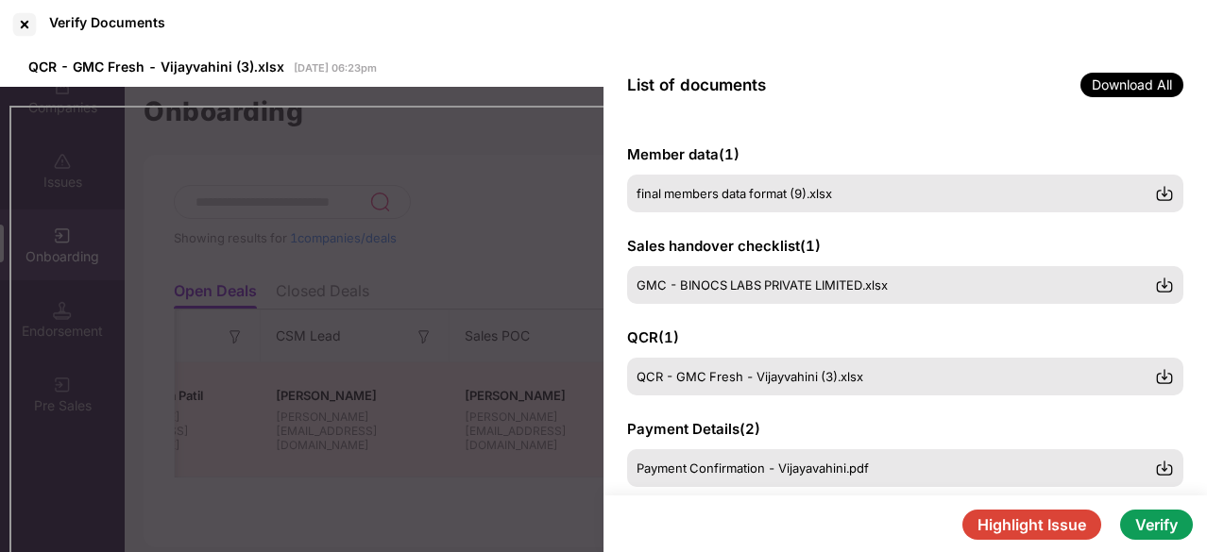
click at [835, 329] on div "QCR ( 1 ) QCR - GMC Fresh - Vijayvahini (3).xlsx" at bounding box center [905, 362] width 556 height 68
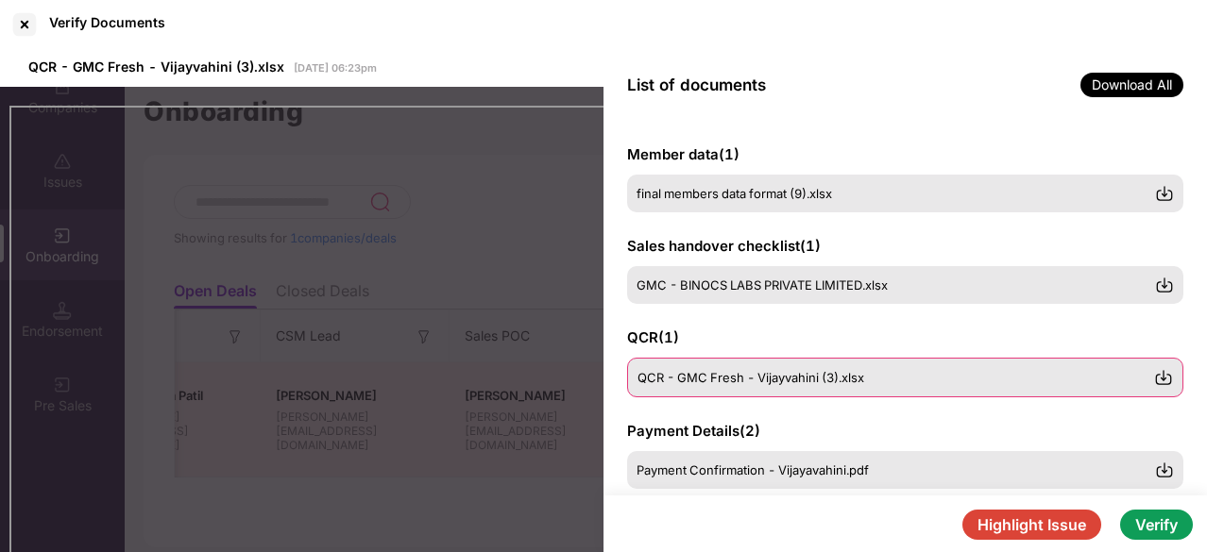
click at [797, 373] on span "QCR - GMC Fresh - Vijayvahini (3).xlsx" at bounding box center [750, 377] width 227 height 15
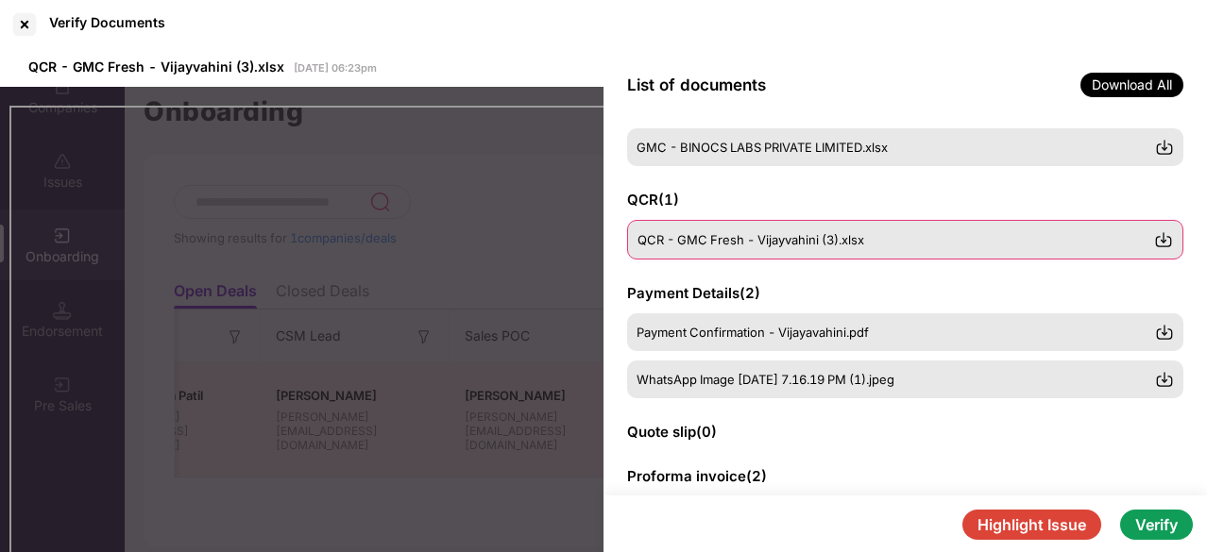
scroll to position [321, 0]
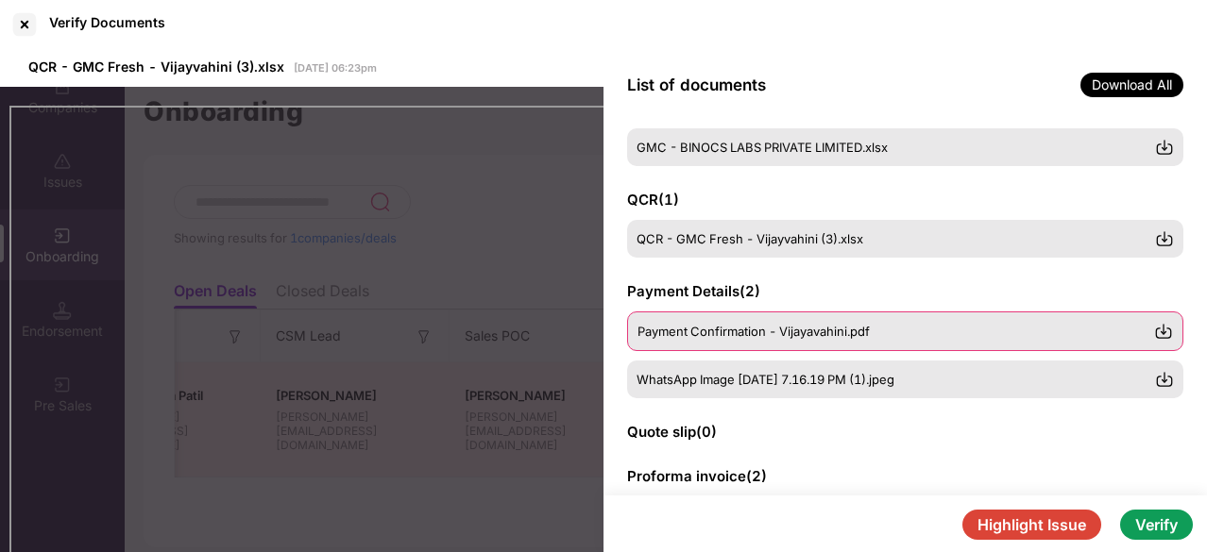
click at [818, 335] on span "Payment Confirmation - Vijayavahini.pdf" at bounding box center [753, 331] width 232 height 15
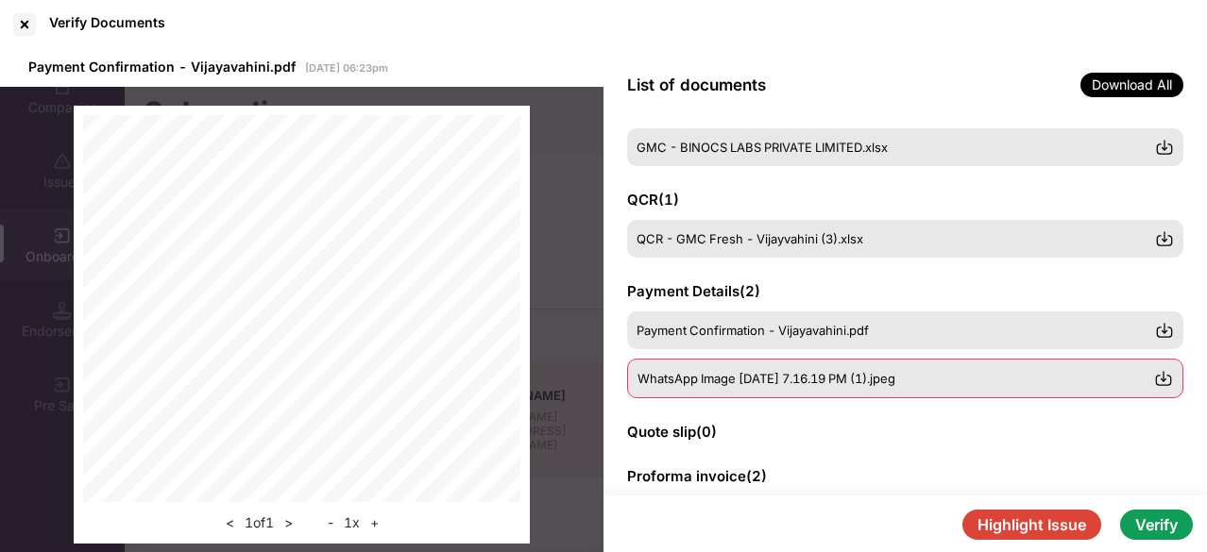
click at [833, 373] on span "WhatsApp Image [DATE] 7.16.19 PM (1).jpeg" at bounding box center [766, 378] width 258 height 15
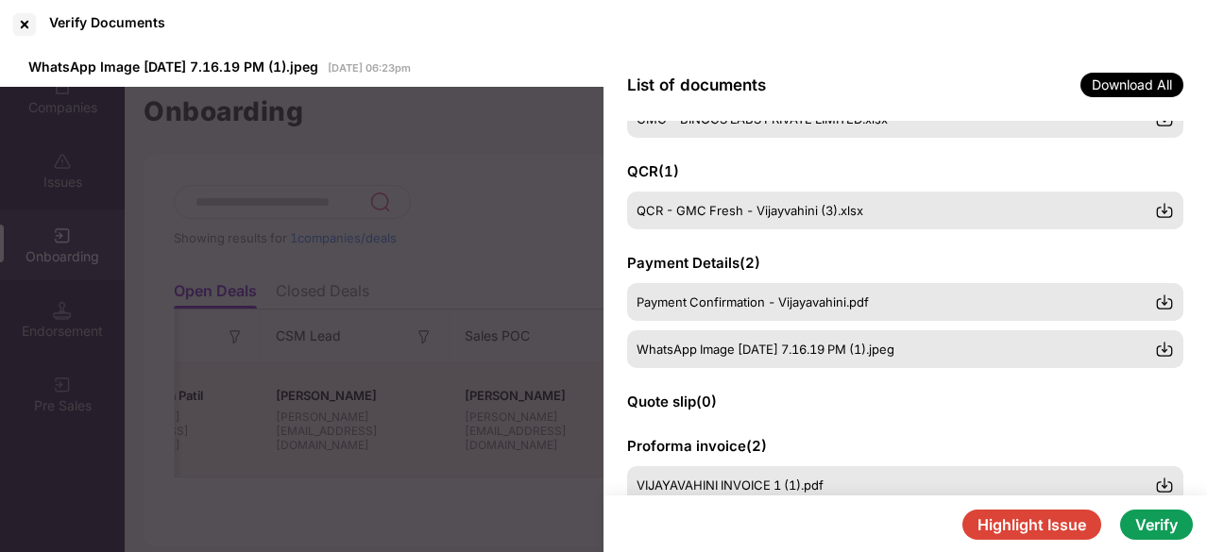
scroll to position [349, 0]
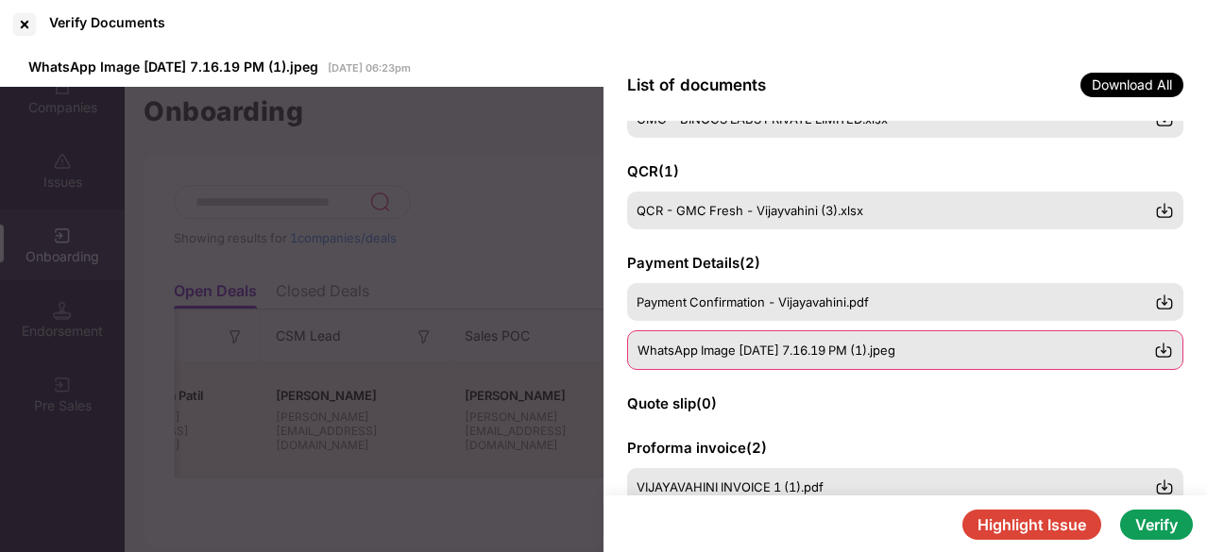
click at [796, 352] on span "WhatsApp Image [DATE] 7.16.19 PM (1).jpeg" at bounding box center [766, 350] width 258 height 15
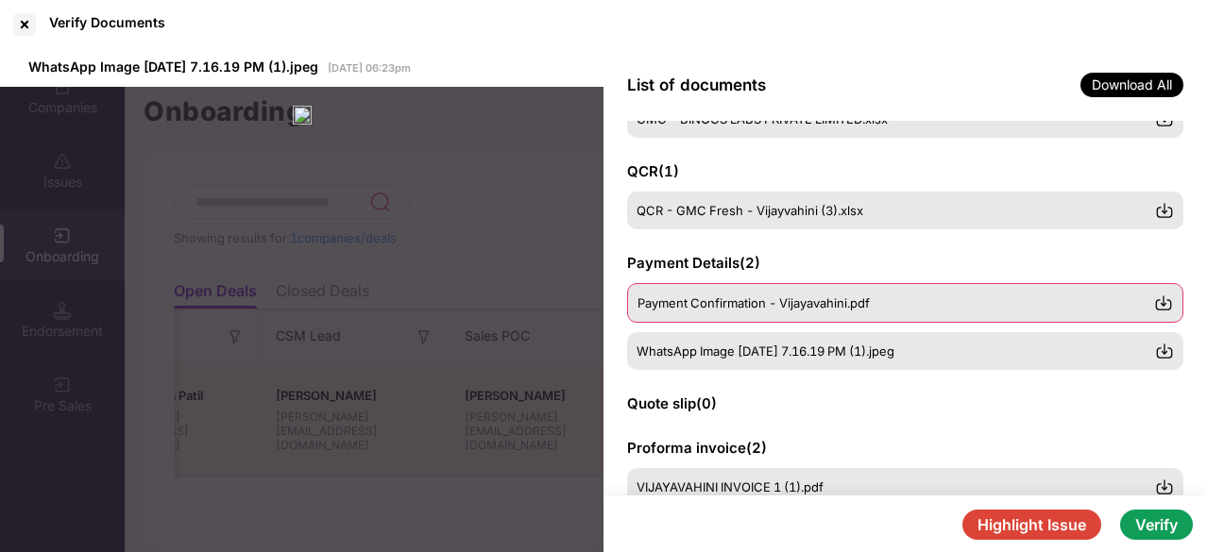
click at [799, 304] on span "Payment Confirmation - Vijayavahini.pdf" at bounding box center [753, 302] width 232 height 15
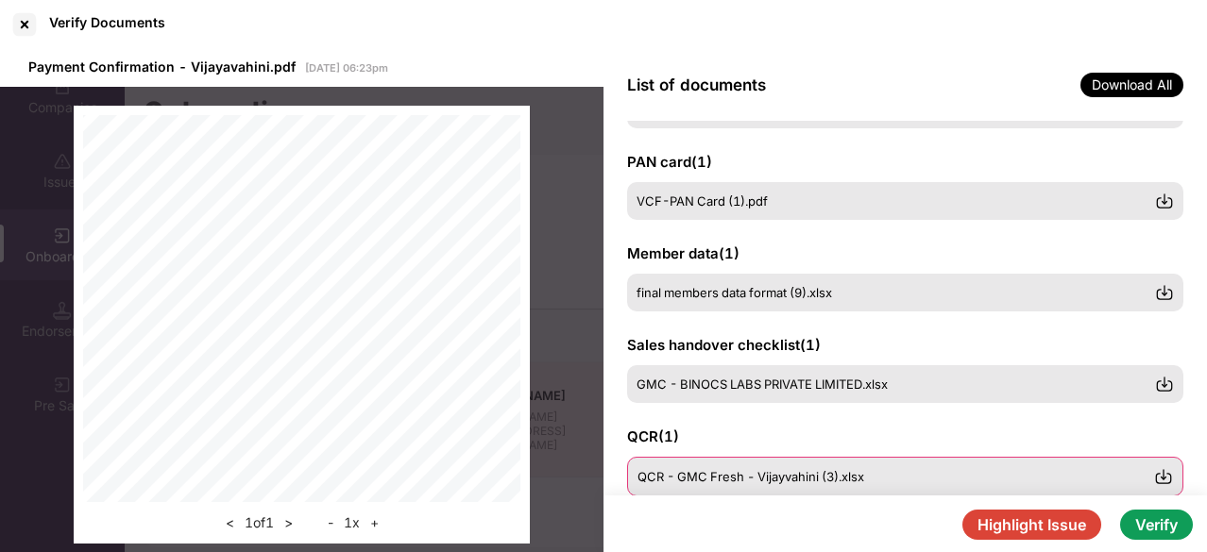
scroll to position [85, 0]
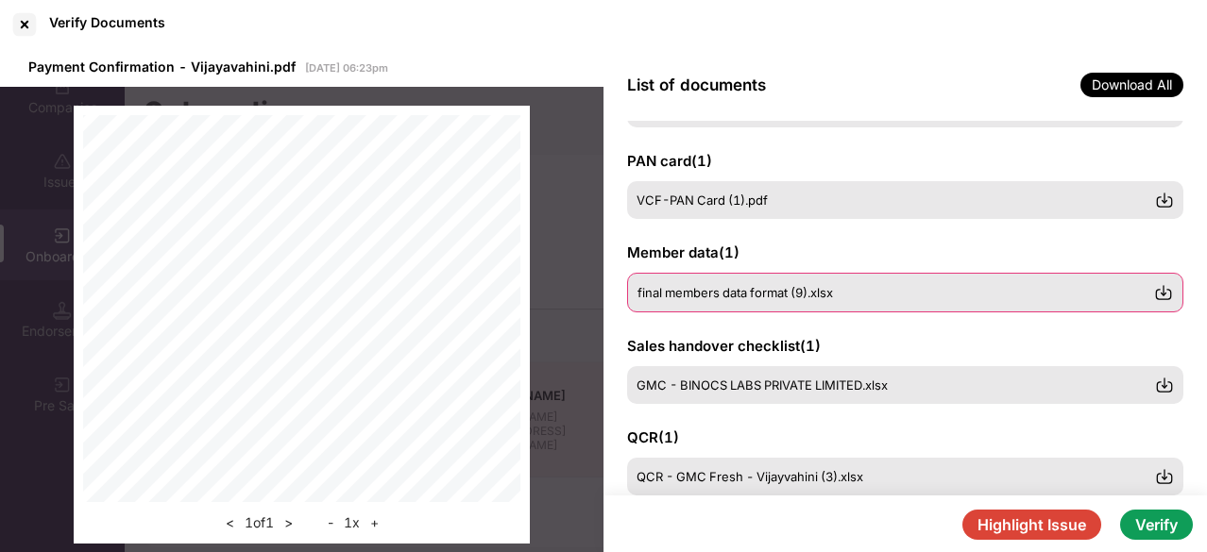
click at [679, 307] on div "final members data format (9).xlsx" at bounding box center [905, 293] width 556 height 40
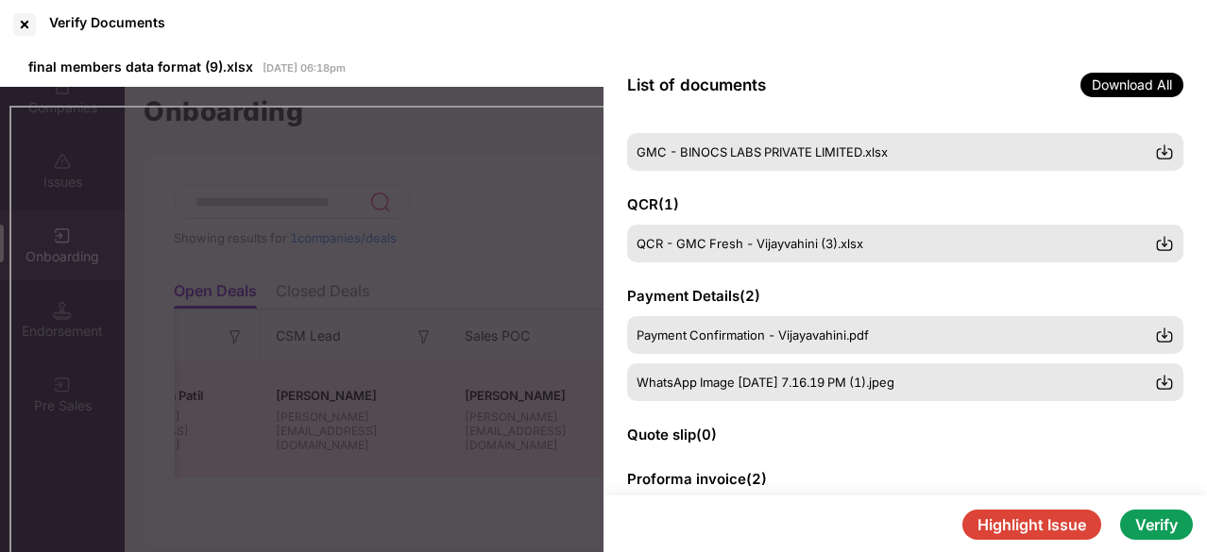
scroll to position [318, 0]
click at [700, 326] on span "Payment Confirmation - Vijayavahini.pdf" at bounding box center [752, 333] width 232 height 15
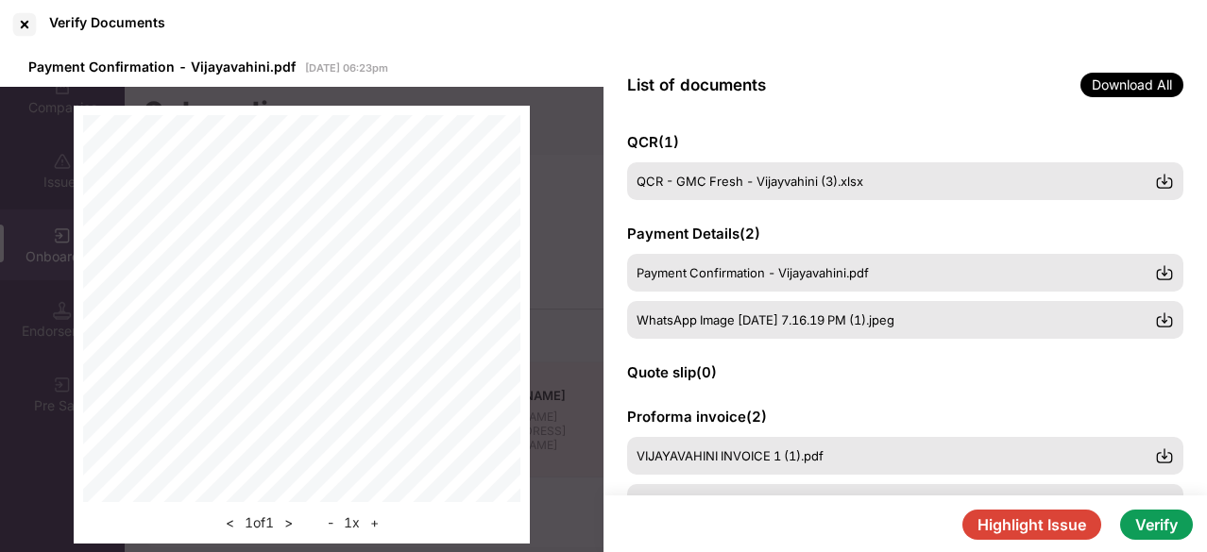
scroll to position [398, 0]
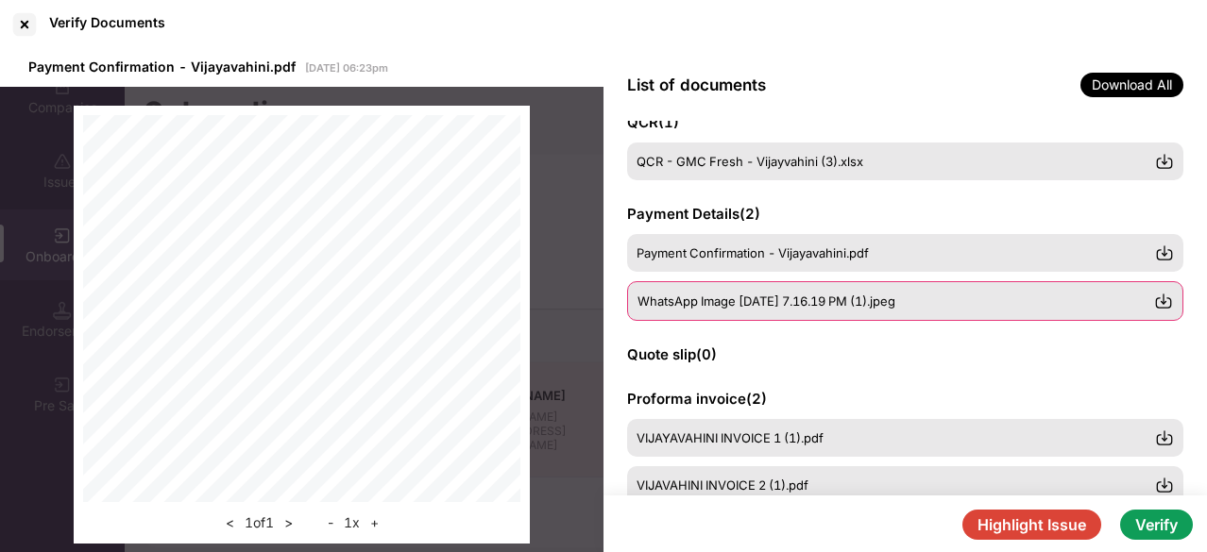
click at [772, 298] on span "WhatsApp Image [DATE] 7.16.19 PM (1).jpeg" at bounding box center [766, 301] width 258 height 15
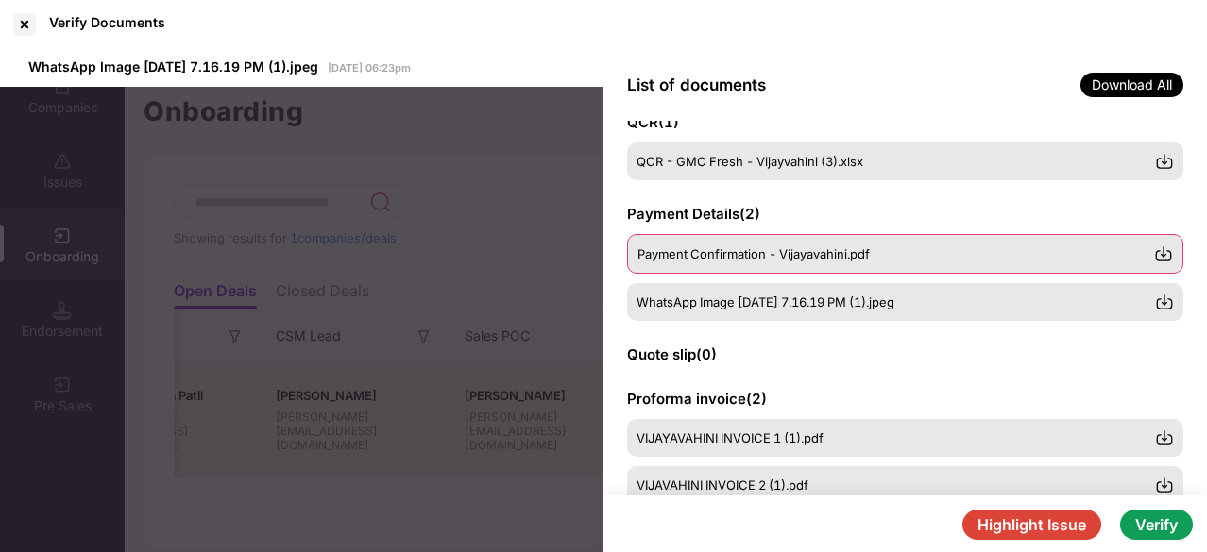
click at [768, 251] on span "Payment Confirmation - Vijayavahini.pdf" at bounding box center [753, 253] width 232 height 15
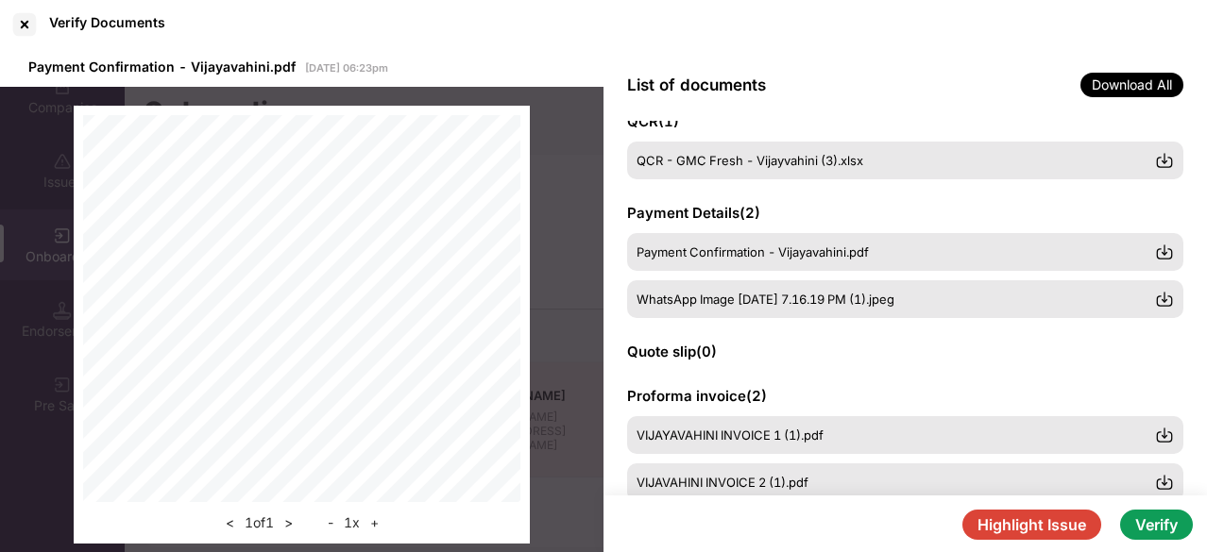
scroll to position [0, 0]
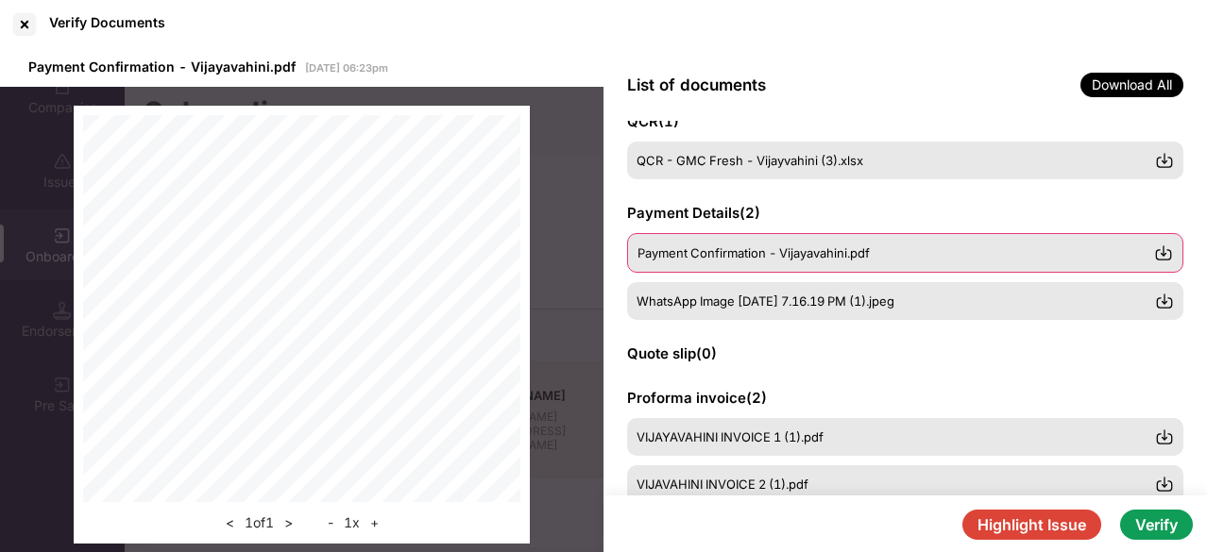
click at [712, 248] on span "Payment Confirmation - Vijayavahini.pdf" at bounding box center [753, 252] width 232 height 15
click at [1163, 249] on img at bounding box center [1163, 253] width 19 height 19
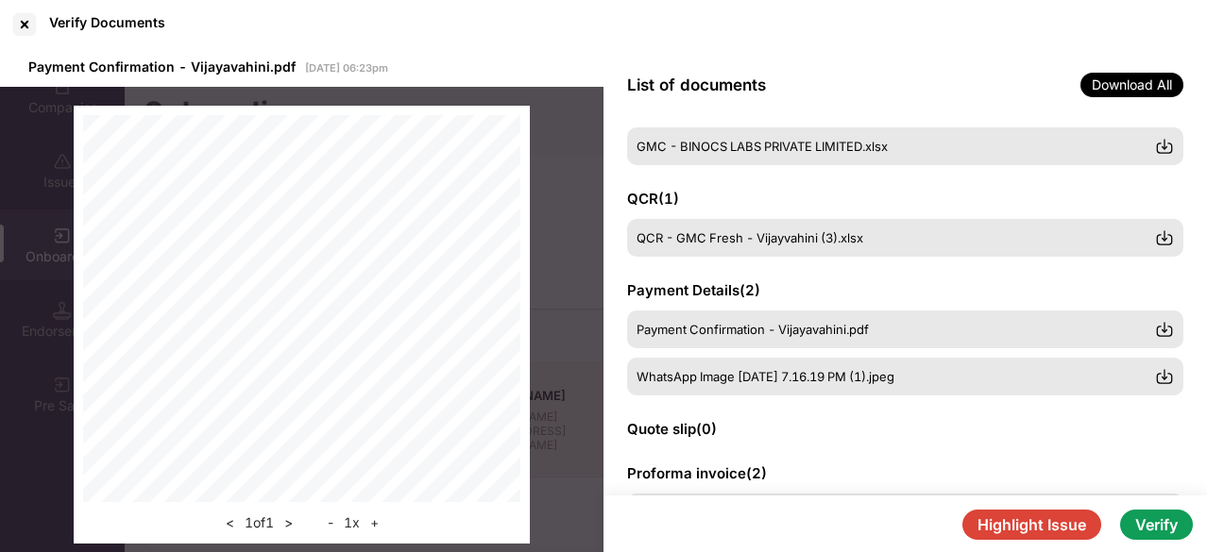
scroll to position [323, 0]
click at [21, 15] on div at bounding box center [24, 24] width 30 height 30
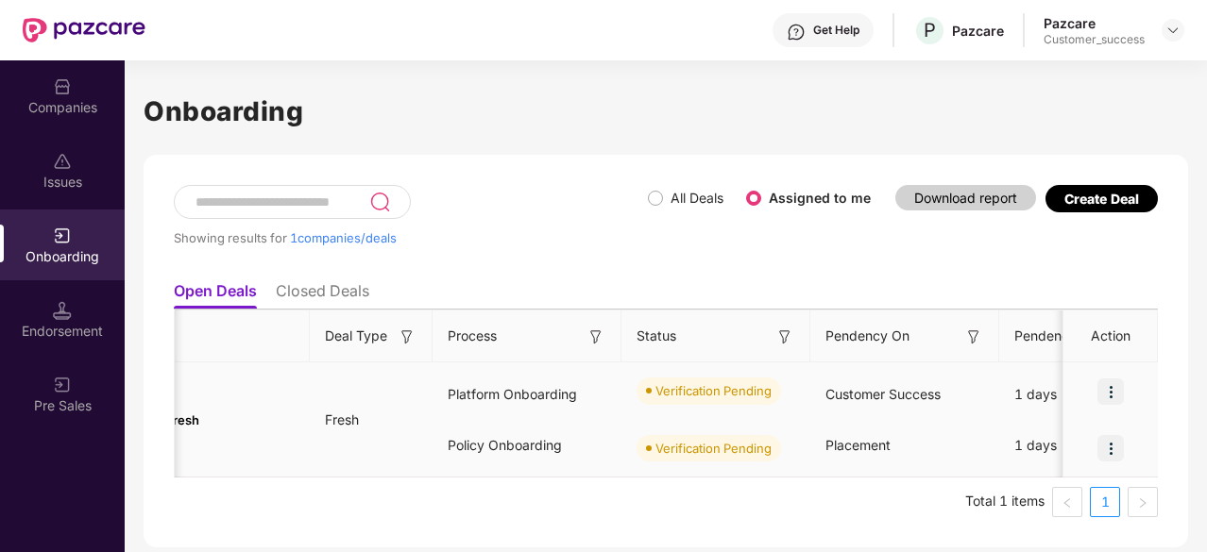
scroll to position [0, 178]
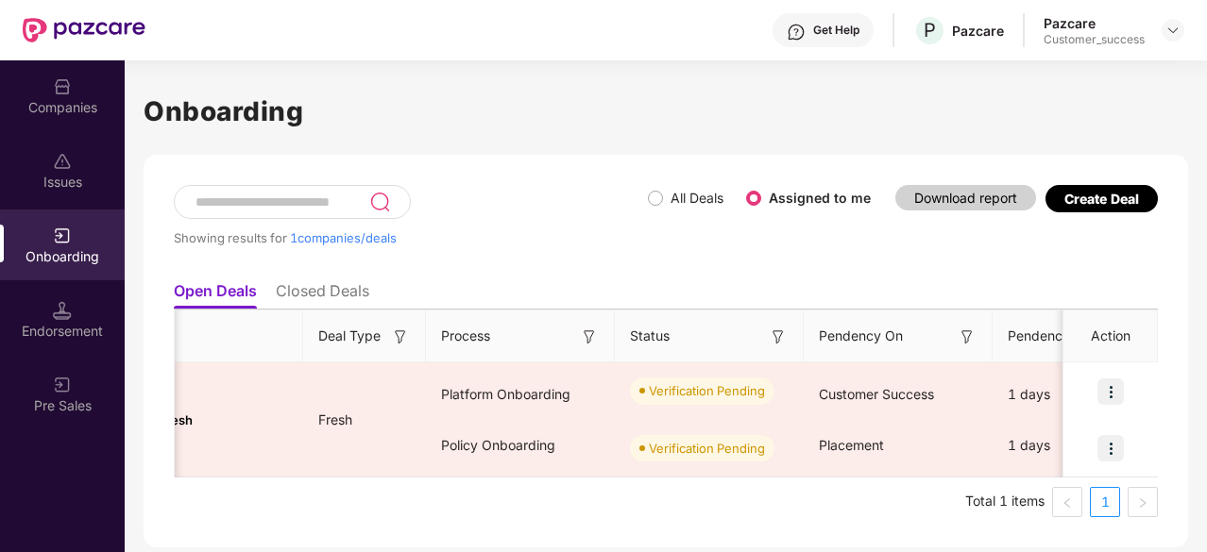
click at [400, 333] on img at bounding box center [400, 337] width 19 height 19
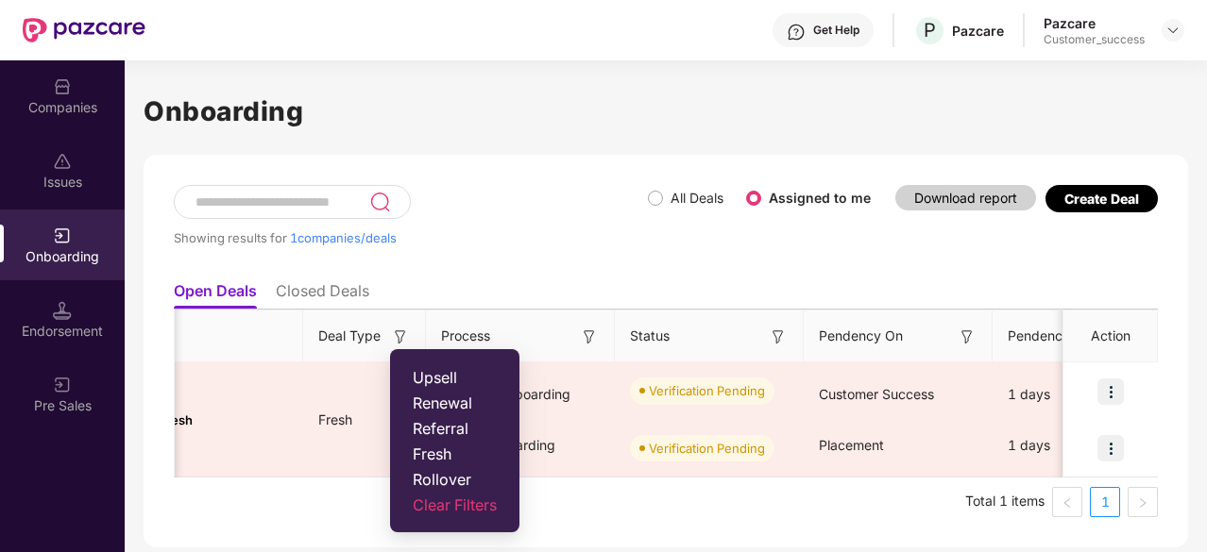
click at [523, 253] on div "Showing results for 1 companies/deals" at bounding box center [411, 228] width 474 height 87
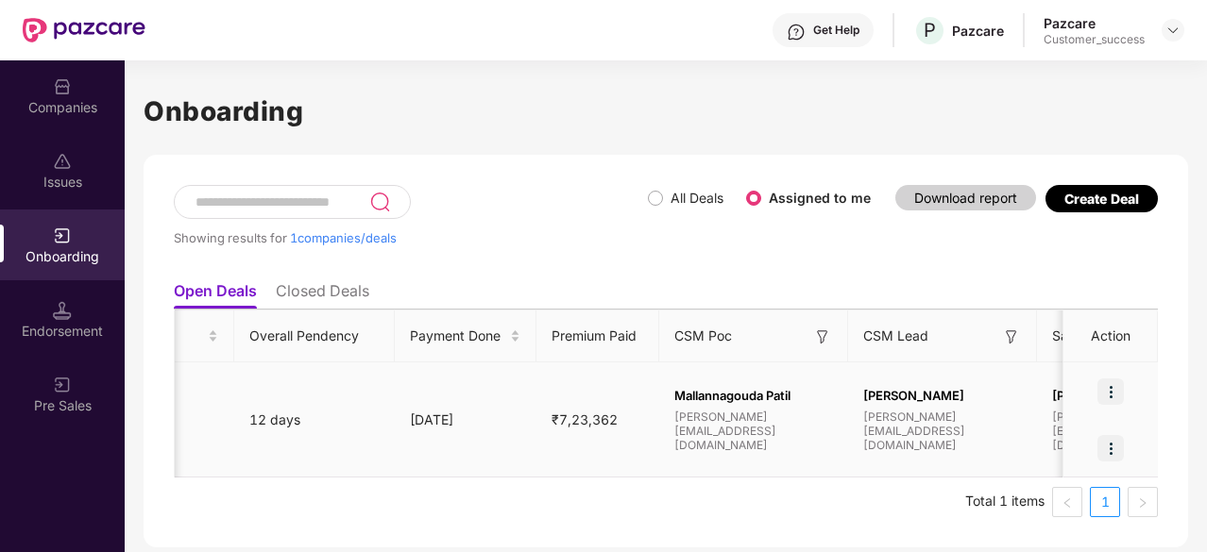
scroll to position [0, 1079]
click at [580, 428] on td "₹7,23,362" at bounding box center [596, 420] width 123 height 115
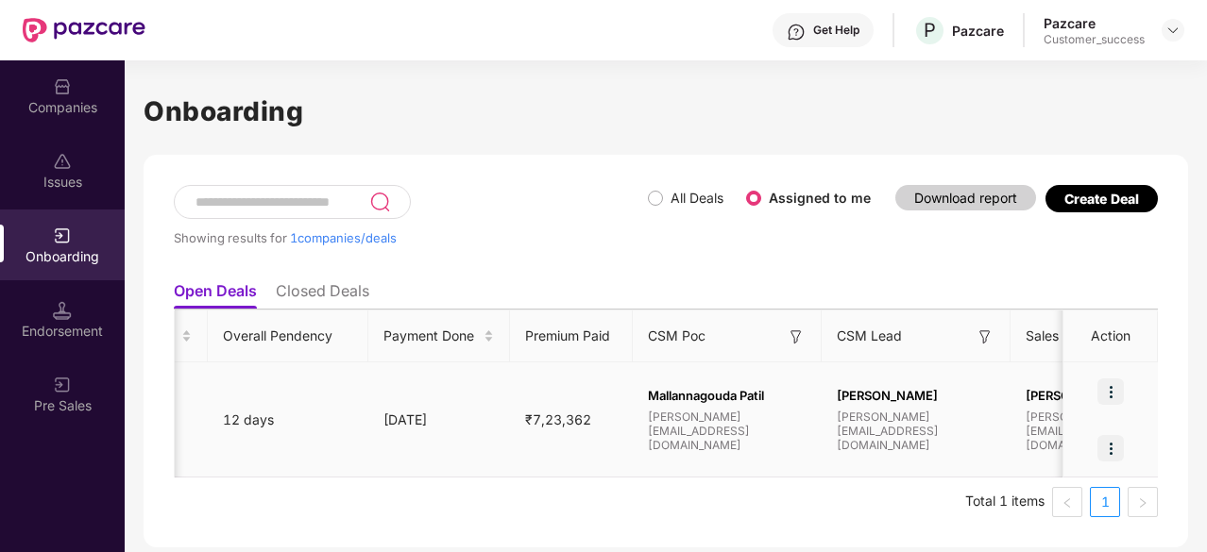
scroll to position [0, 1086]
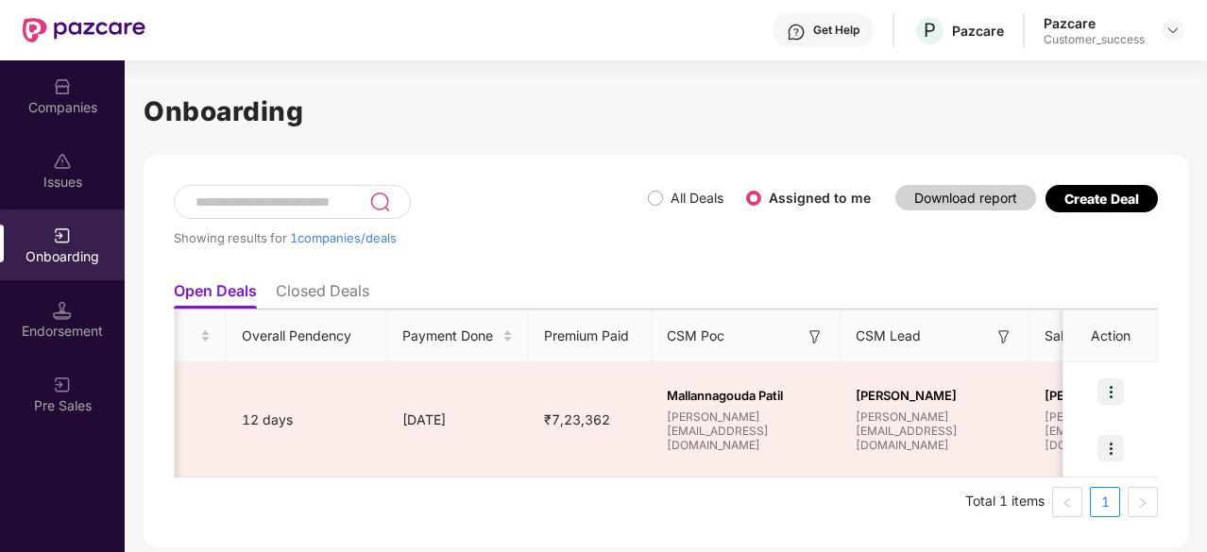
click at [576, 230] on div "Showing results for 1 companies/deals" at bounding box center [411, 237] width 474 height 15
click at [621, 282] on ul "Open Deals Closed Deals" at bounding box center [666, 291] width 984 height 38
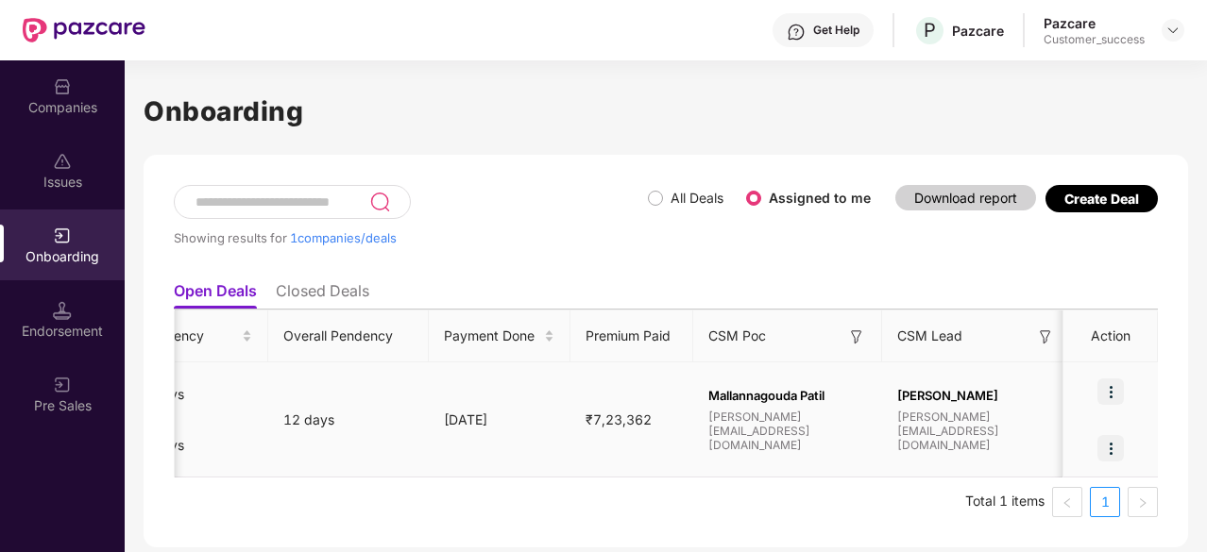
scroll to position [0, 1045]
click at [1108, 388] on img at bounding box center [1110, 392] width 26 height 26
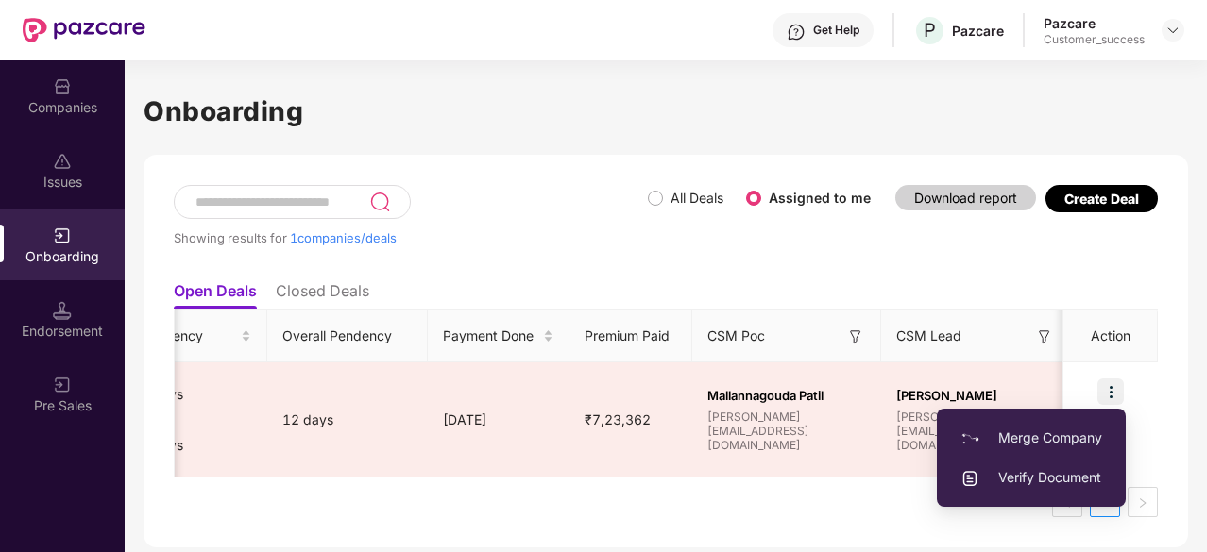
click at [746, 255] on div "Showing results for 1 companies/deals All Deals Assigned to me Download report …" at bounding box center [666, 228] width 984 height 87
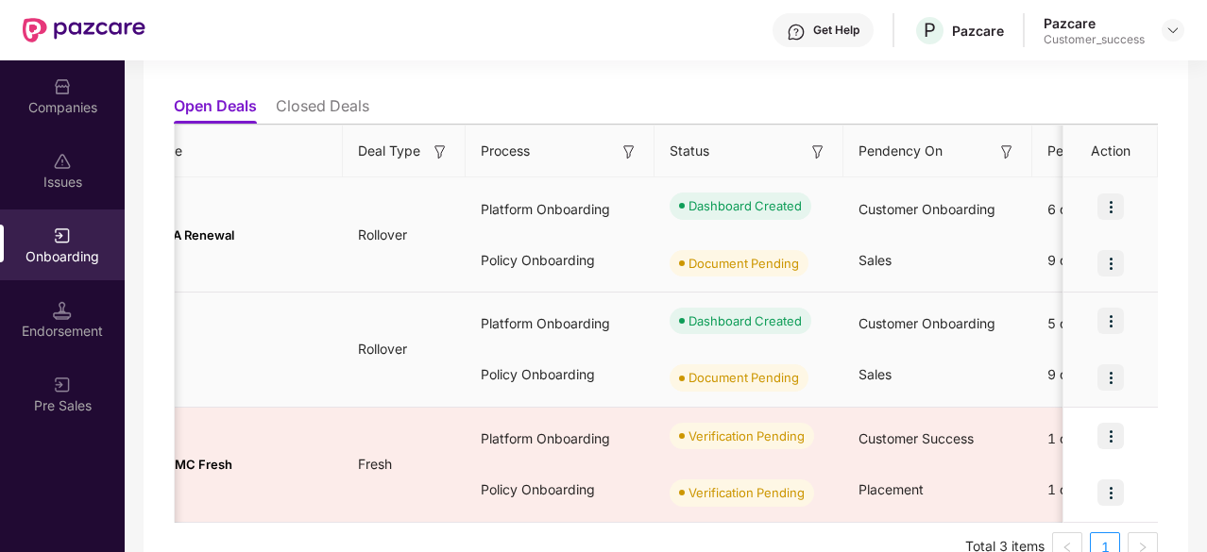
scroll to position [0, 179]
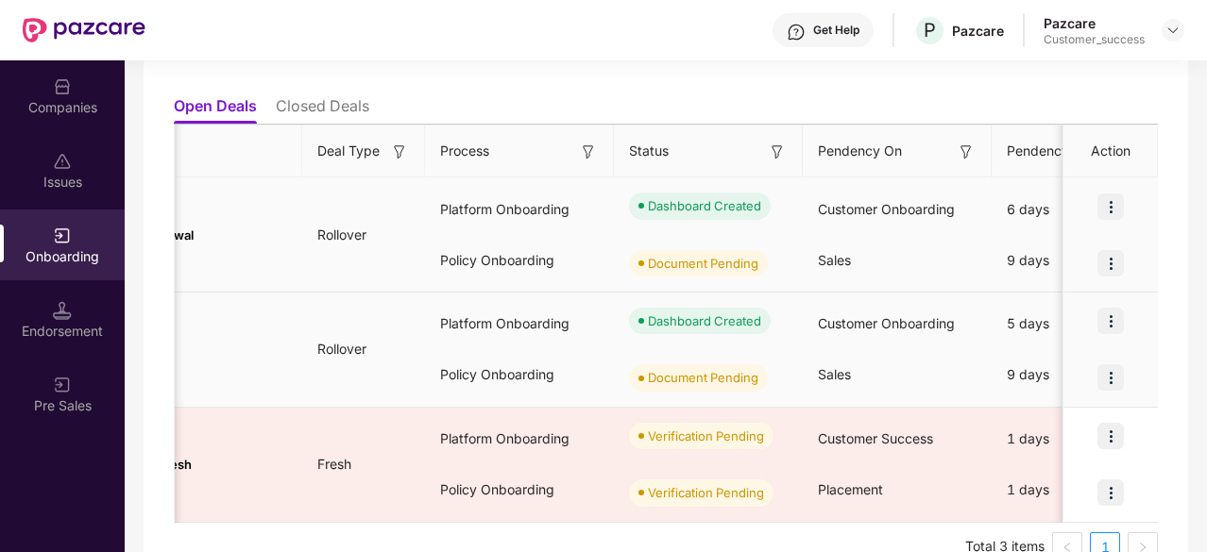
click at [756, 380] on div "Document Pending" at bounding box center [703, 377] width 110 height 19
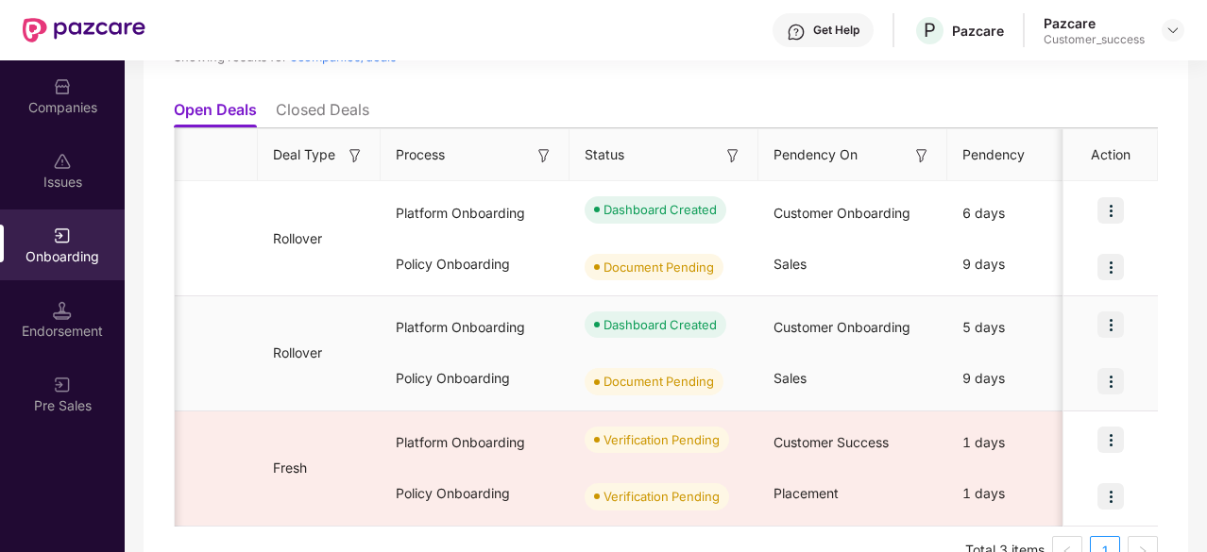
scroll to position [0, 226]
click at [53, 248] on div "Onboarding" at bounding box center [62, 256] width 125 height 19
click at [74, 256] on div "Onboarding" at bounding box center [62, 256] width 125 height 19
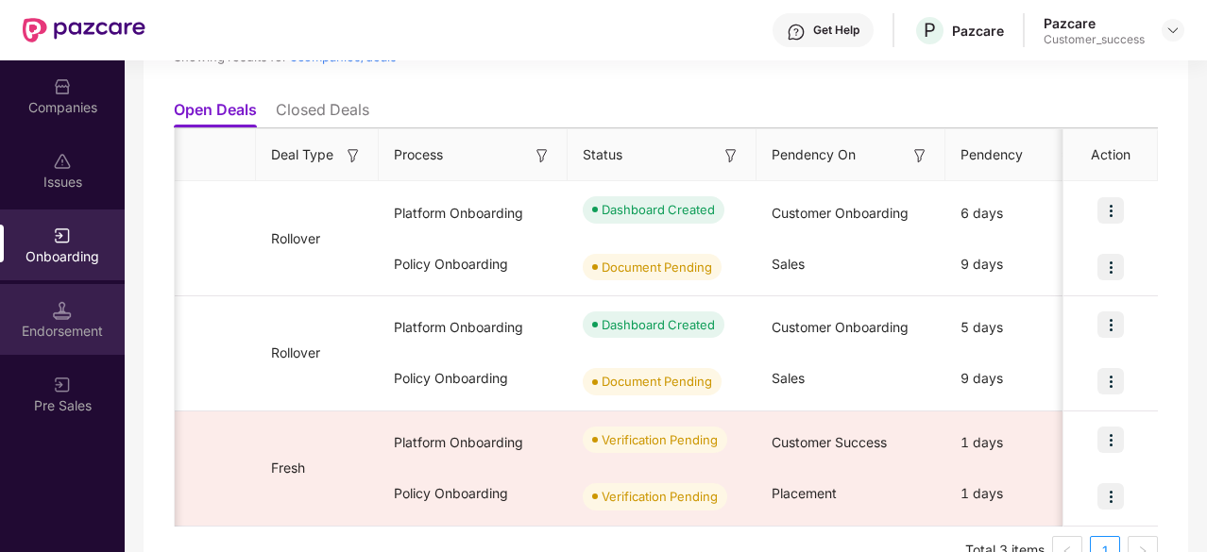
click at [79, 301] on div "Endorsement" at bounding box center [62, 319] width 125 height 71
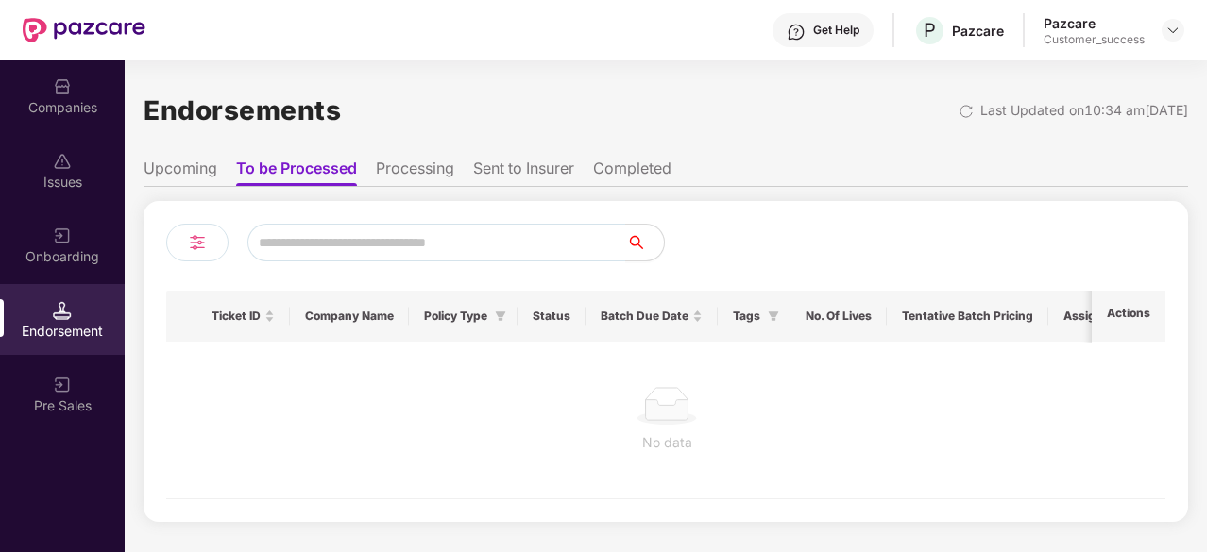
click at [398, 161] on li "Processing" at bounding box center [415, 172] width 78 height 27
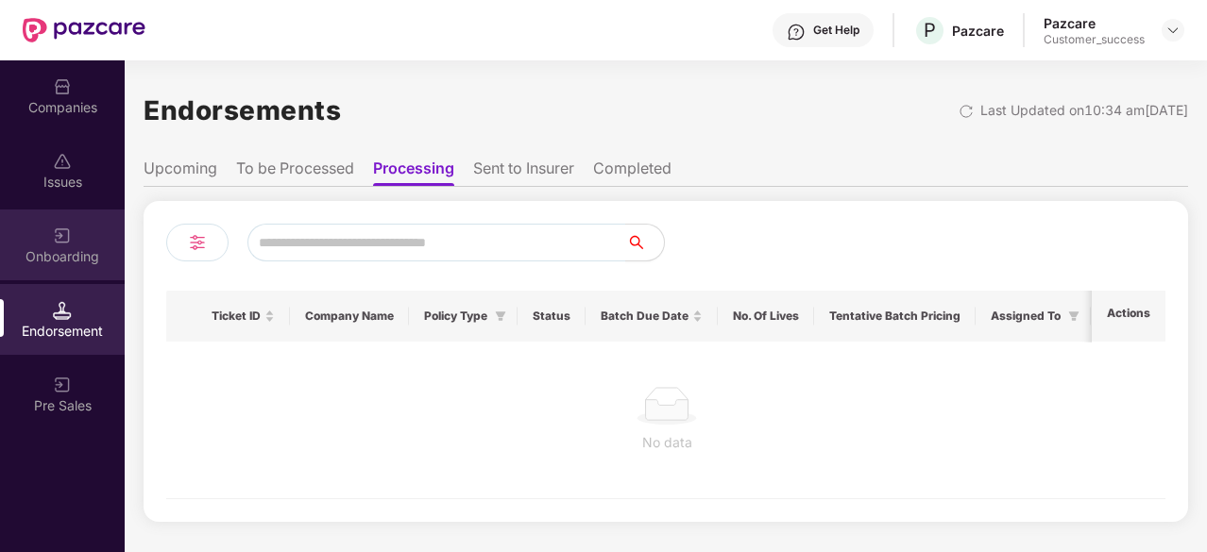
click at [87, 245] on div "Onboarding" at bounding box center [62, 245] width 125 height 71
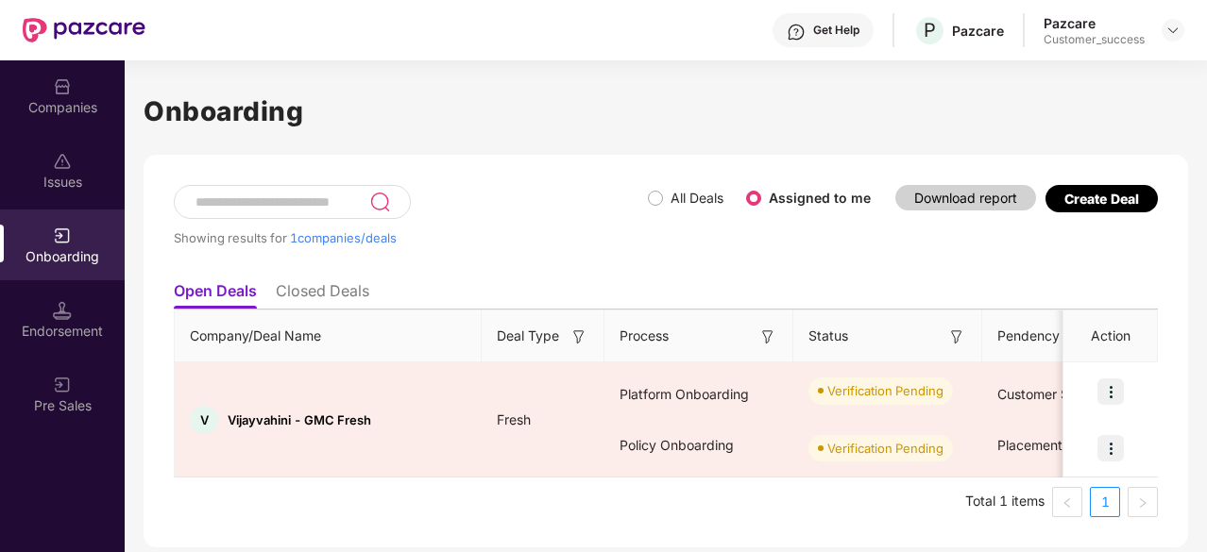
click at [325, 284] on li "Closed Deals" at bounding box center [322, 294] width 93 height 27
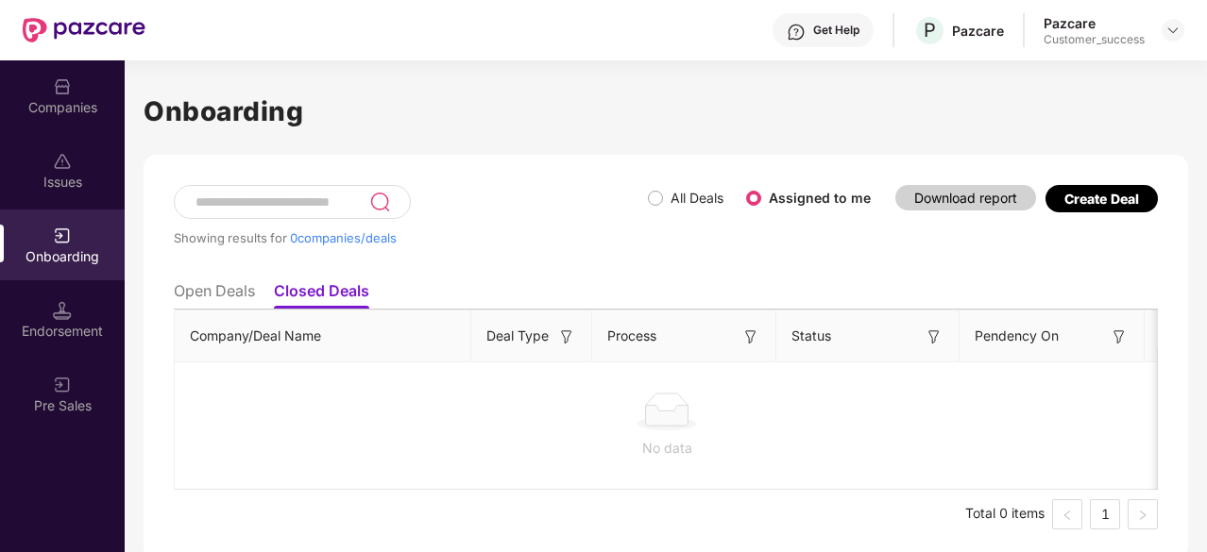
click at [234, 289] on li "Open Deals" at bounding box center [214, 294] width 81 height 27
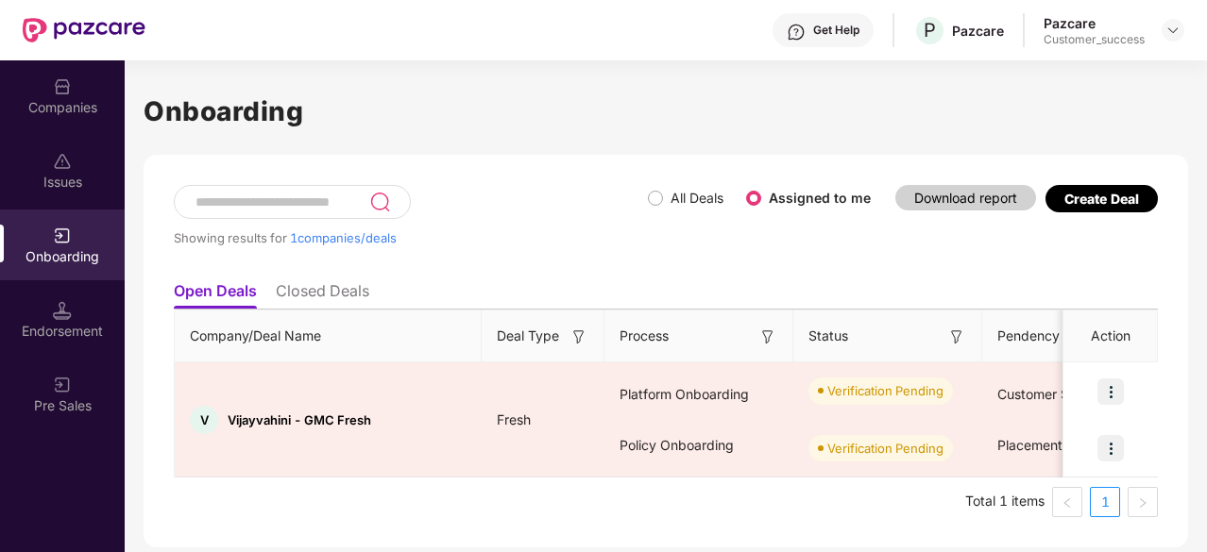
click at [59, 199] on div "Issues" at bounding box center [62, 170] width 125 height 71
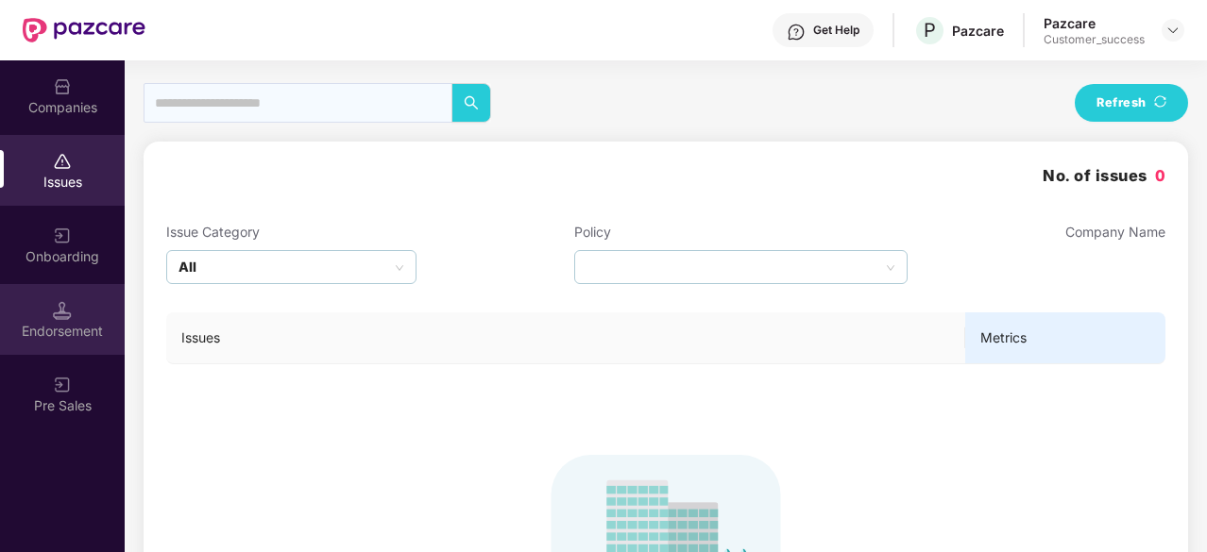
click at [87, 328] on div "Endorsement" at bounding box center [62, 331] width 125 height 19
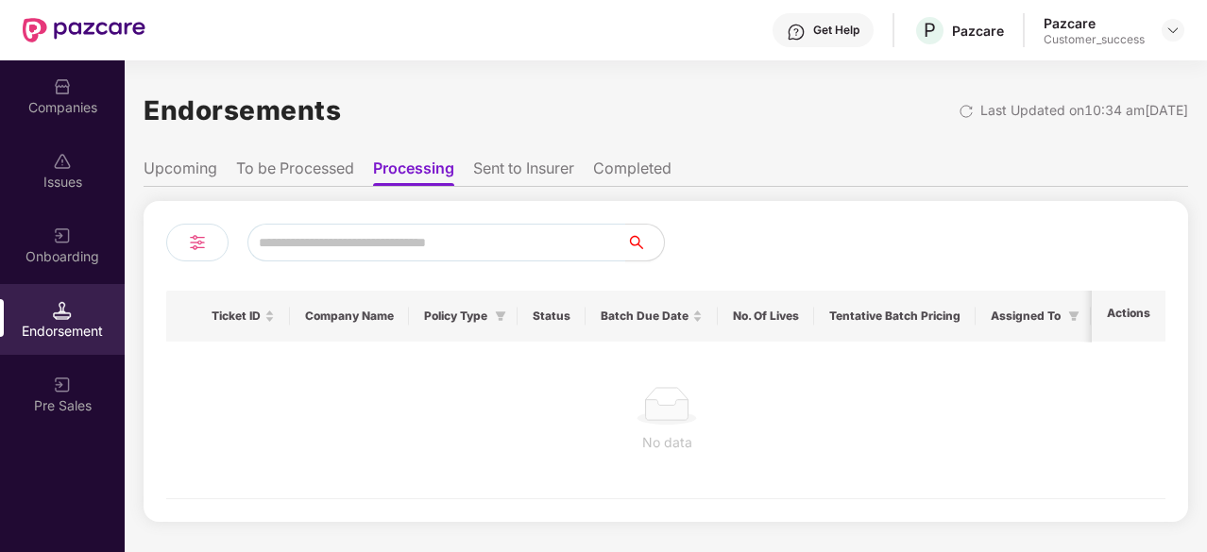
click at [341, 173] on li "To be Processed" at bounding box center [295, 172] width 118 height 27
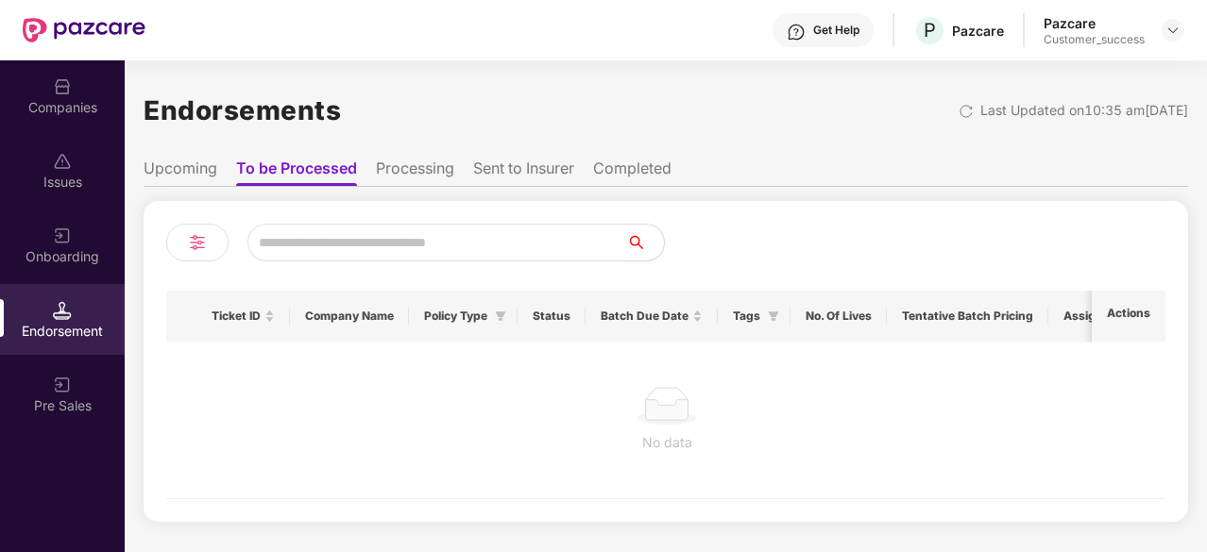
click at [504, 171] on li "Sent to Insurer" at bounding box center [523, 172] width 101 height 27
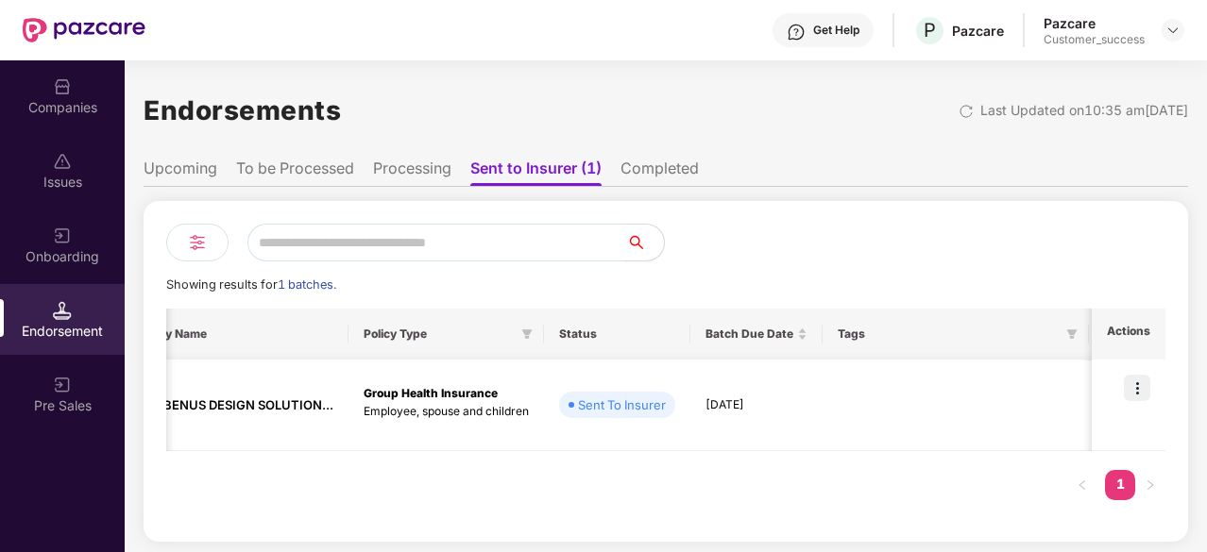
scroll to position [0, 257]
click at [67, 92] on img at bounding box center [62, 86] width 19 height 19
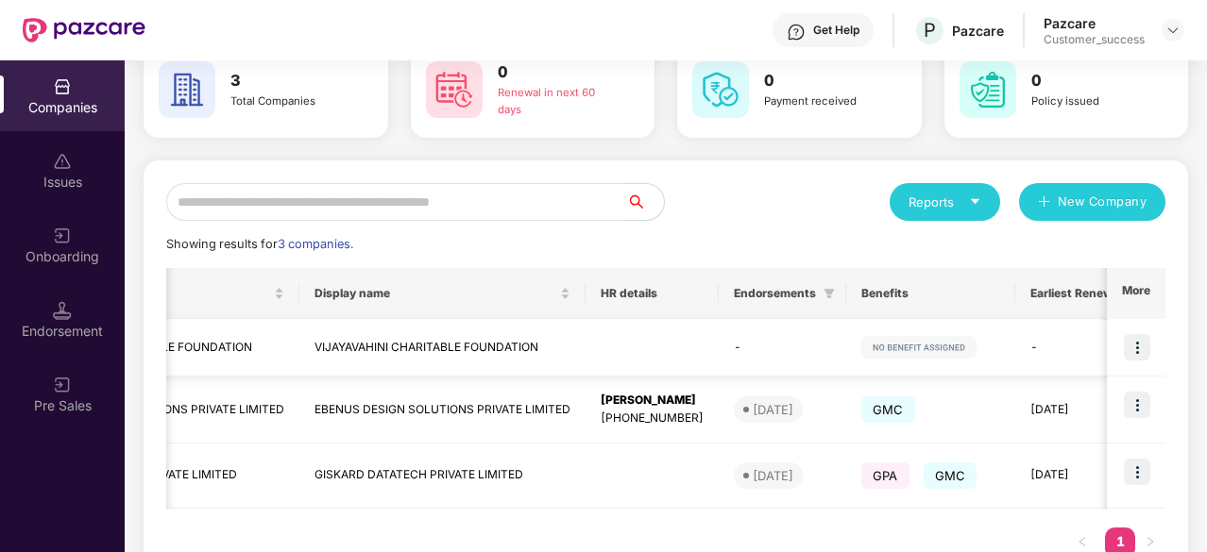
scroll to position [0, 198]
click at [1140, 348] on img at bounding box center [1136, 347] width 26 height 26
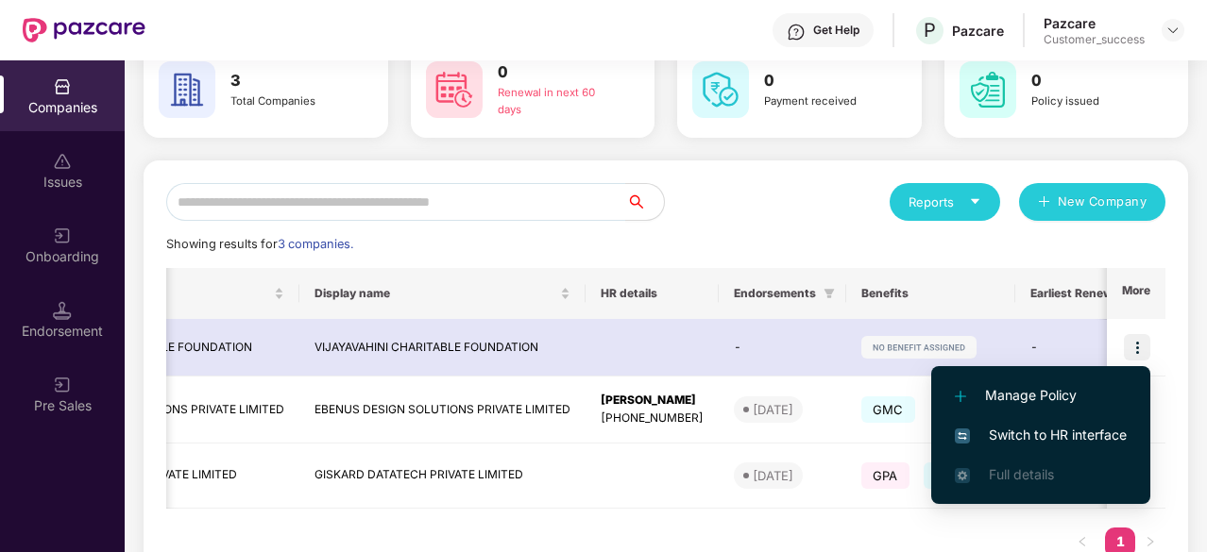
click at [782, 209] on div "Reports New Company" at bounding box center [915, 202] width 499 height 38
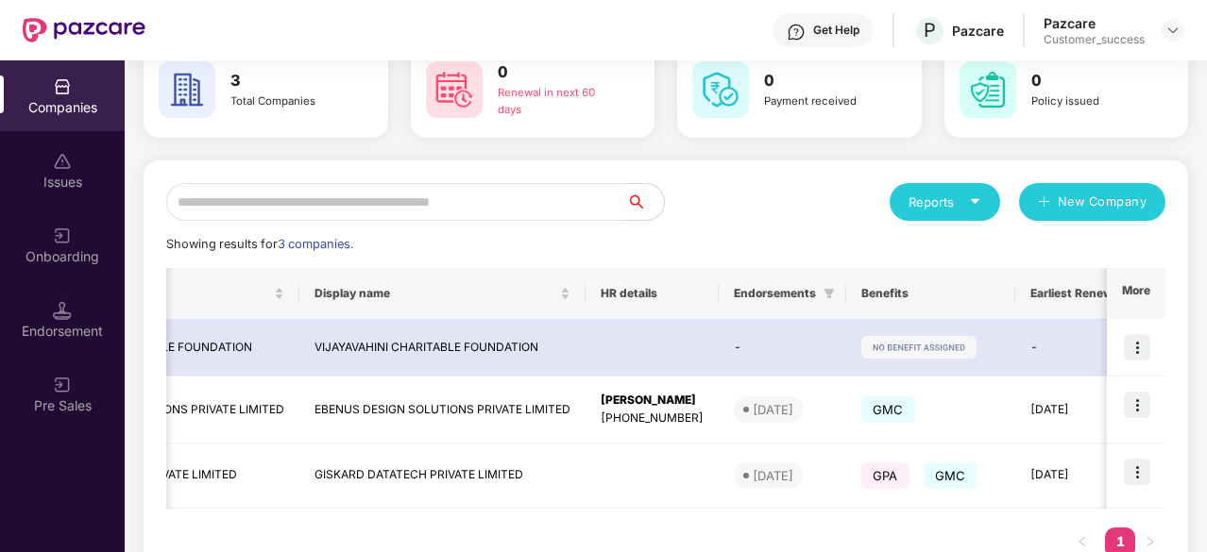
click at [782, 209] on div "Reports New Company" at bounding box center [915, 202] width 499 height 38
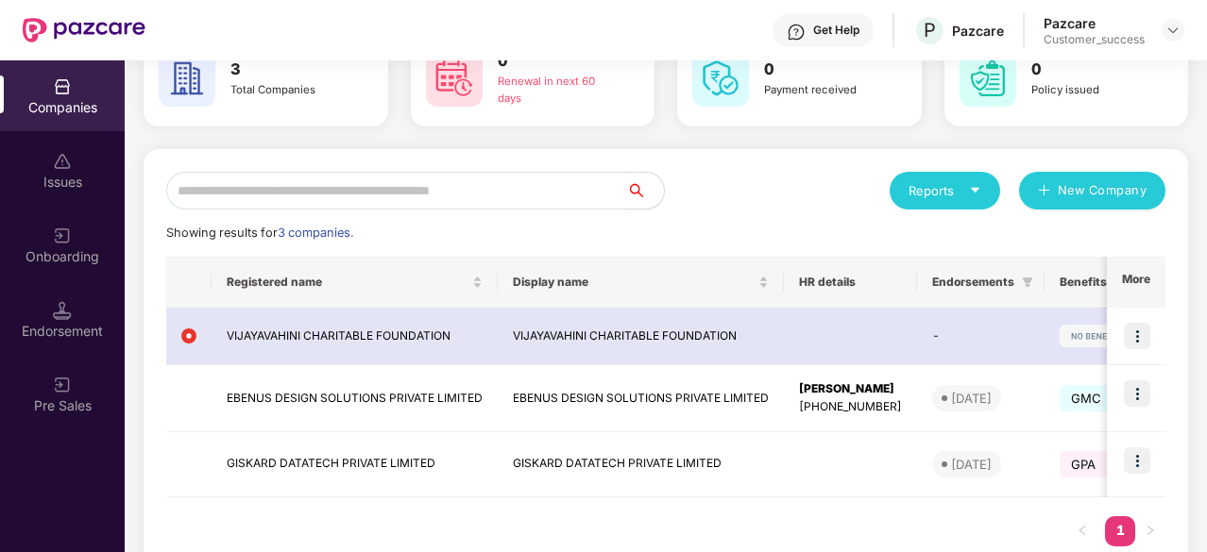
scroll to position [0, 0]
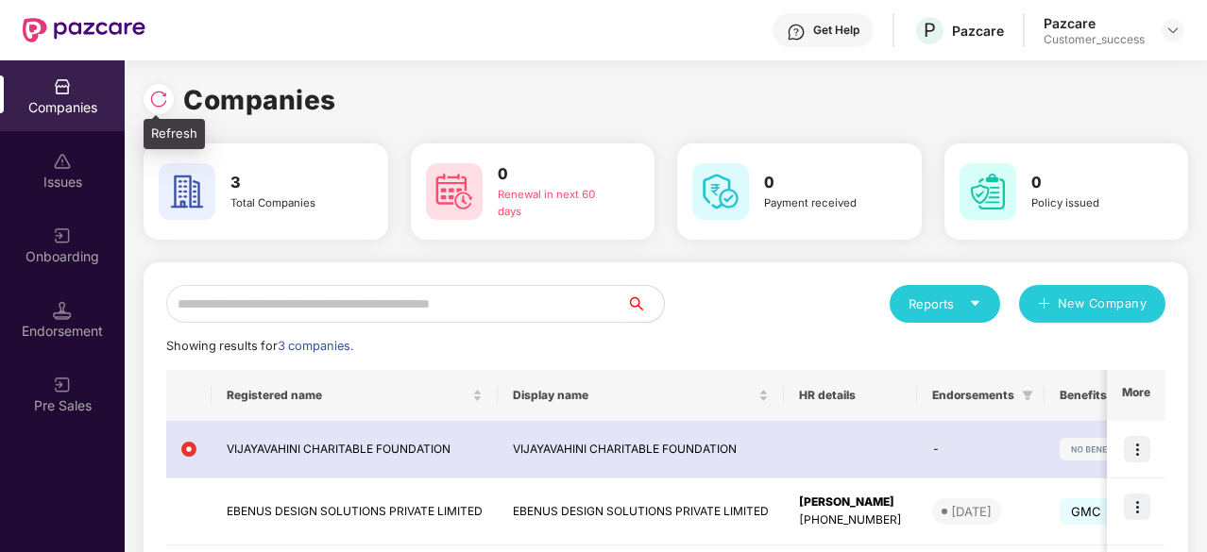
click at [151, 99] on img at bounding box center [158, 99] width 19 height 19
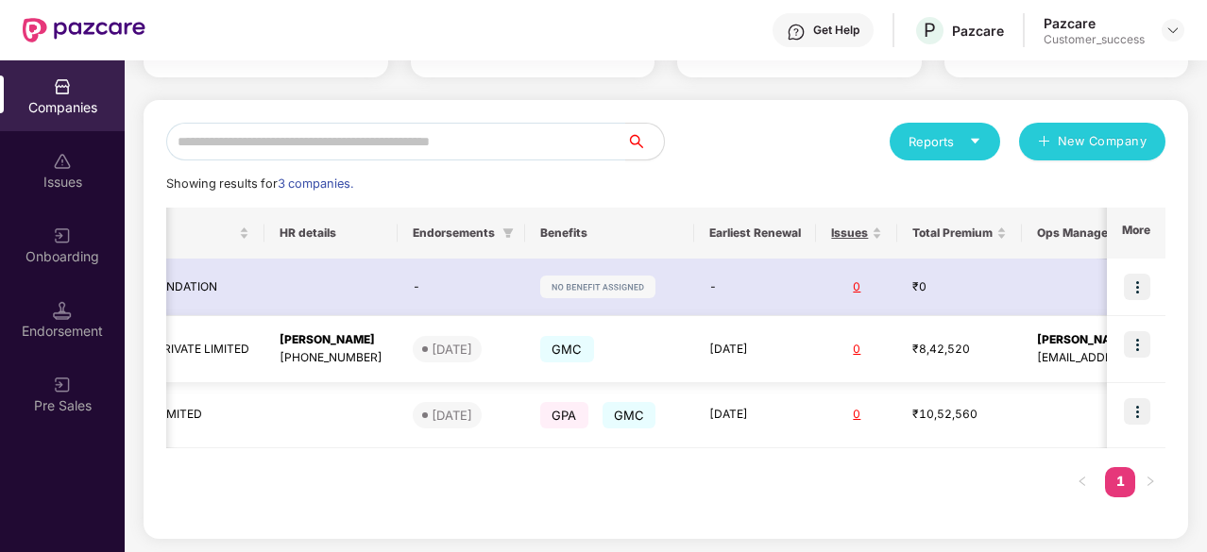
scroll to position [0, 608]
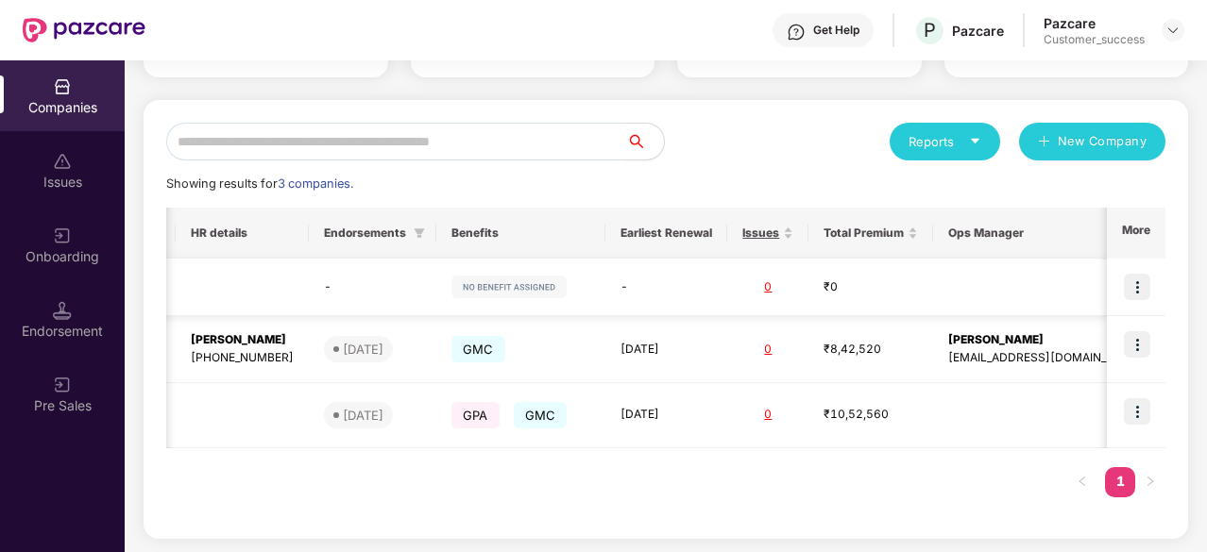
click at [1139, 295] on img at bounding box center [1136, 287] width 26 height 26
click at [1139, 288] on img at bounding box center [1136, 287] width 26 height 26
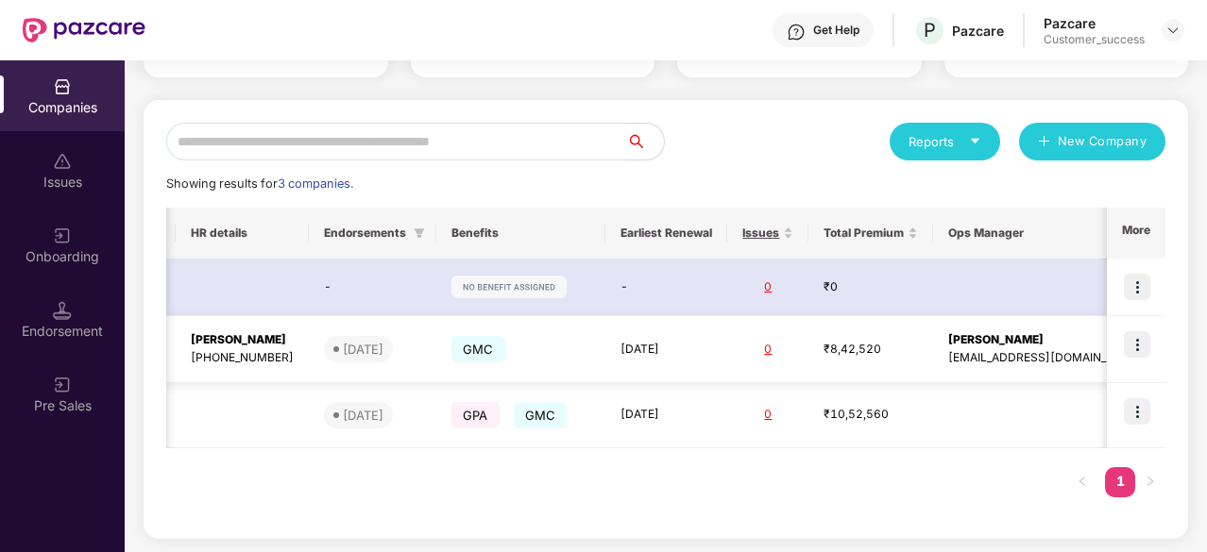
click at [1130, 341] on img at bounding box center [1136, 344] width 26 height 26
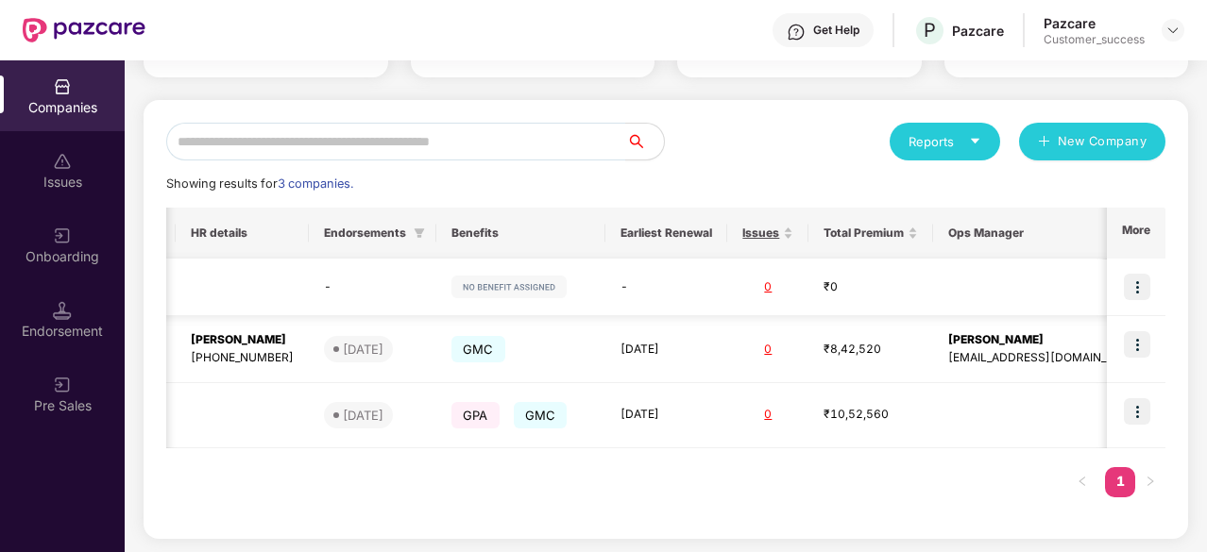
click at [1142, 277] on img at bounding box center [1136, 287] width 26 height 26
click at [1135, 284] on img at bounding box center [1136, 287] width 26 height 26
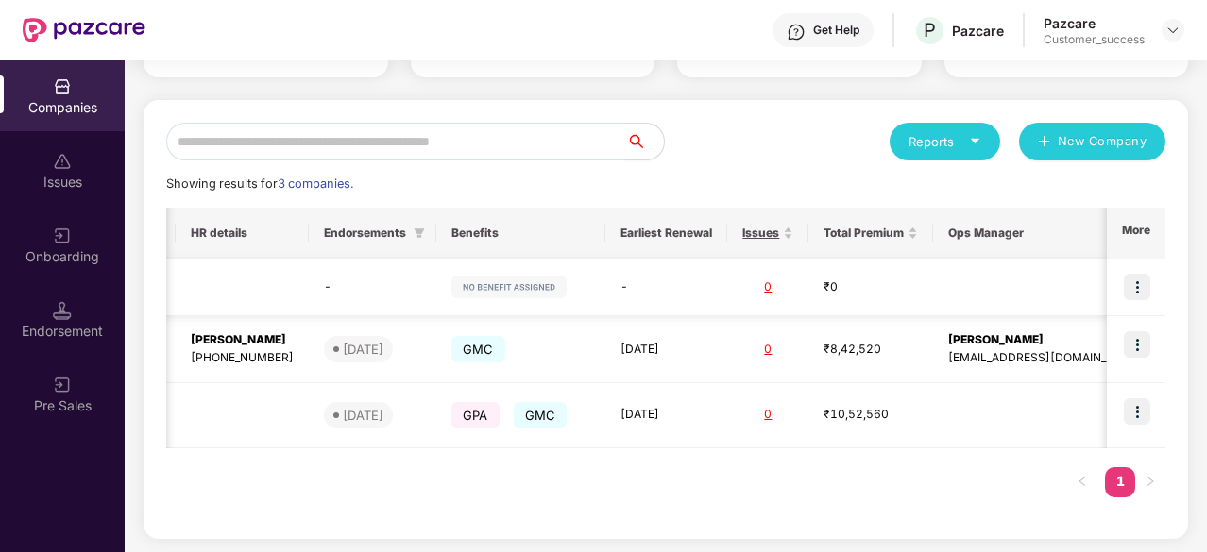
click at [1135, 284] on img at bounding box center [1136, 287] width 26 height 26
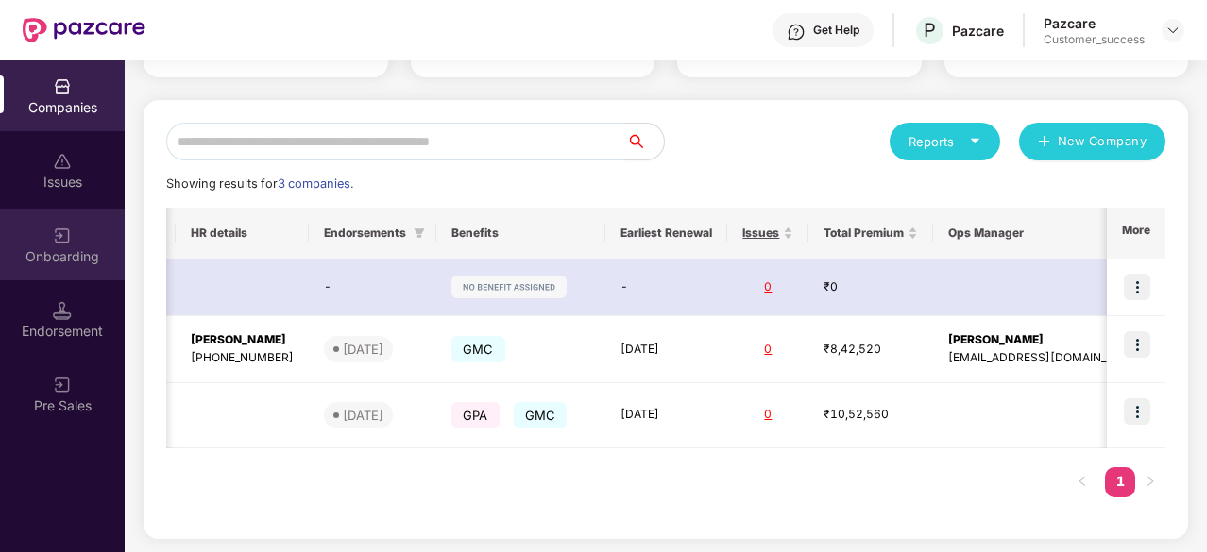
click at [76, 252] on div "Onboarding" at bounding box center [62, 256] width 125 height 19
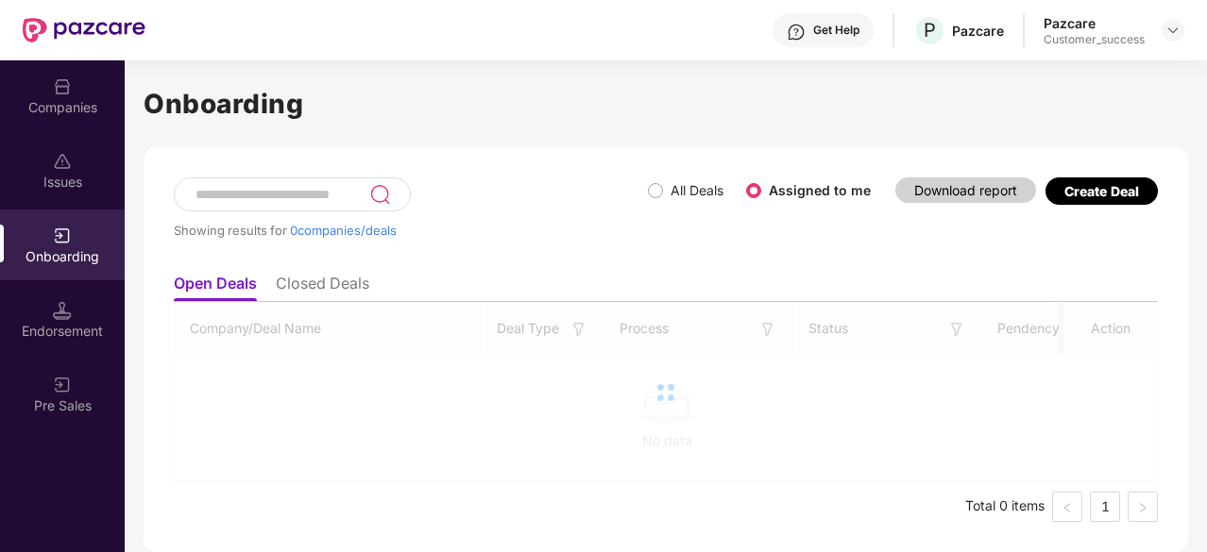
scroll to position [0, 0]
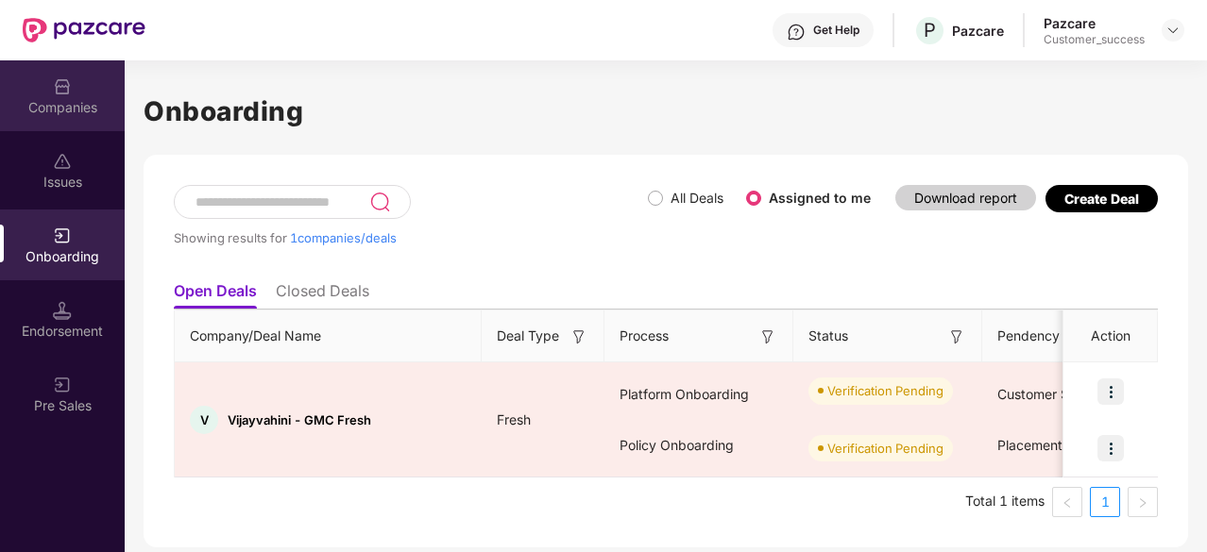
click at [87, 102] on div "Companies" at bounding box center [62, 107] width 125 height 19
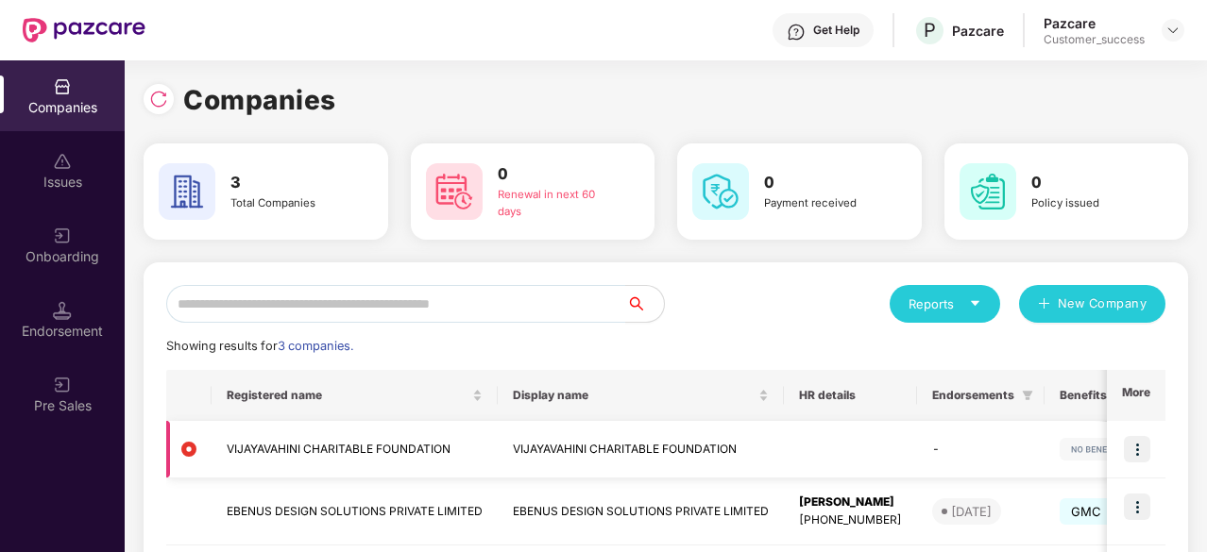
scroll to position [78, 0]
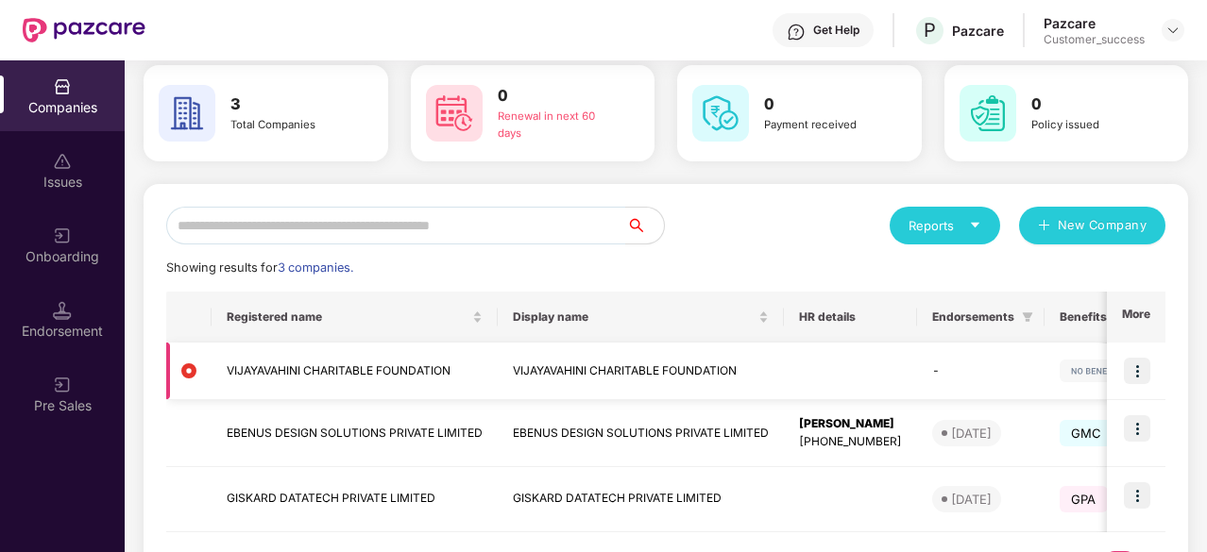
click at [1136, 373] on img at bounding box center [1136, 371] width 26 height 26
click at [933, 359] on td "-" at bounding box center [980, 372] width 127 height 58
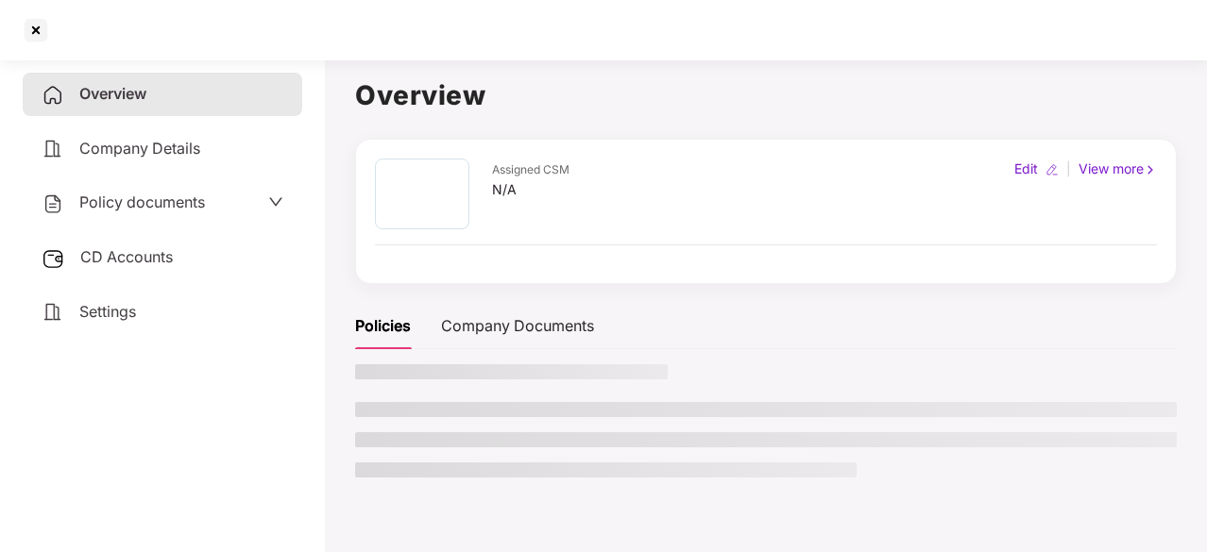
scroll to position [0, 0]
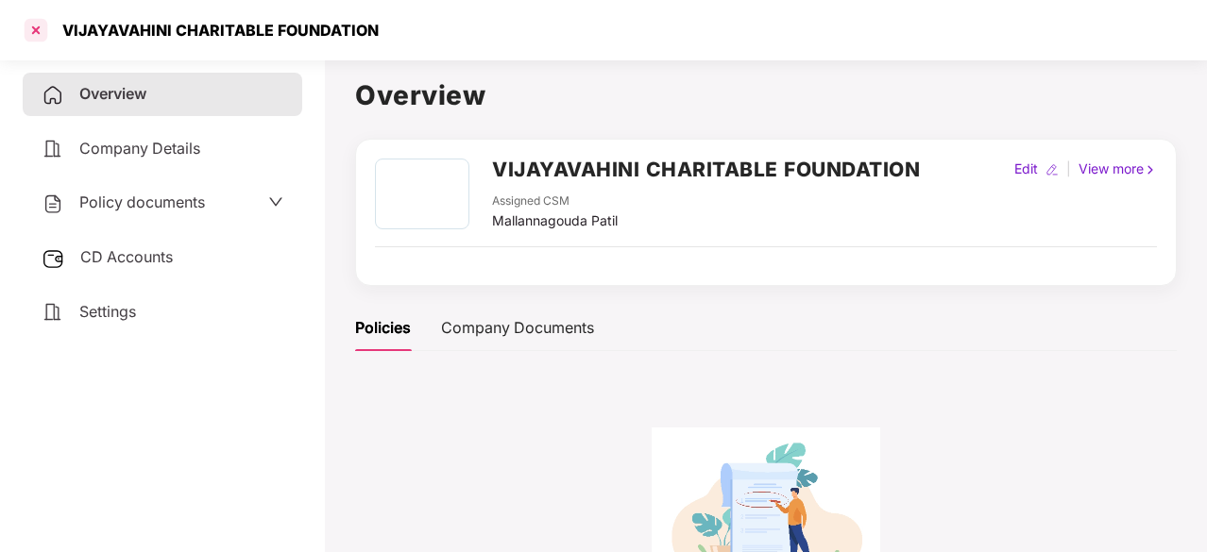
click at [41, 25] on div at bounding box center [36, 30] width 30 height 30
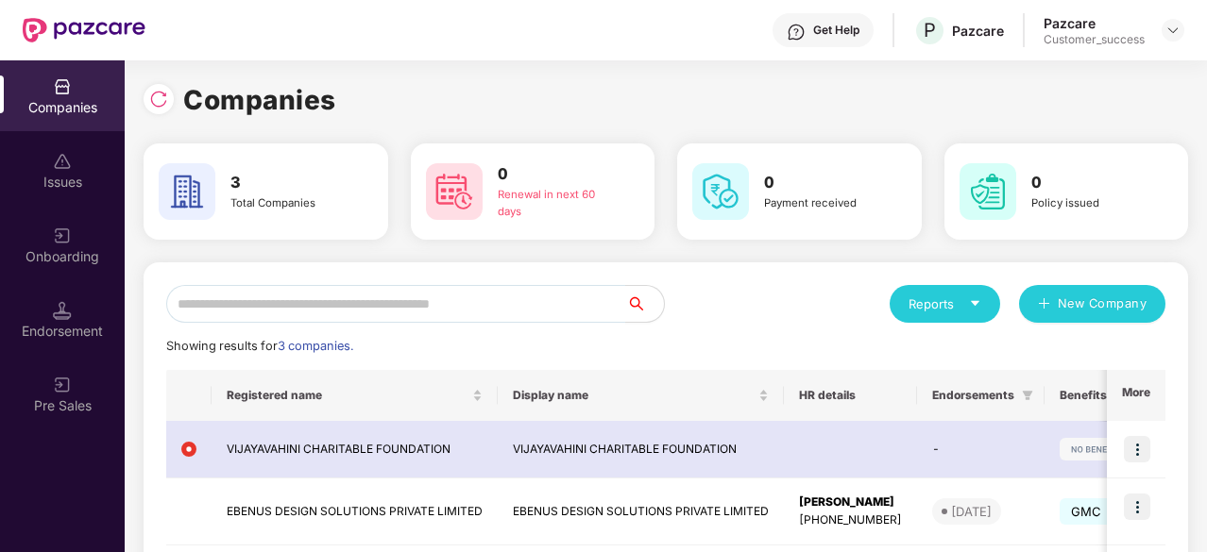
scroll to position [88, 0]
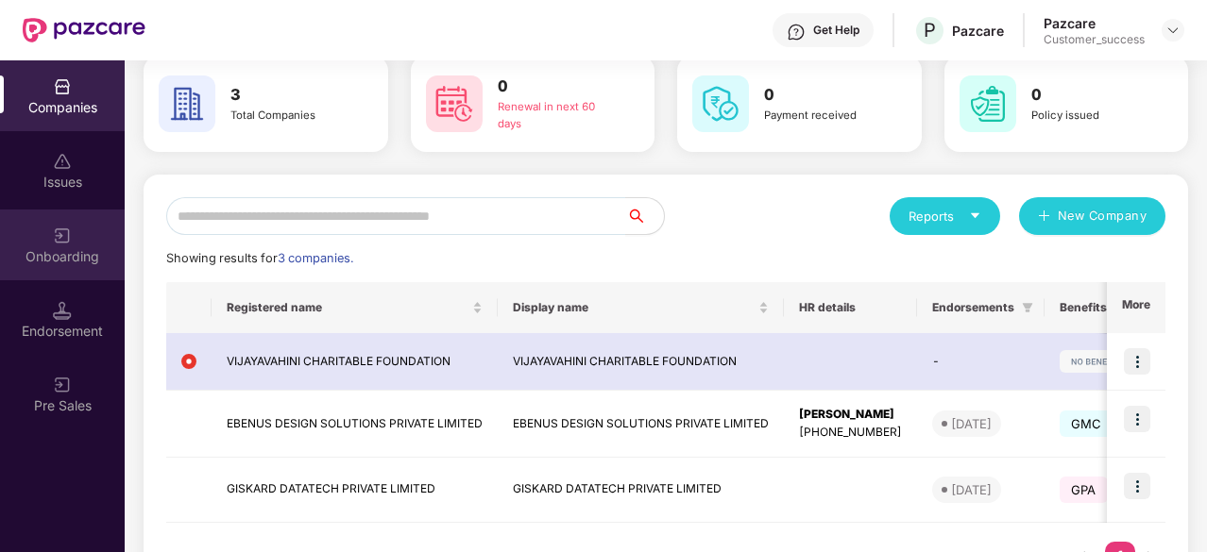
click at [70, 260] on div "Onboarding" at bounding box center [62, 256] width 125 height 19
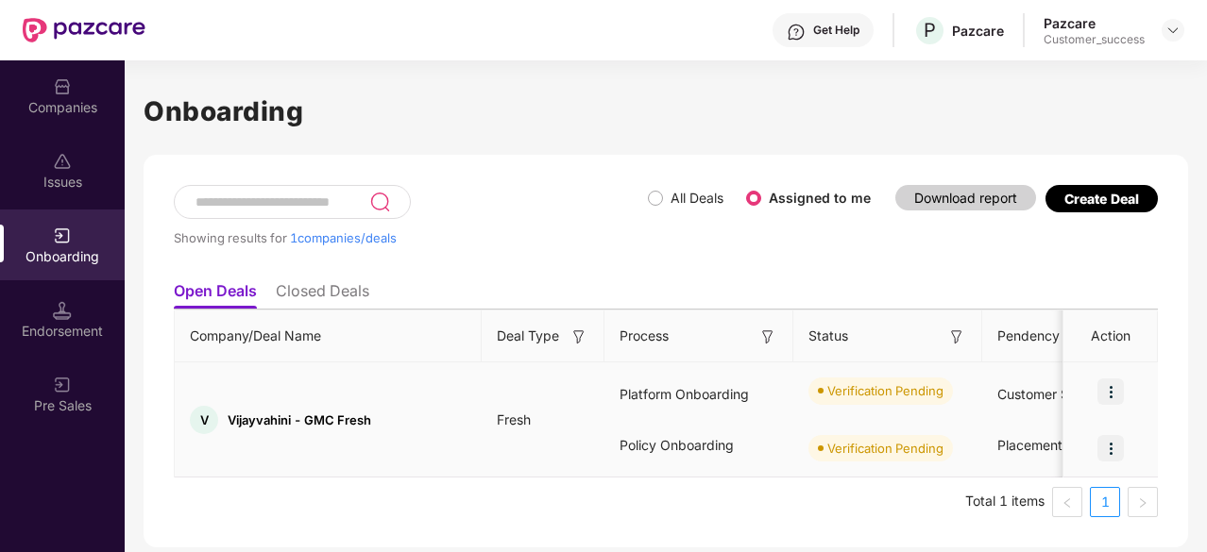
click at [1113, 392] on img at bounding box center [1110, 392] width 26 height 26
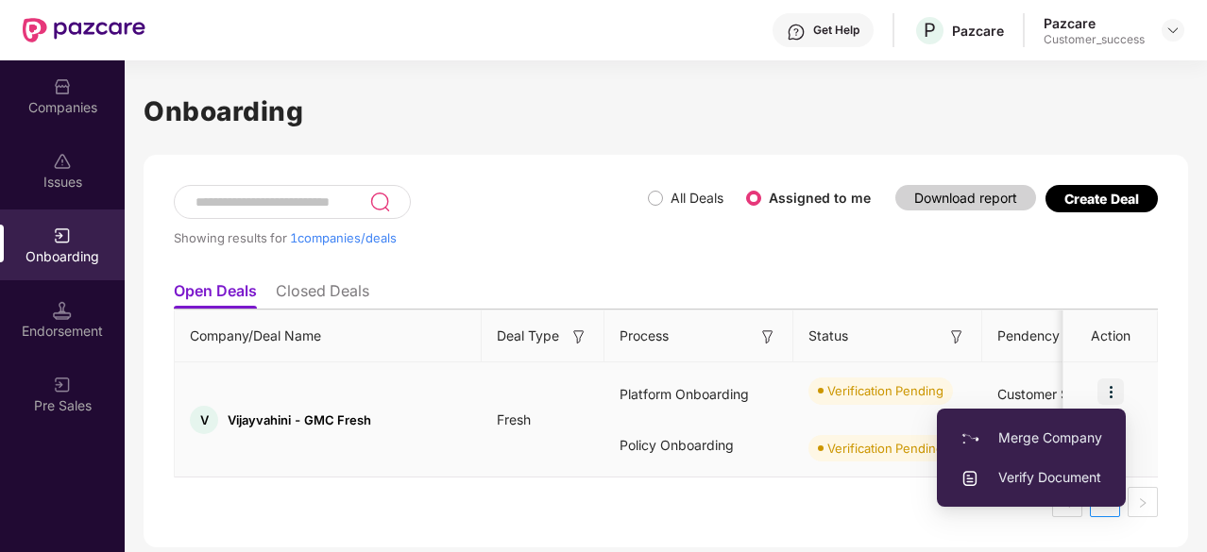
click at [1011, 471] on span "Verify Document" at bounding box center [1031, 477] width 142 height 21
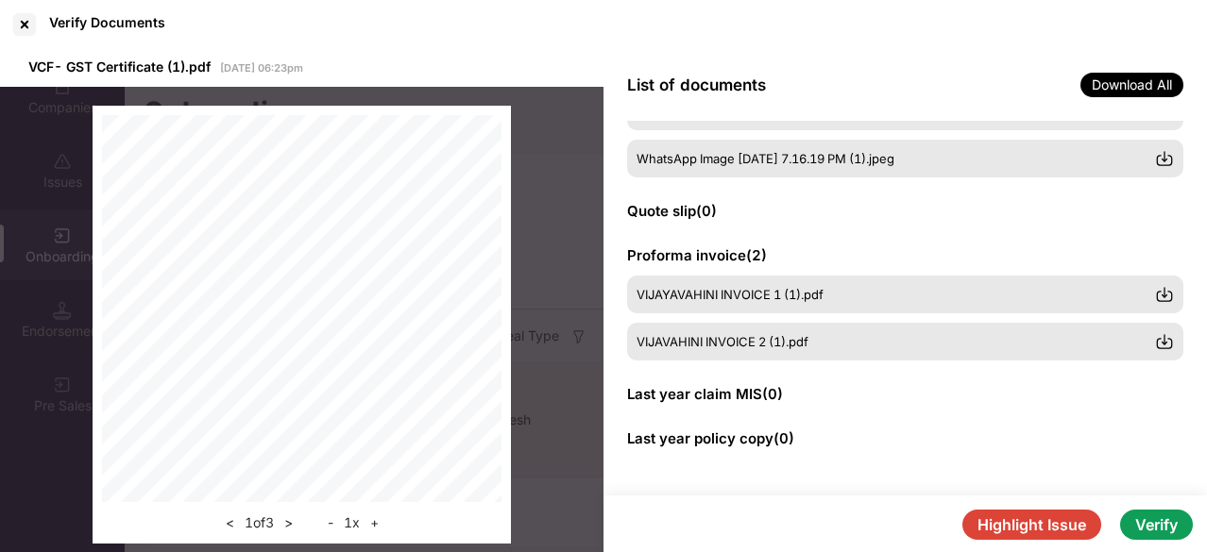
scroll to position [541, 0]
click at [782, 294] on span "VIJAYAVAHINI INVOICE 1 (1).pdf" at bounding box center [730, 294] width 187 height 15
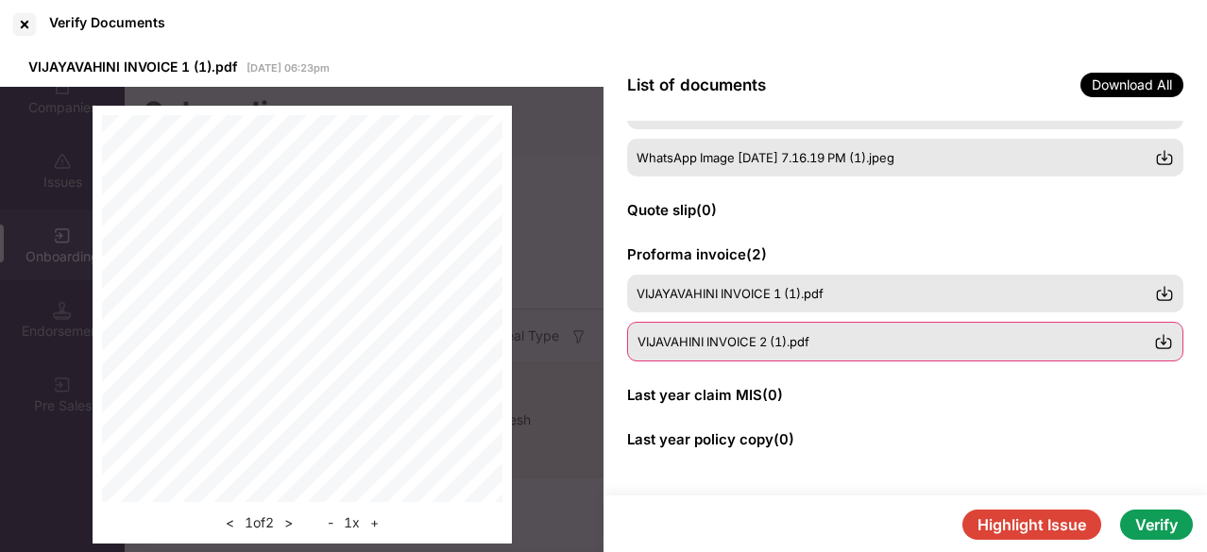
click at [774, 332] on div "VIJAVAHINI INVOICE 2 (1).pdf" at bounding box center [905, 342] width 556 height 40
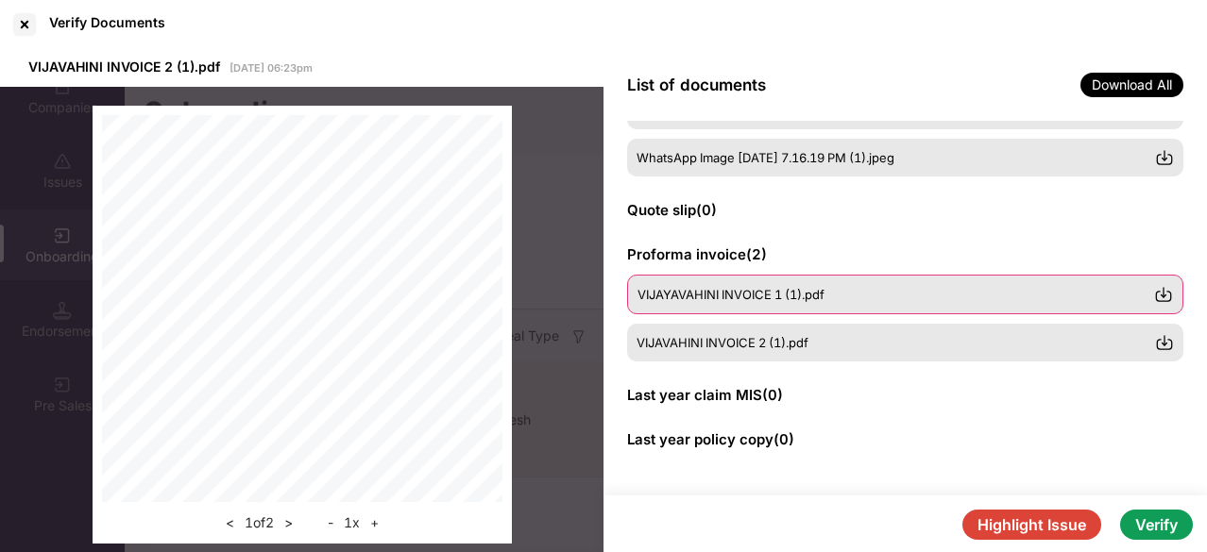
scroll to position [399, 0]
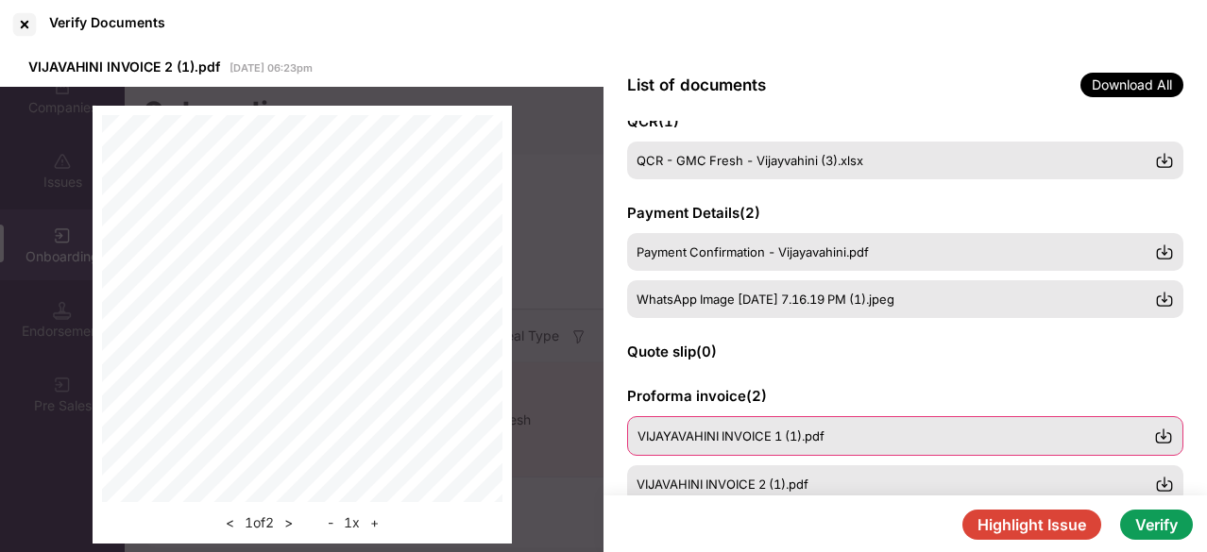
click at [778, 297] on span "WhatsApp Image [DATE] 7.16.19 PM (1).jpeg" at bounding box center [765, 299] width 258 height 15
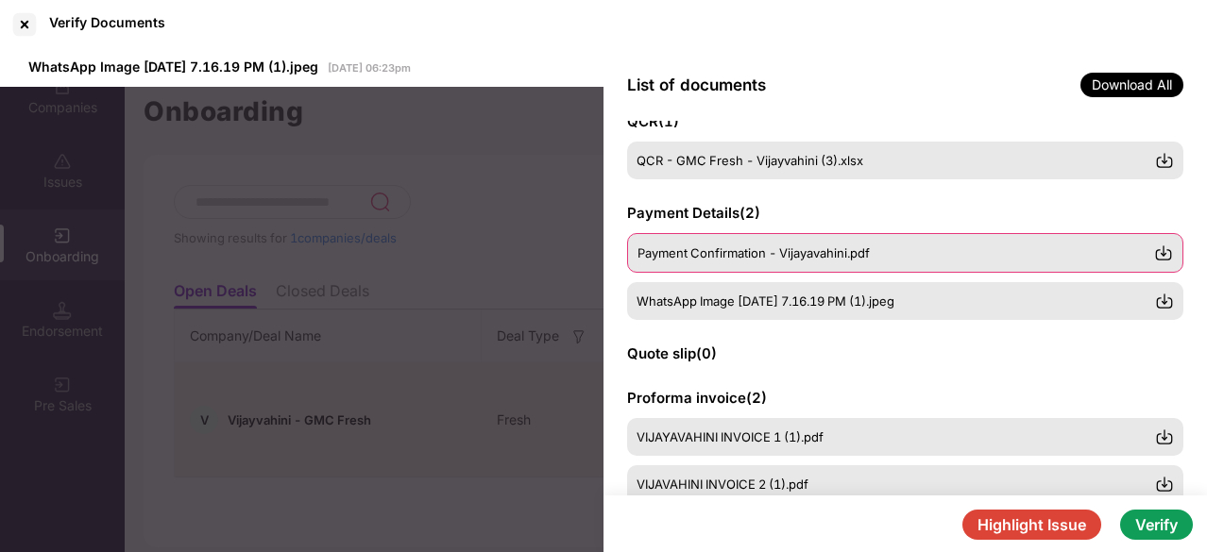
click at [726, 259] on span "Payment Confirmation - Vijayavahini.pdf" at bounding box center [753, 252] width 232 height 15
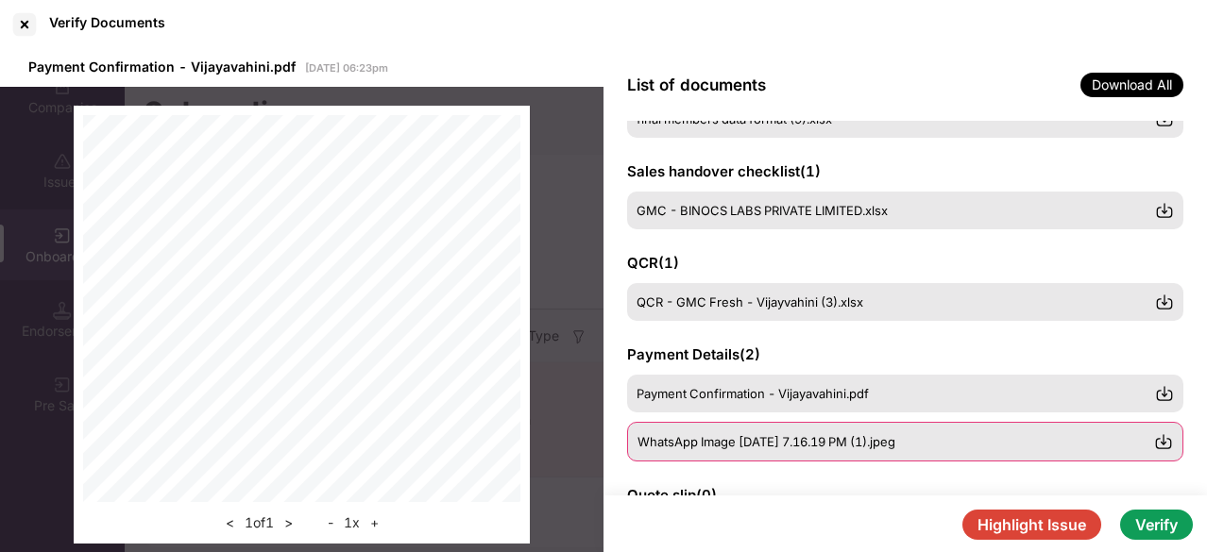
scroll to position [254, 0]
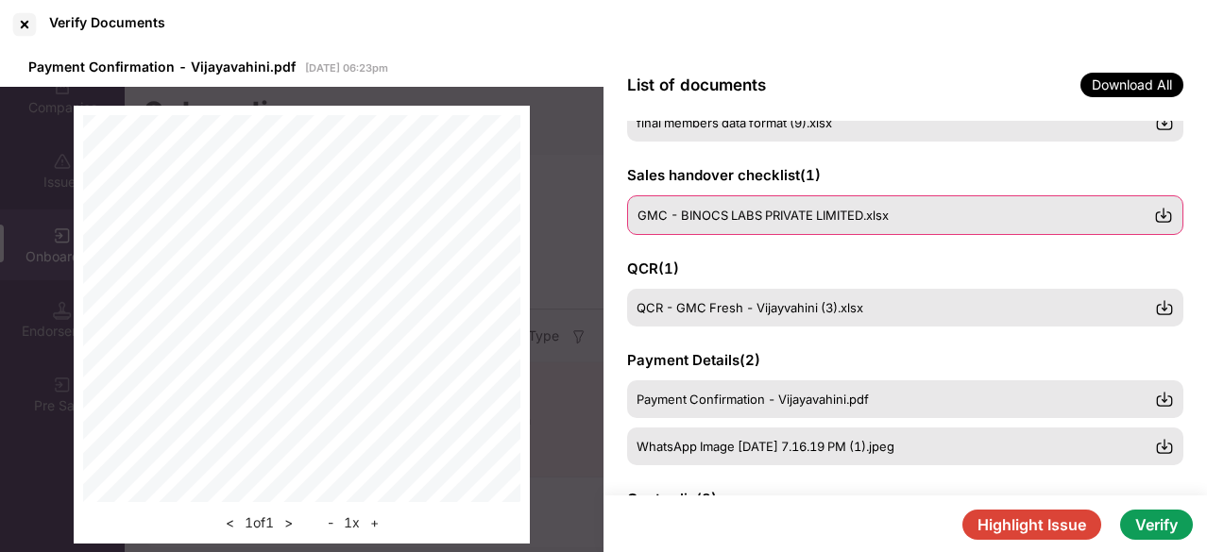
click at [775, 208] on span "GMC - BINOCS LABS PRIVATE LIMITED.xlsx" at bounding box center [762, 215] width 251 height 15
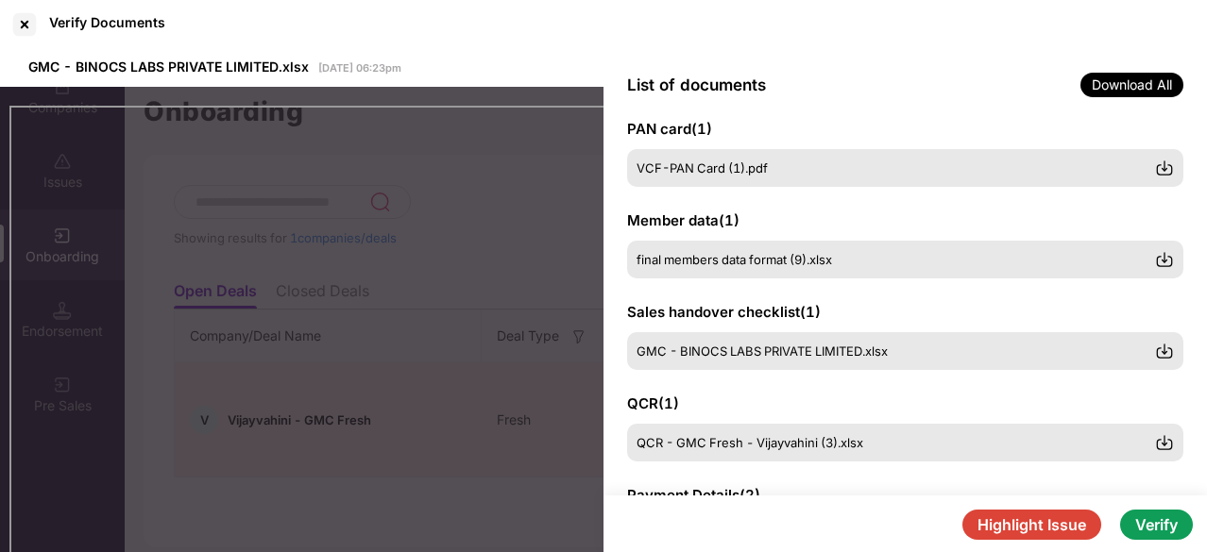
scroll to position [115, 0]
click at [704, 265] on span "final members data format (9).xlsx" at bounding box center [733, 261] width 195 height 15
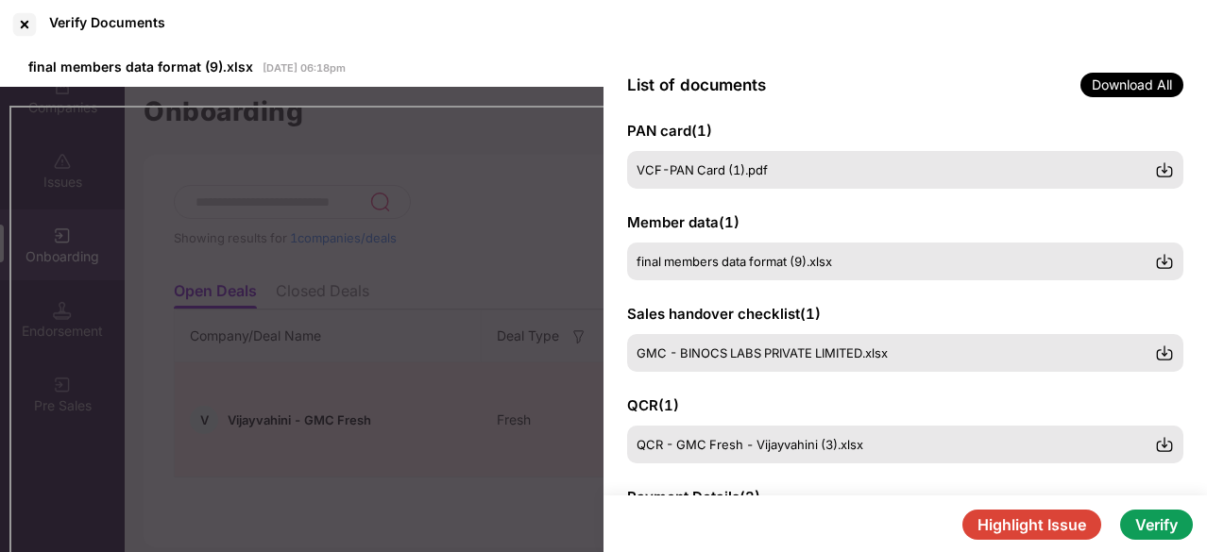
drag, startPoint x: 601, startPoint y: 73, endPoint x: 629, endPoint y: 44, distance: 39.4
click at [629, 44] on div "Verify Documents" at bounding box center [603, 24] width 1207 height 49
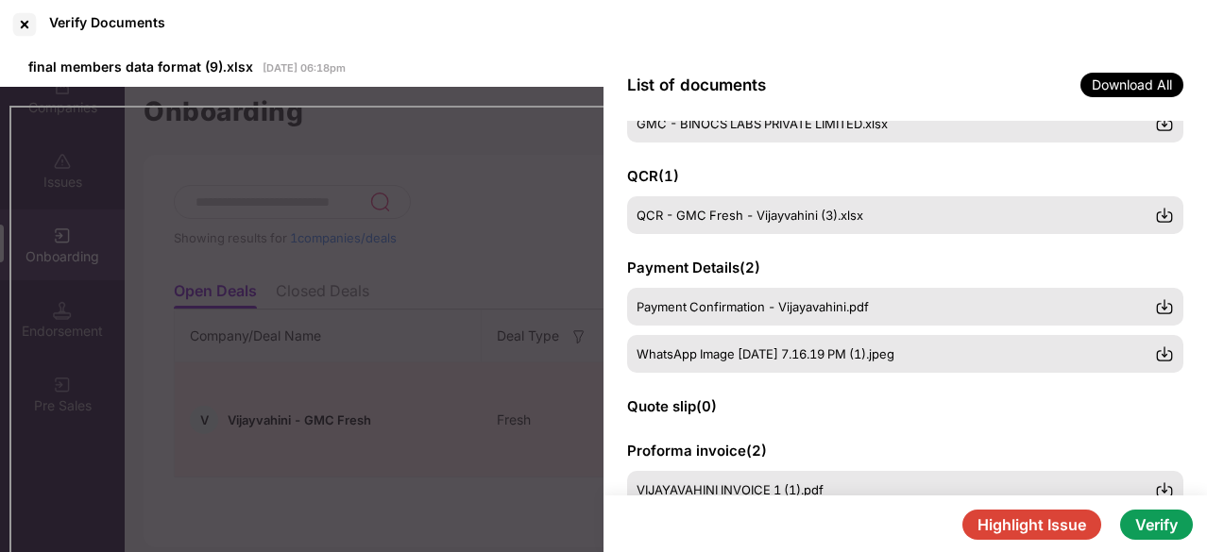
scroll to position [339, 0]
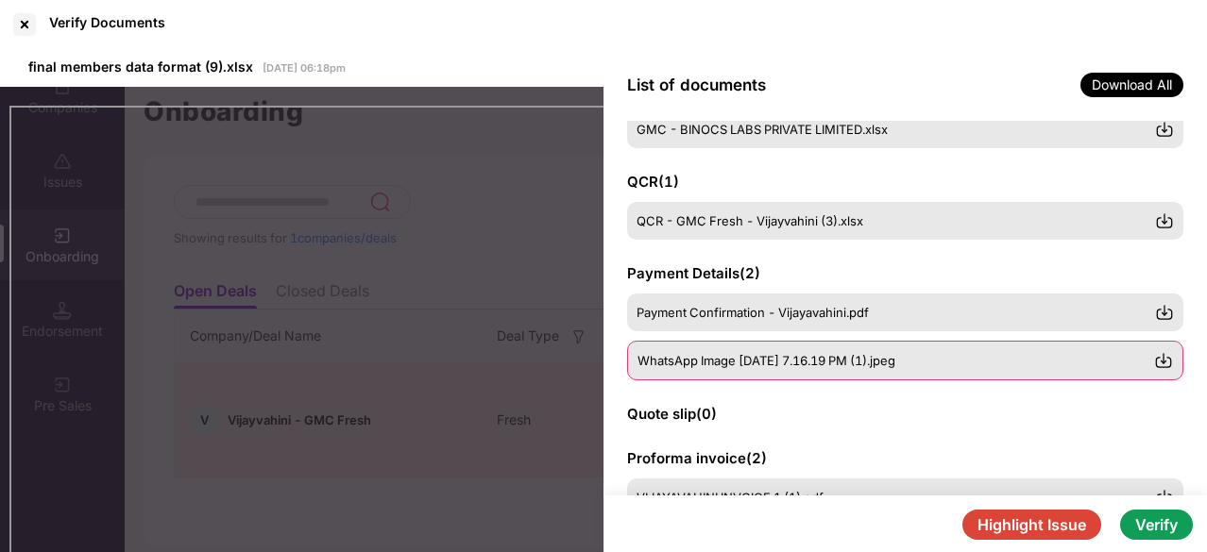
click at [778, 344] on div "WhatsApp Image [DATE] 7.16.19 PM (1).jpeg" at bounding box center [905, 361] width 556 height 40
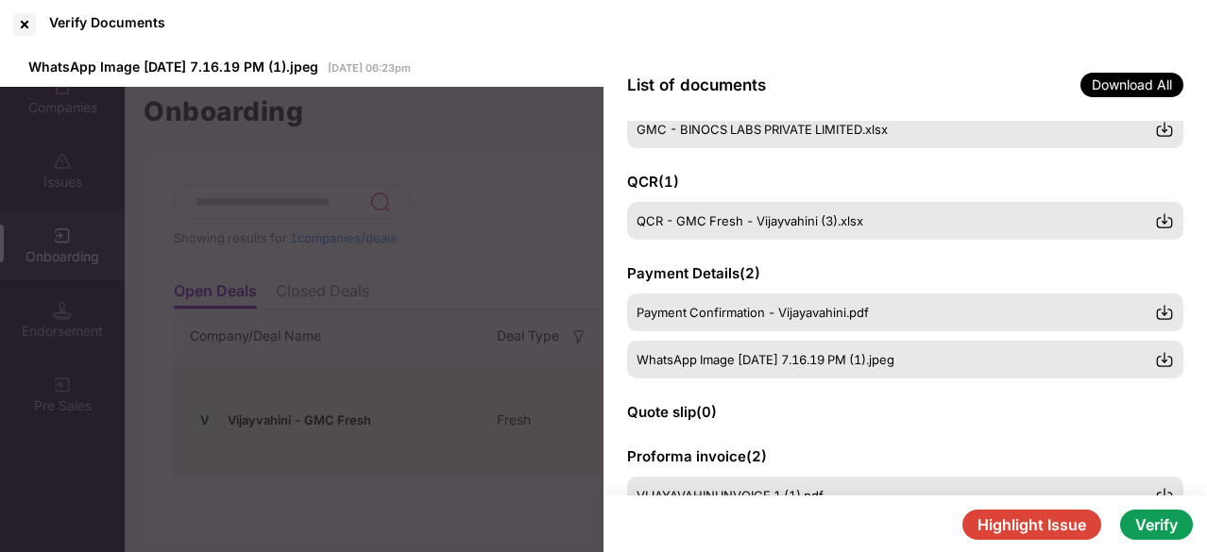
scroll to position [0, 0]
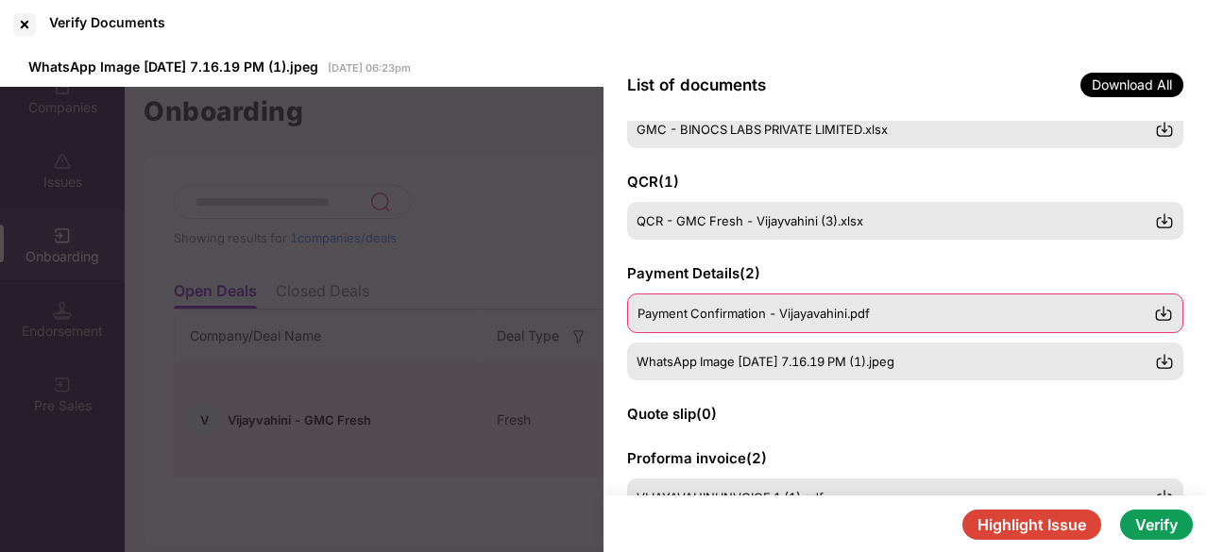
click at [683, 316] on span "Payment Confirmation - Vijayavahini.pdf" at bounding box center [753, 313] width 232 height 15
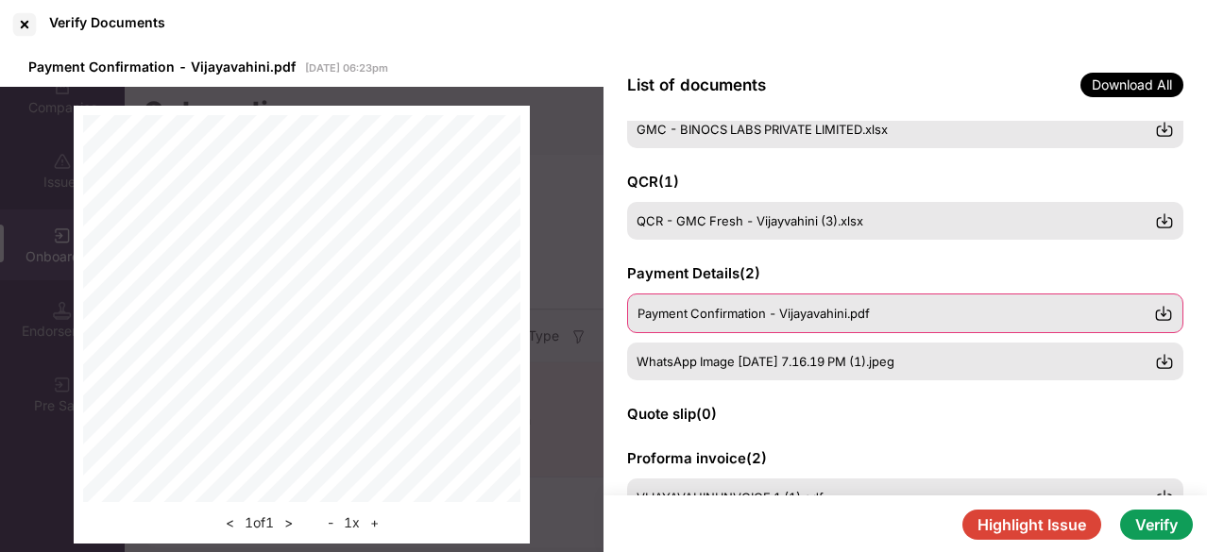
click at [759, 307] on span "Payment Confirmation - Vijayavahini.pdf" at bounding box center [753, 313] width 232 height 15
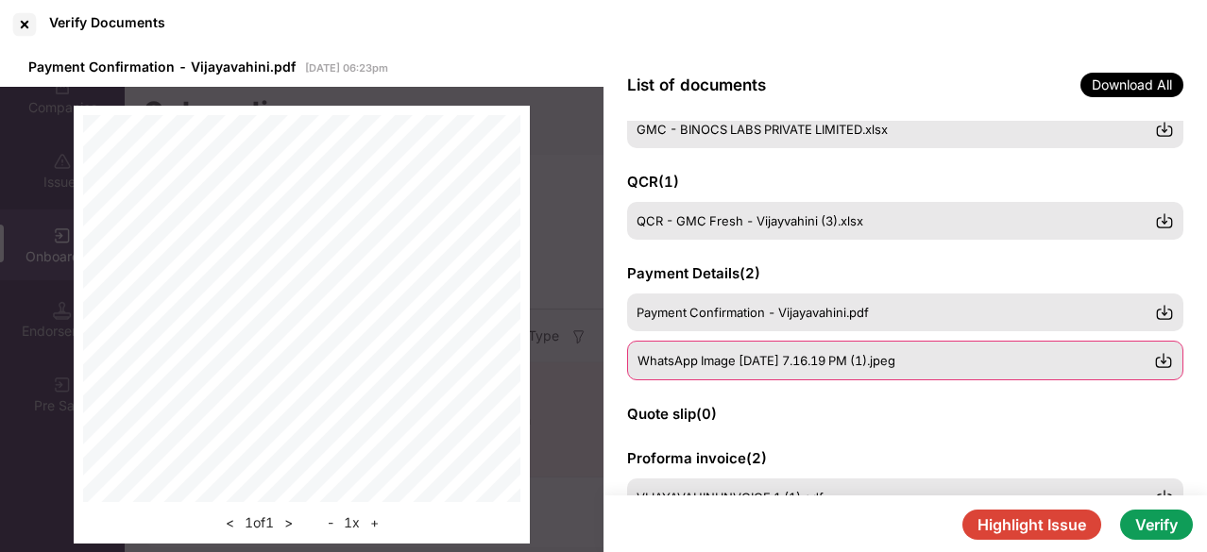
click at [784, 358] on span "WhatsApp Image [DATE] 7.16.19 PM (1).jpeg" at bounding box center [766, 360] width 258 height 15
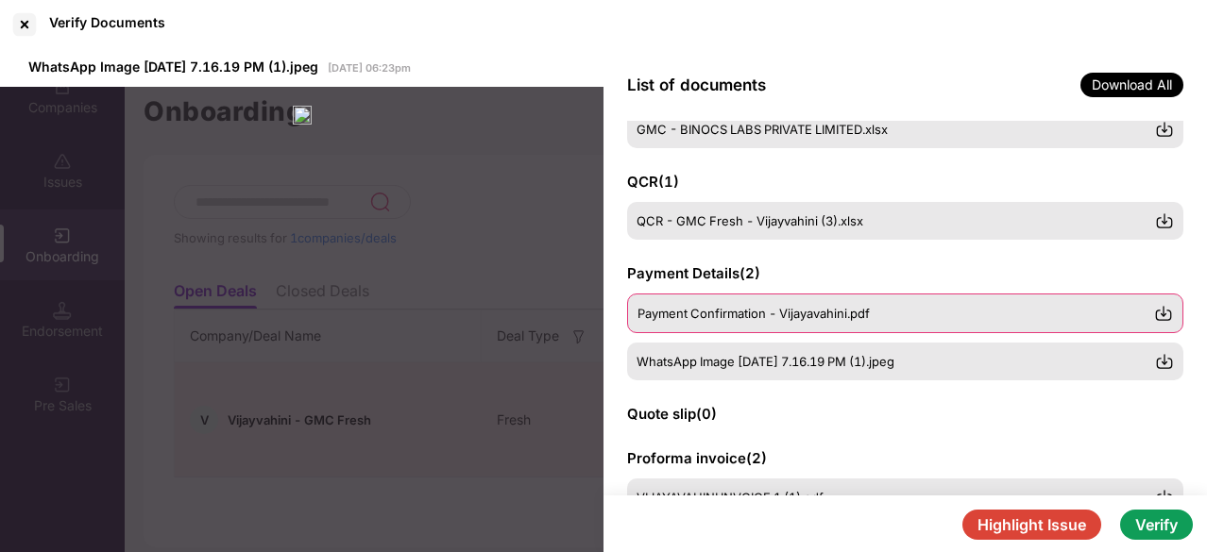
click at [676, 306] on span "Payment Confirmation - Vijayavahini.pdf" at bounding box center [753, 313] width 232 height 15
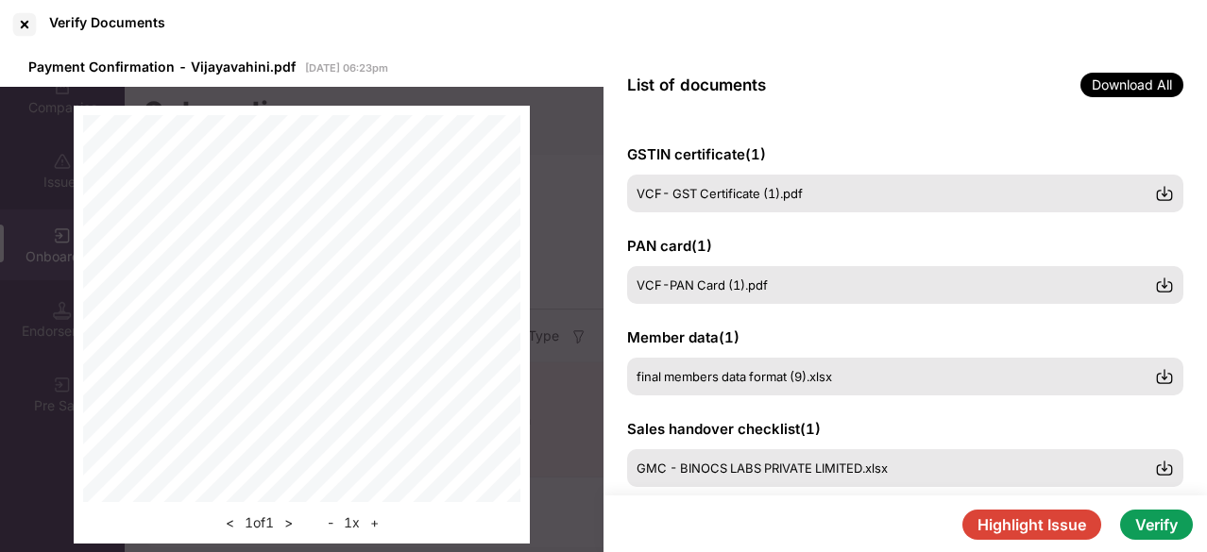
click at [470, 49] on div "Payment Confirmation - Vijayavahini.pdf [DATE] 06:23pm" at bounding box center [301, 68] width 603 height 38
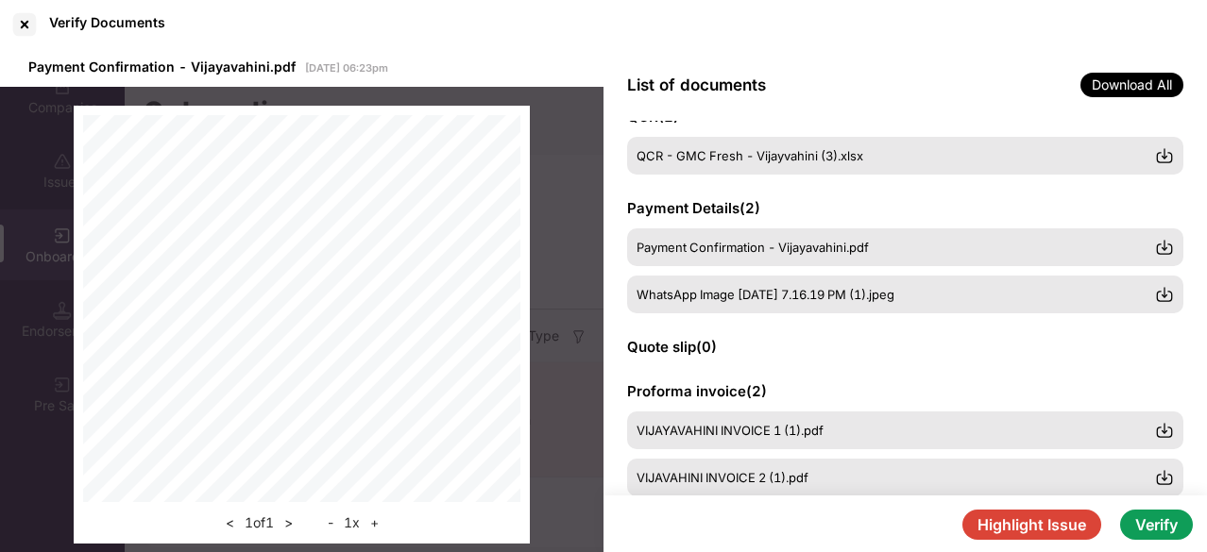
scroll to position [406, 0]
click at [784, 295] on span "WhatsApp Image [DATE] 7.16.19 PM (1).jpeg" at bounding box center [766, 293] width 258 height 15
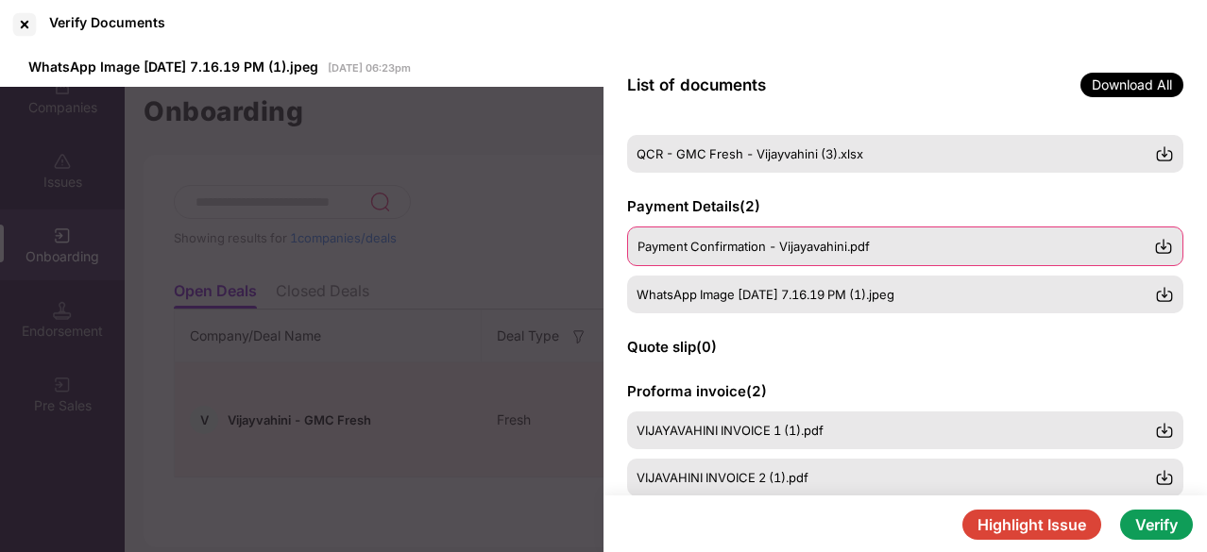
click at [736, 239] on span "Payment Confirmation - Vijayavahini.pdf" at bounding box center [753, 246] width 232 height 15
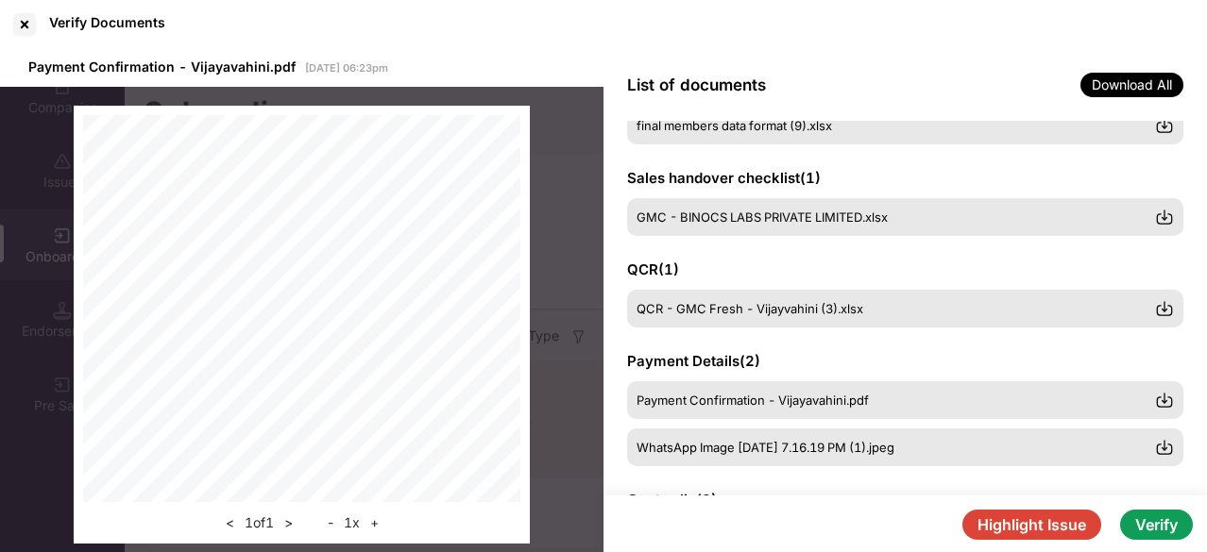
scroll to position [251, 0]
